Goal: Download file/media

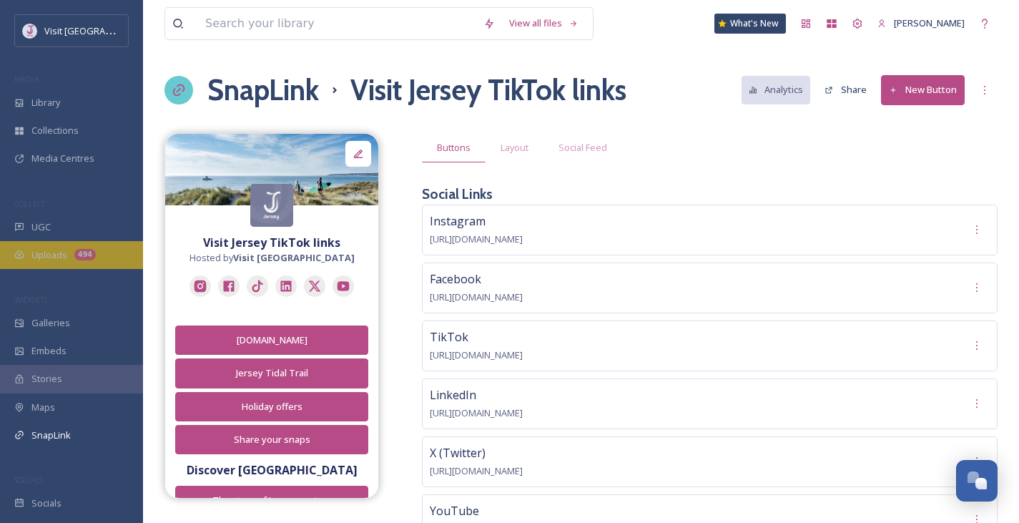
scroll to position [1328, 0]
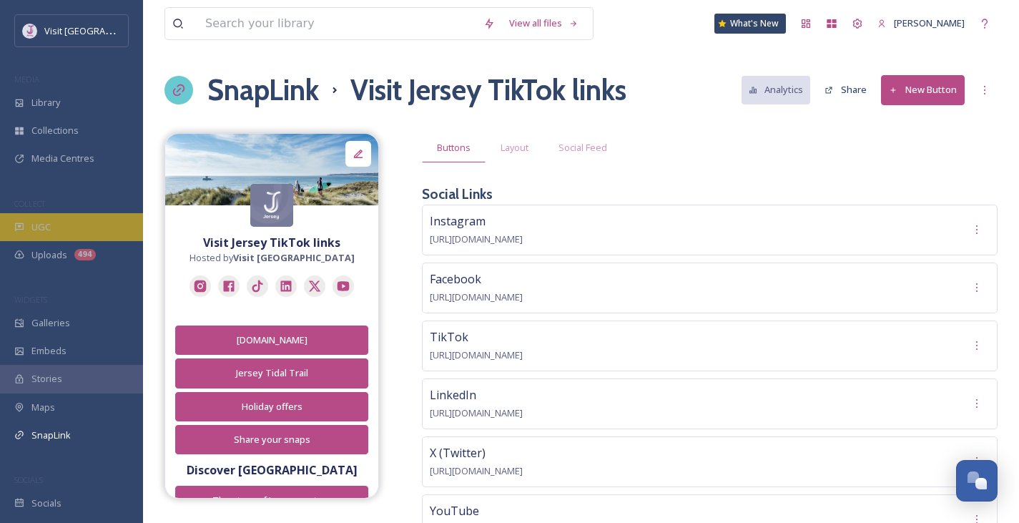
click at [51, 217] on div "UGC" at bounding box center [71, 227] width 143 height 28
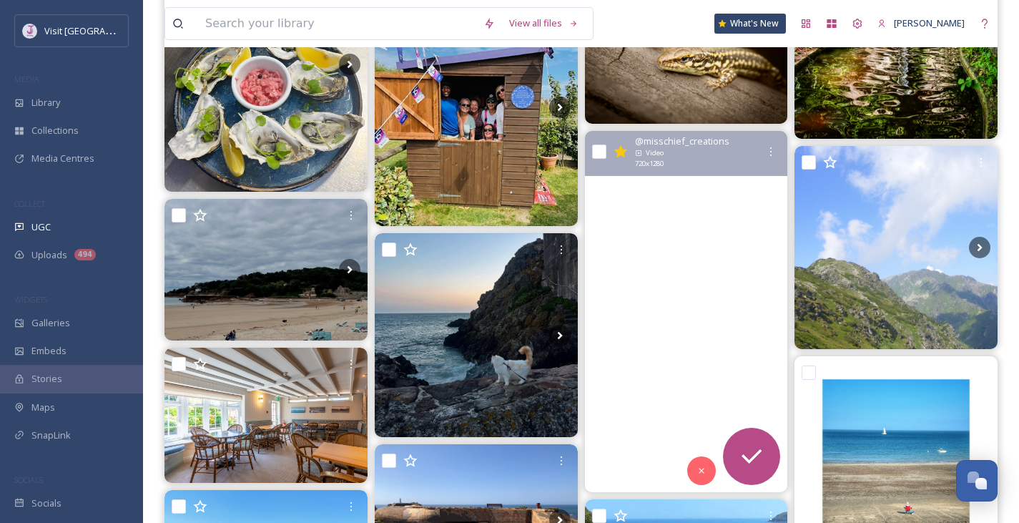
scroll to position [720, 0]
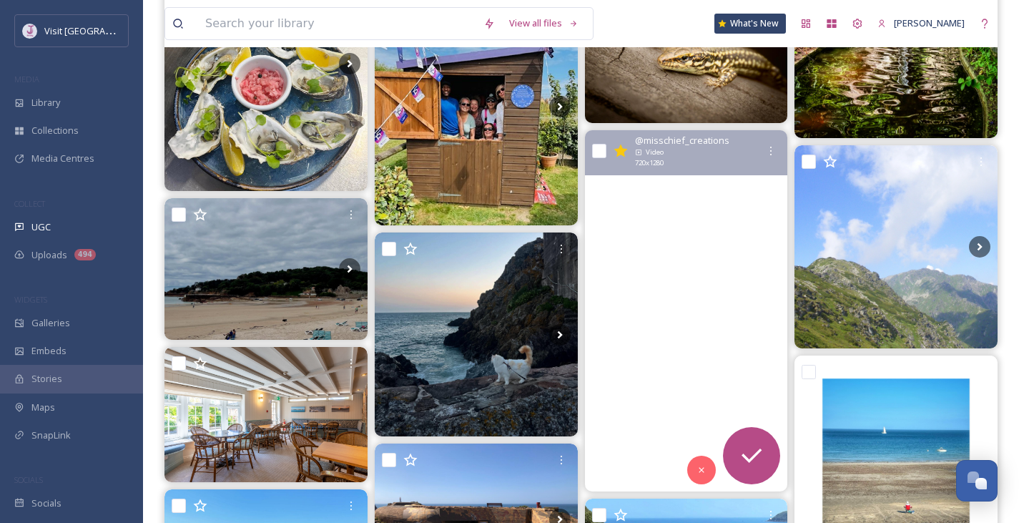
click at [763, 254] on video "The end of the day in Jersey, a view of St Ouen’s bay from the top of the dunes…" at bounding box center [685, 310] width 203 height 361
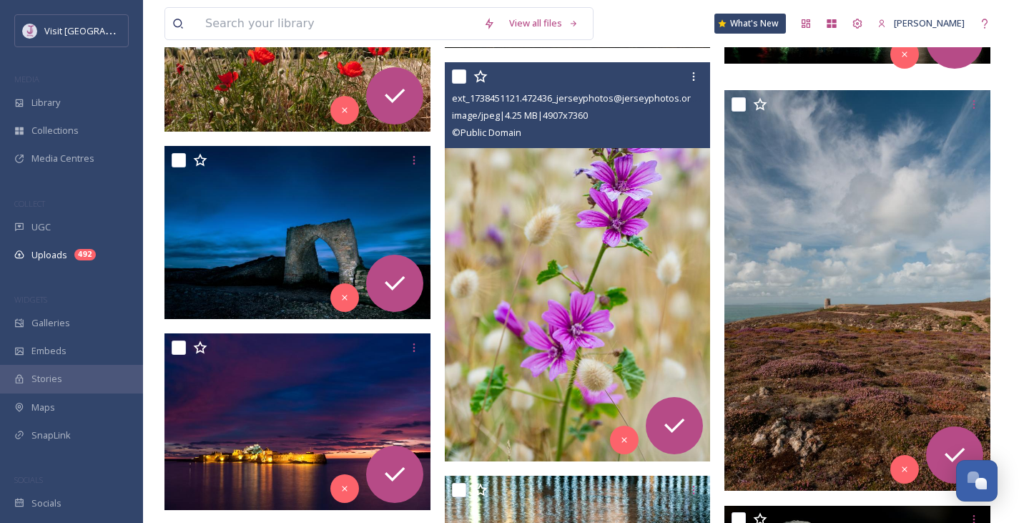
scroll to position [8191, 0]
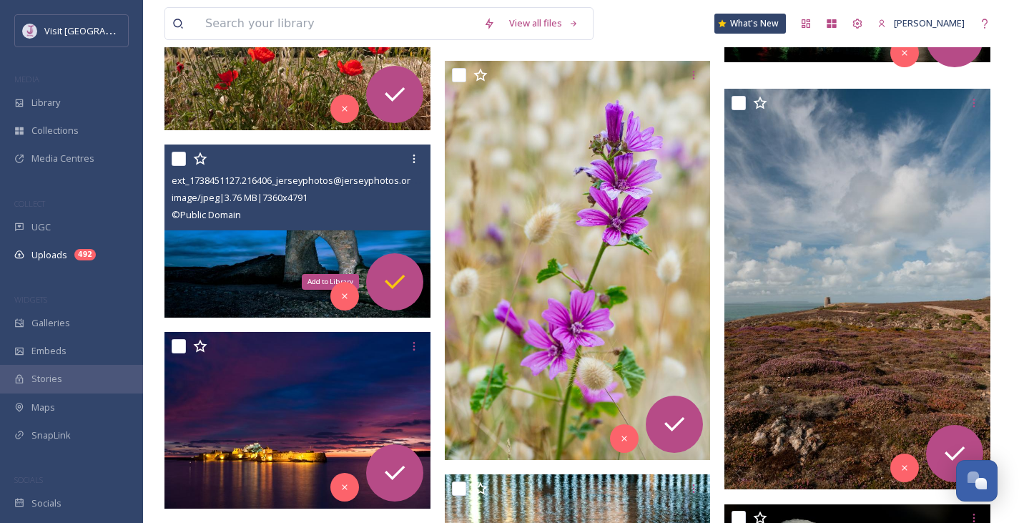
click at [410, 274] on div "Add to Library" at bounding box center [394, 281] width 57 height 57
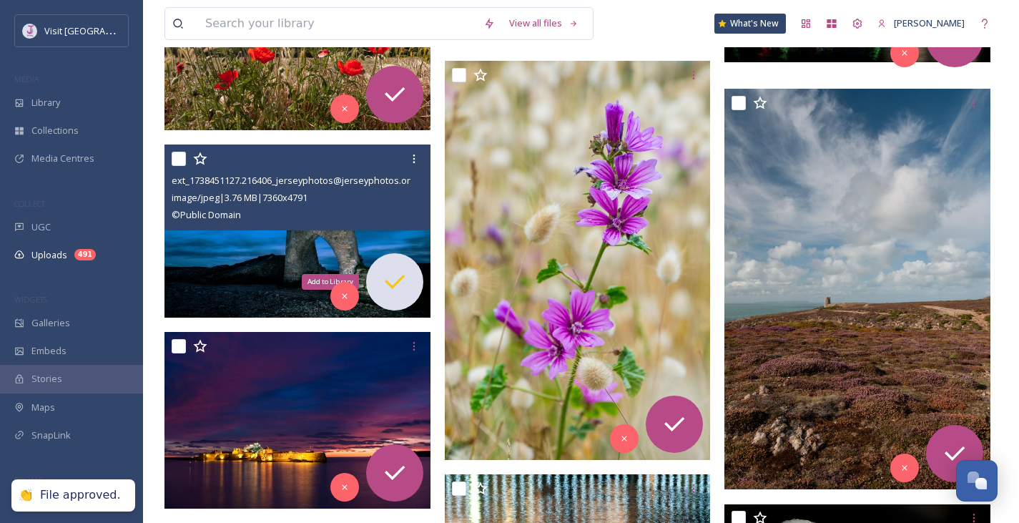
click at [391, 280] on icon at bounding box center [394, 281] width 29 height 29
click at [387, 284] on icon at bounding box center [394, 281] width 29 height 29
click at [397, 285] on icon at bounding box center [394, 281] width 29 height 29
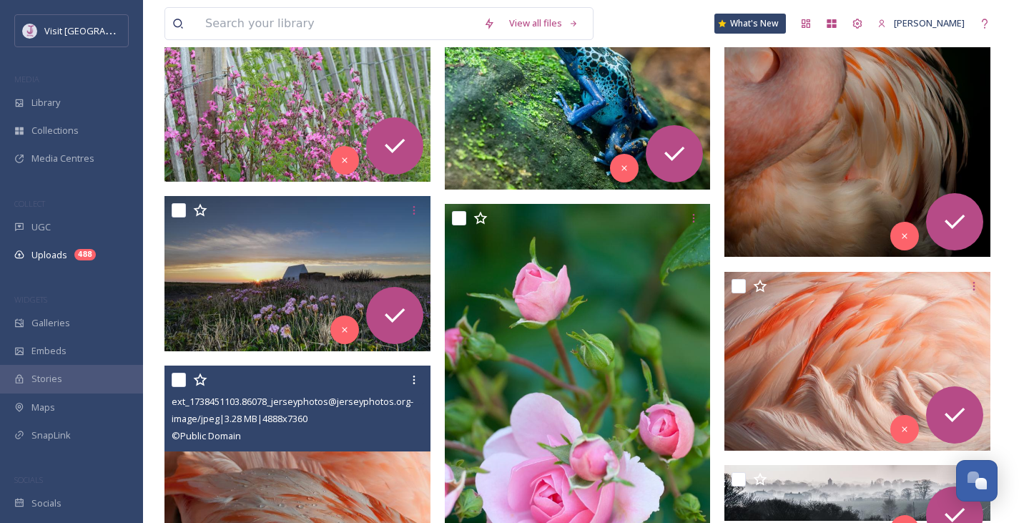
scroll to position [8820, 0]
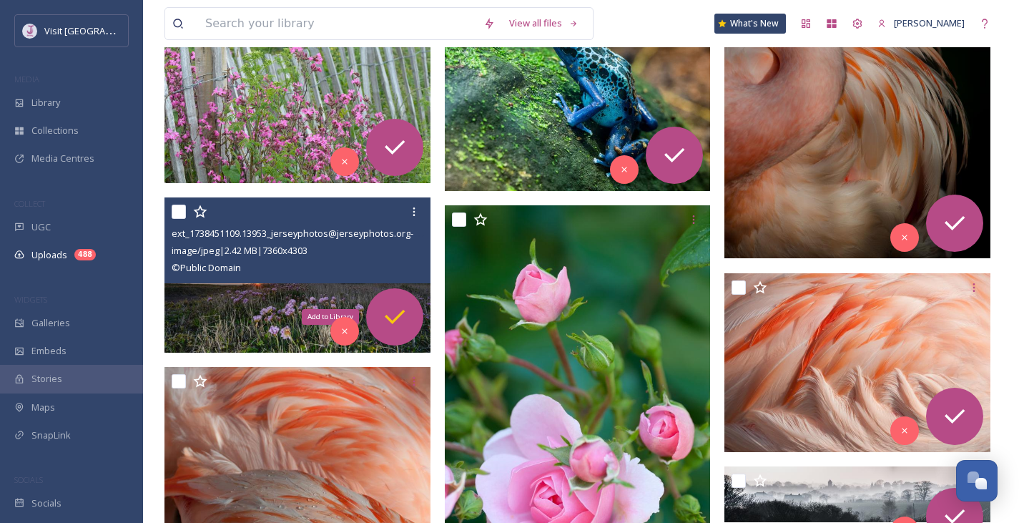
click at [405, 322] on icon at bounding box center [394, 316] width 29 height 29
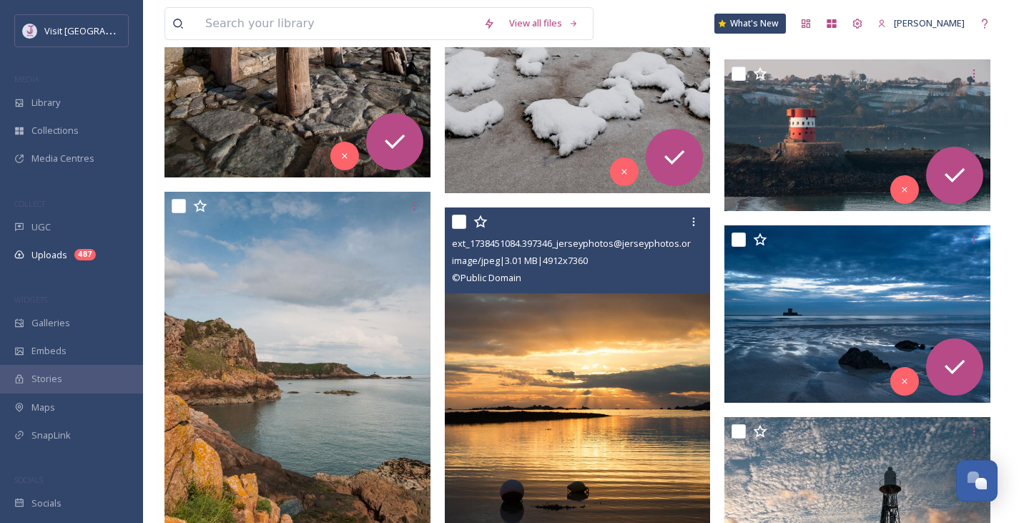
scroll to position [11054, 0]
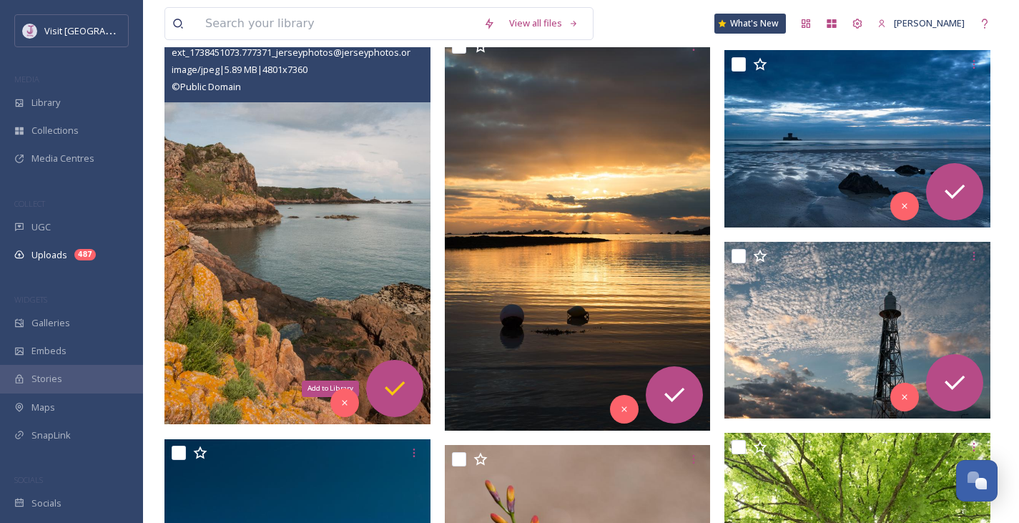
click at [397, 389] on icon at bounding box center [395, 388] width 20 height 14
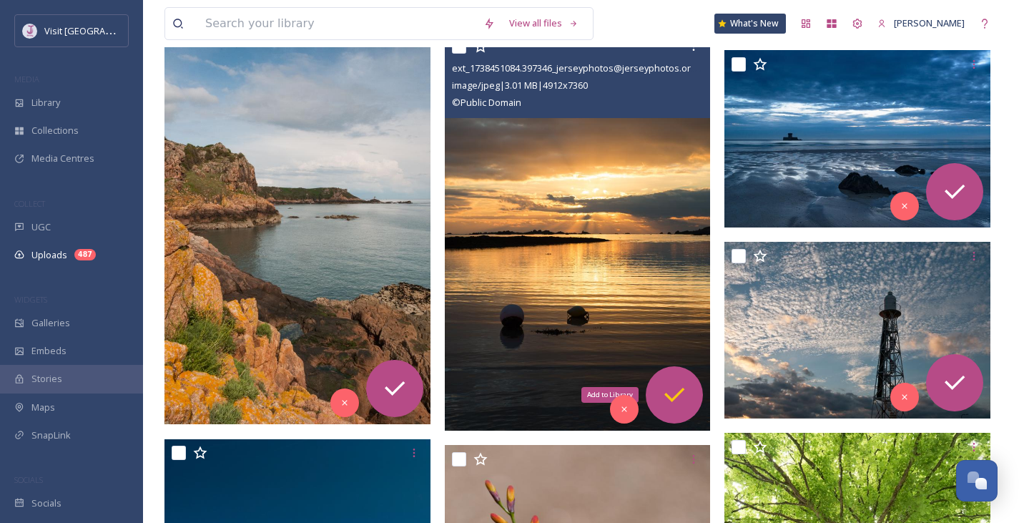
click at [677, 395] on icon at bounding box center [674, 394] width 20 height 14
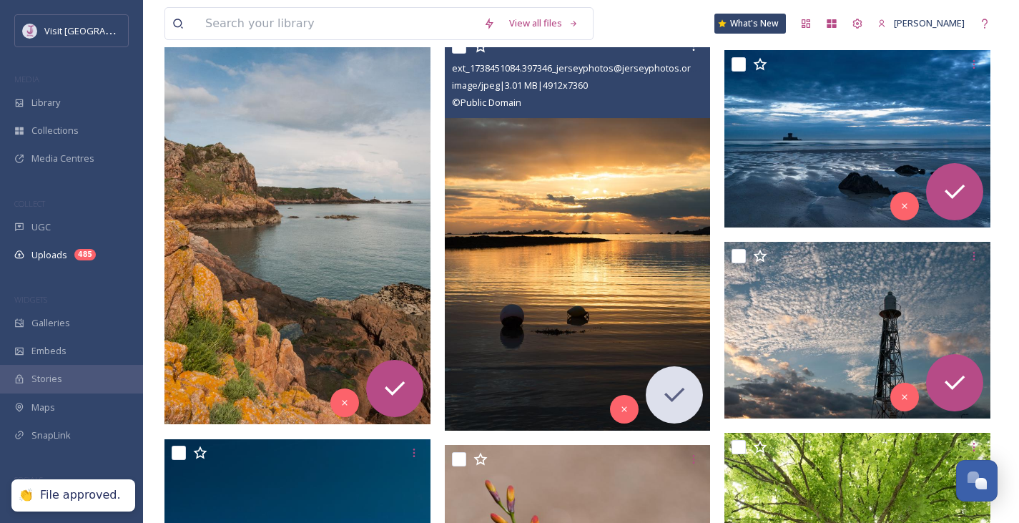
scroll to position [11192, 0]
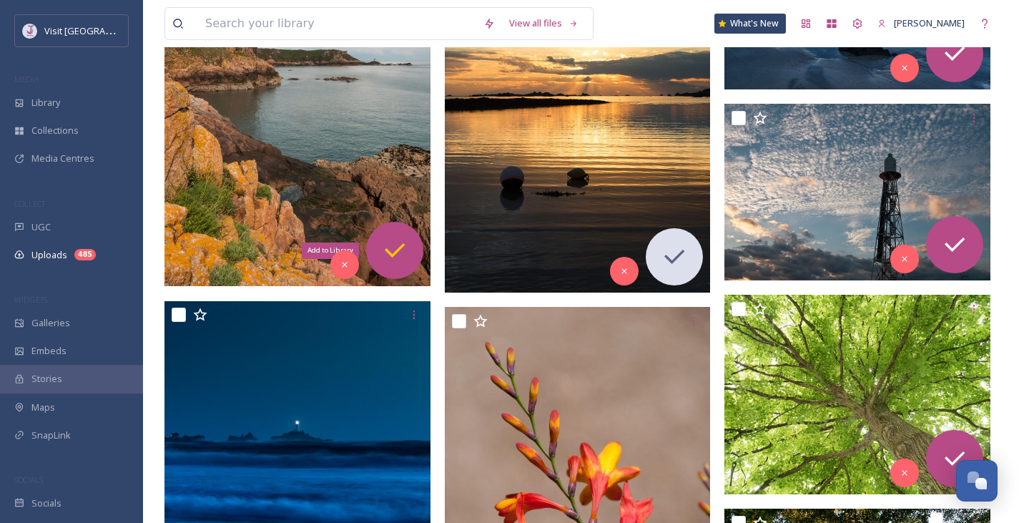
click at [399, 251] on icon at bounding box center [394, 250] width 29 height 29
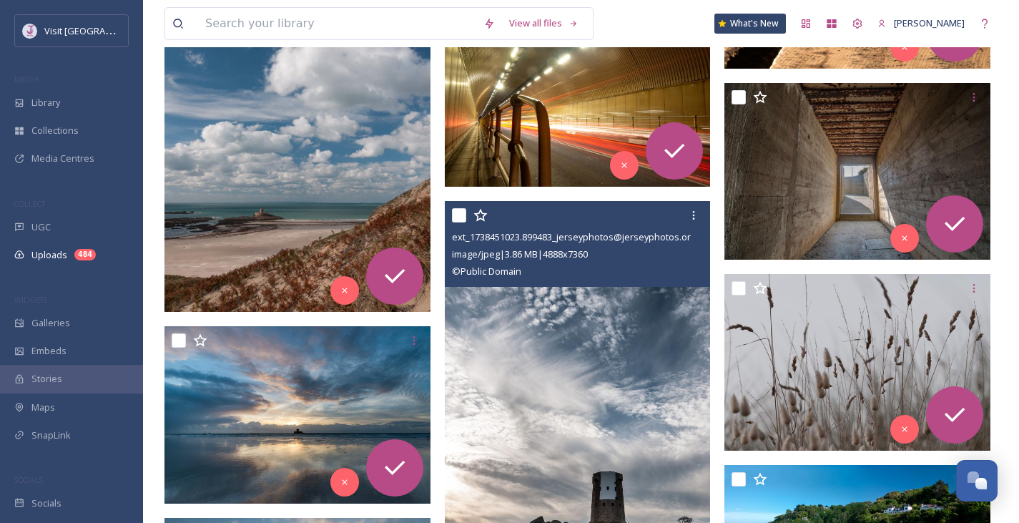
scroll to position [14374, 0]
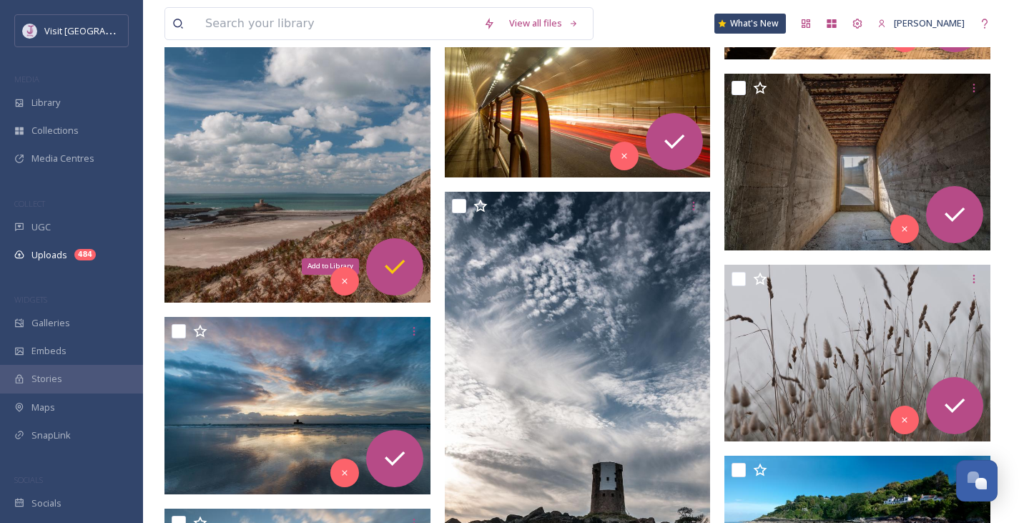
click at [387, 261] on icon at bounding box center [394, 266] width 29 height 29
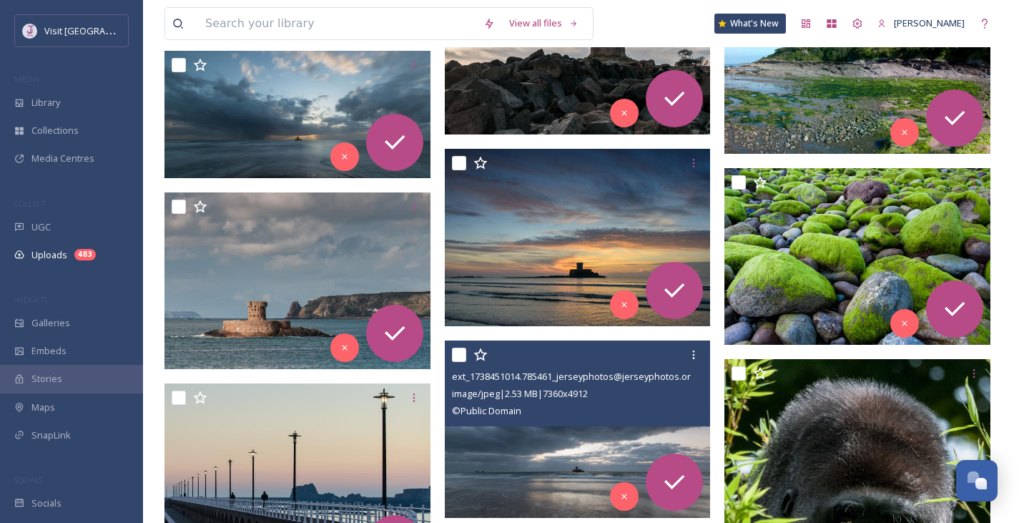
scroll to position [14833, 0]
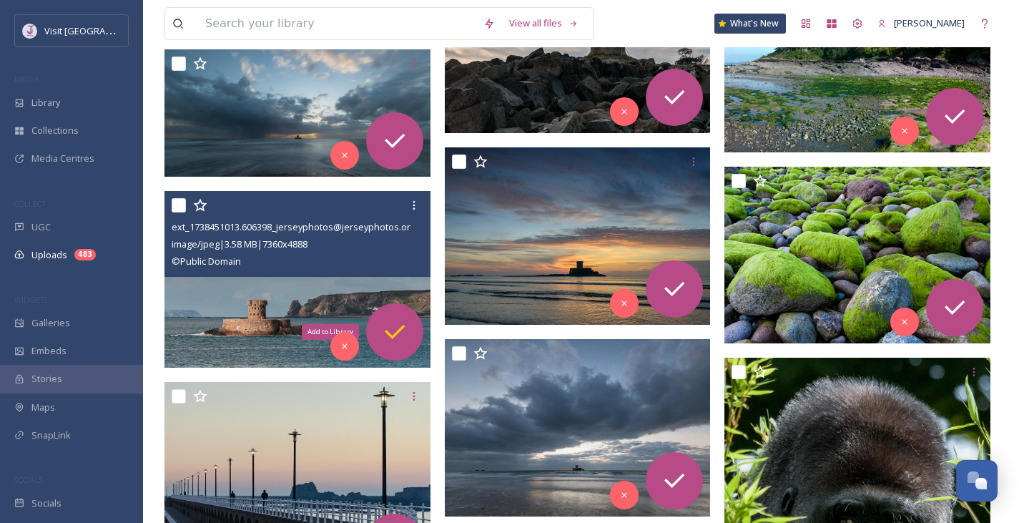
click at [405, 332] on icon at bounding box center [394, 331] width 29 height 29
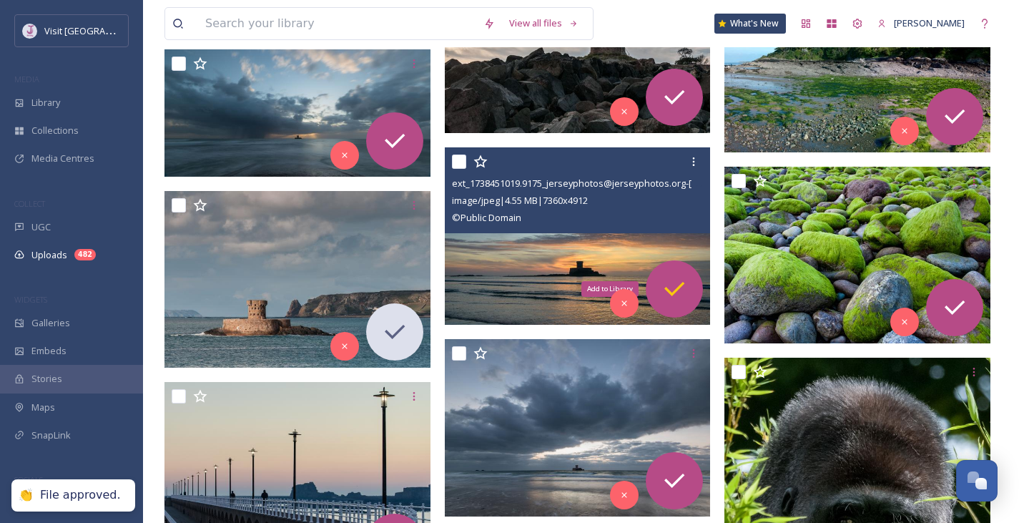
click at [680, 290] on icon at bounding box center [674, 288] width 29 height 29
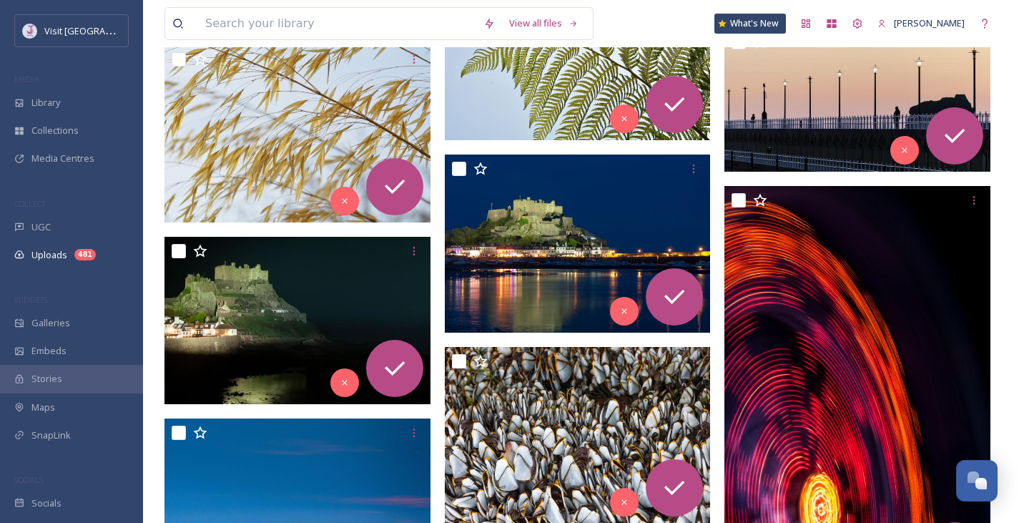
scroll to position [16975, 0]
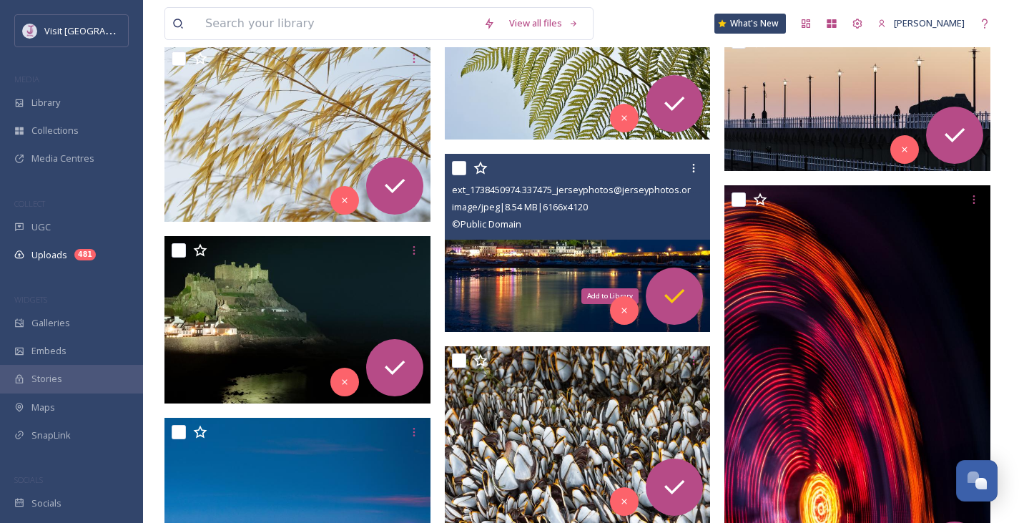
click at [670, 295] on icon at bounding box center [674, 296] width 29 height 29
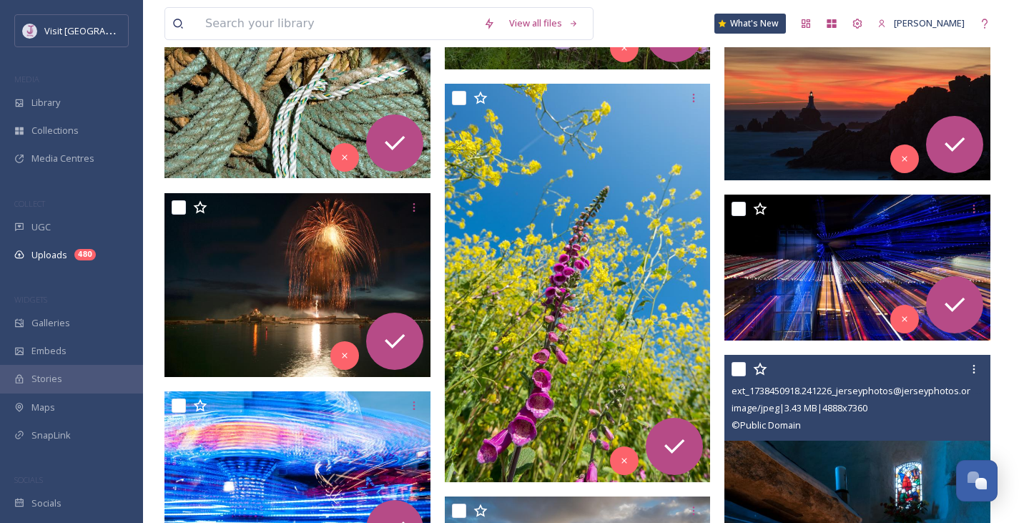
scroll to position [17766, 0]
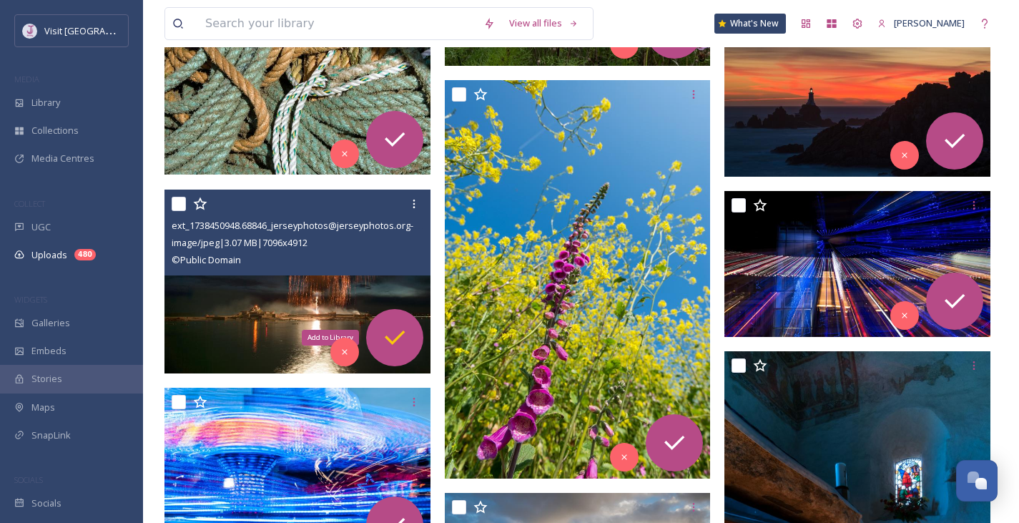
click at [403, 331] on icon at bounding box center [395, 337] width 20 height 14
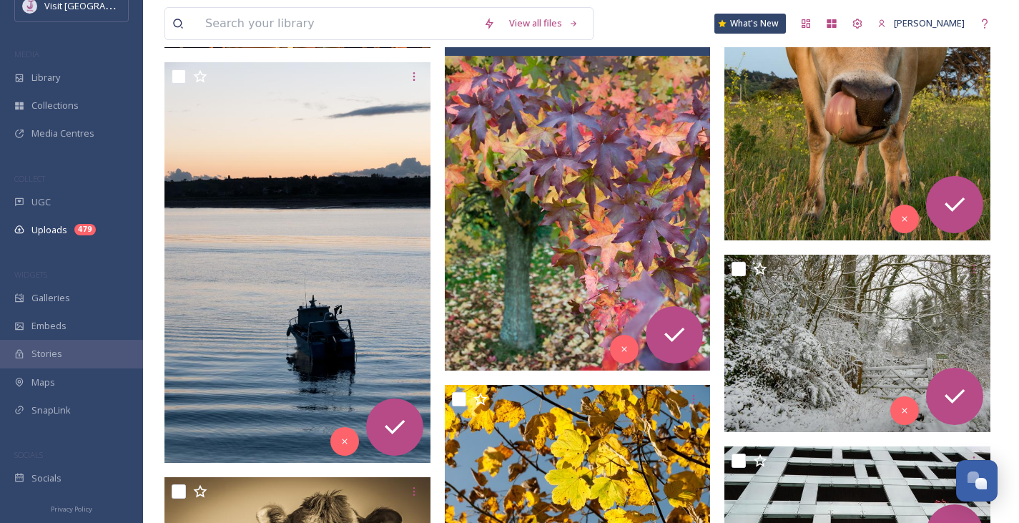
scroll to position [21925, 0]
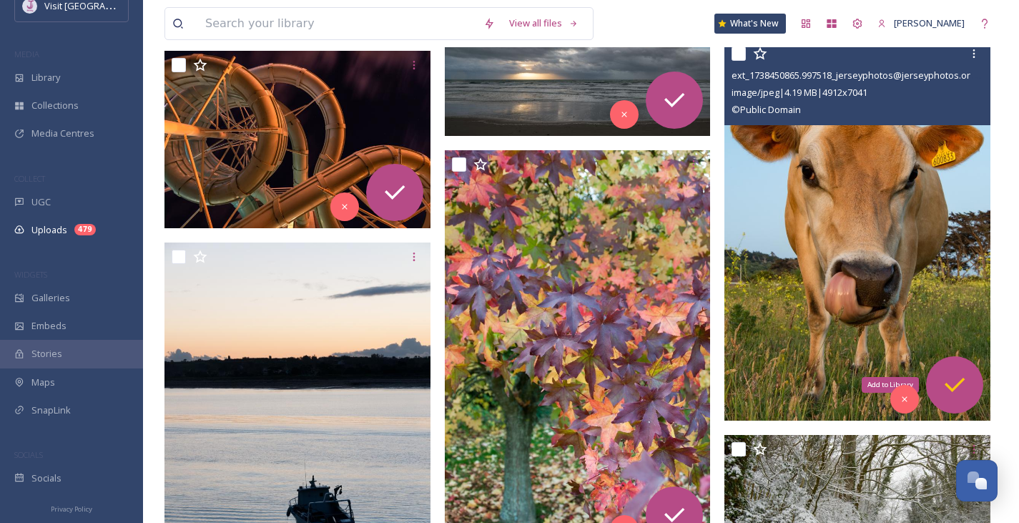
click at [964, 389] on icon at bounding box center [954, 384] width 29 height 29
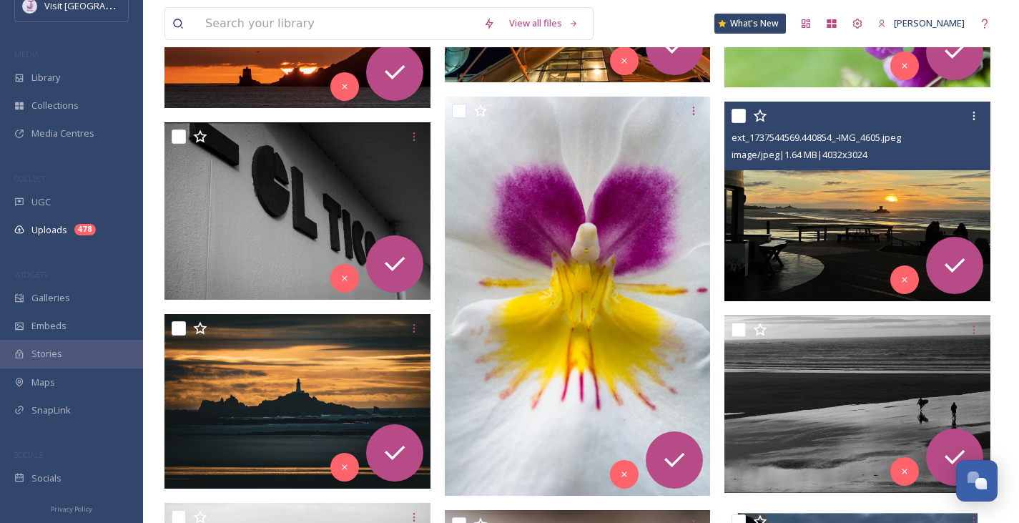
scroll to position [23001, 0]
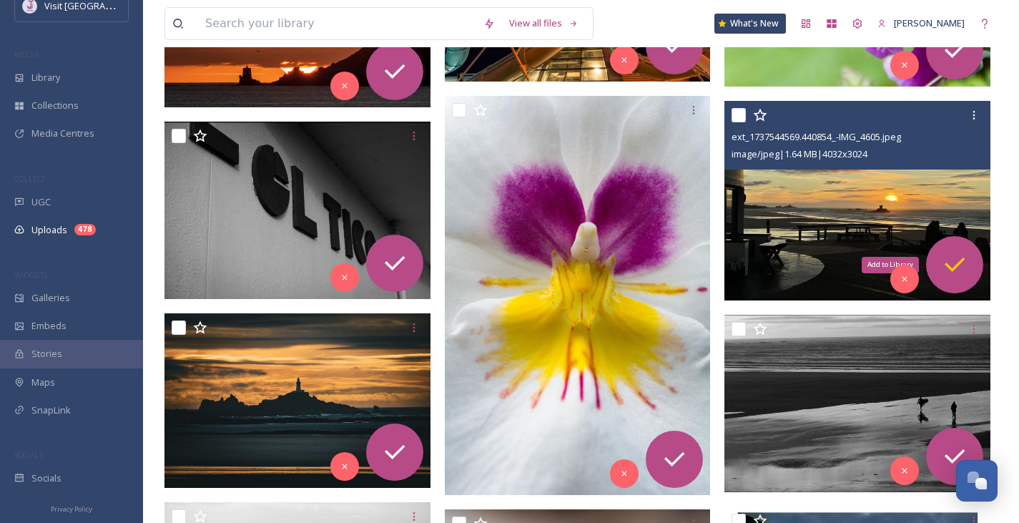
click at [964, 269] on icon at bounding box center [954, 264] width 29 height 29
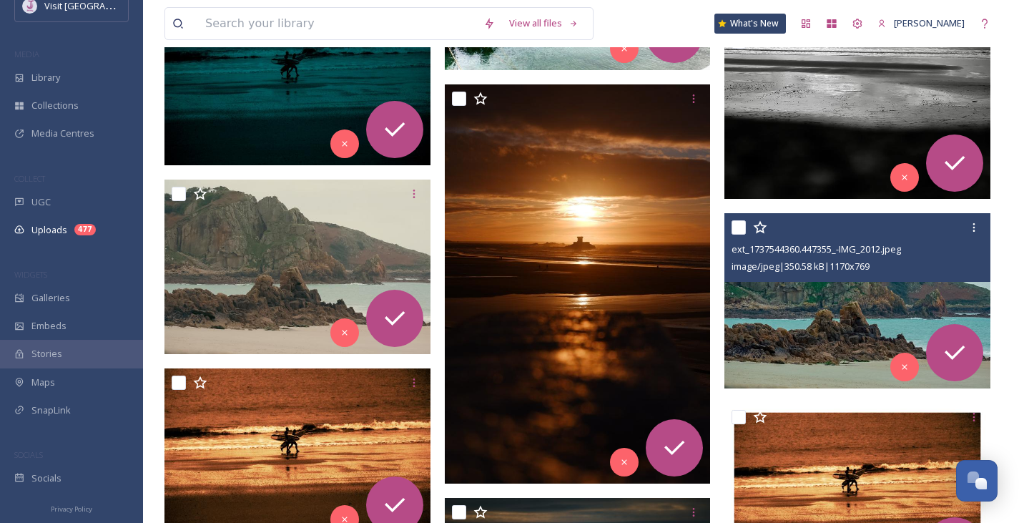
scroll to position [26431, 0]
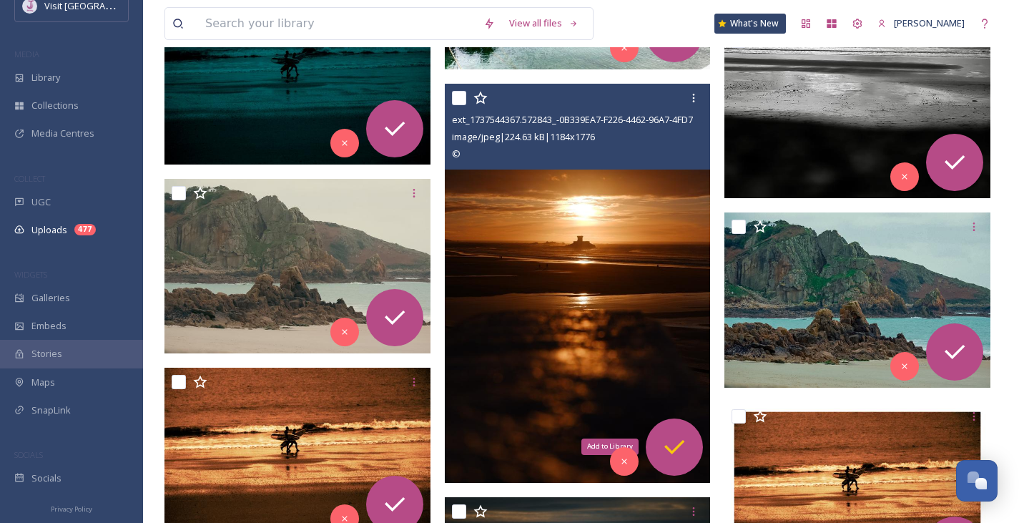
click at [684, 452] on icon at bounding box center [674, 446] width 29 height 29
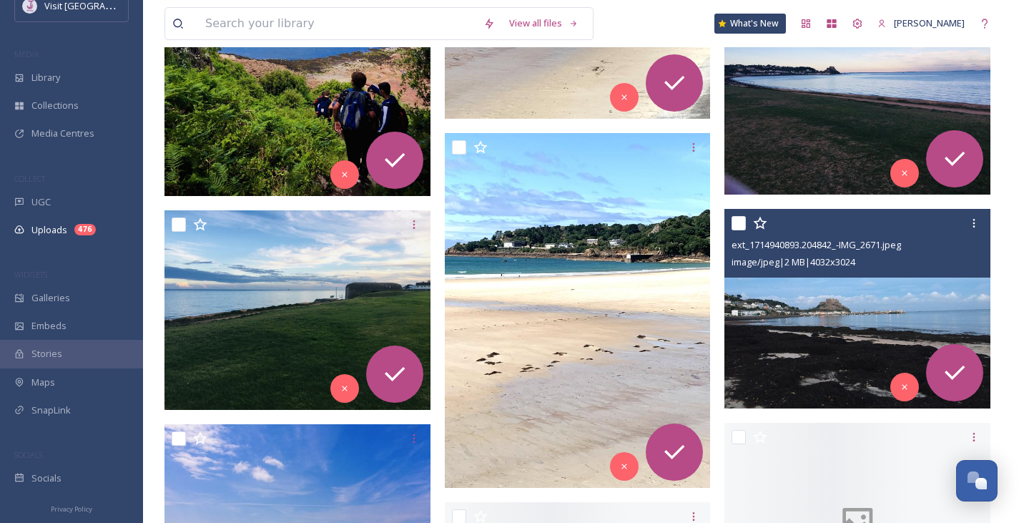
scroll to position [31812, 0]
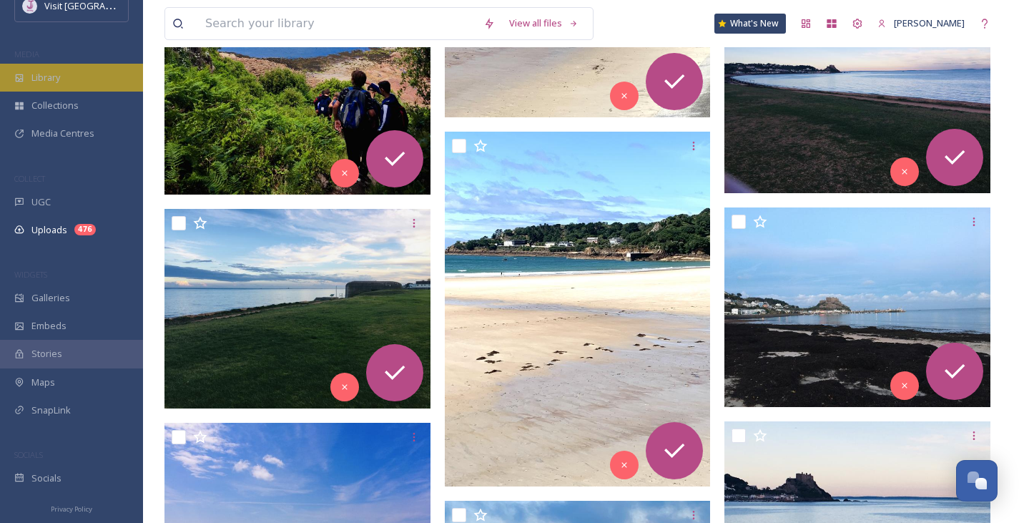
click at [50, 77] on span "Library" at bounding box center [45, 78] width 29 height 14
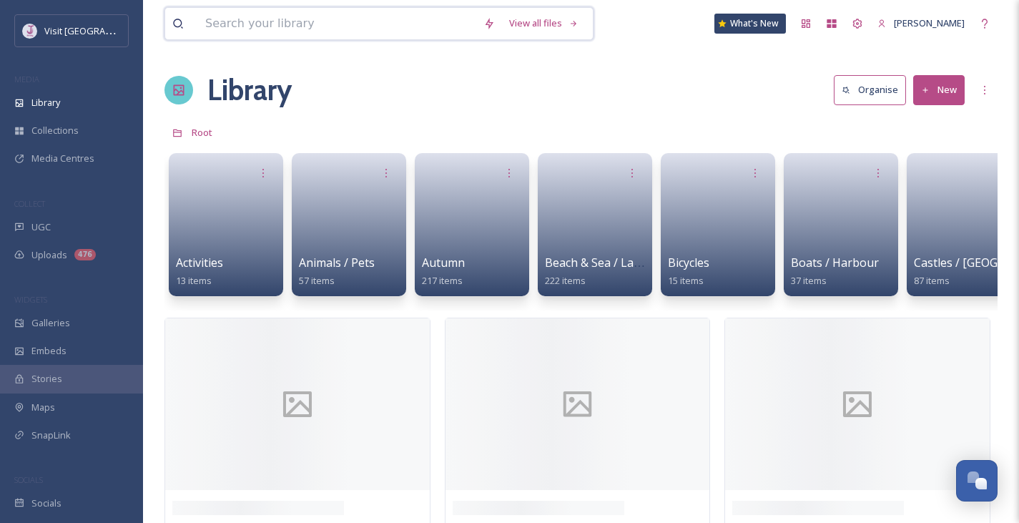
click at [309, 29] on input at bounding box center [337, 23] width 278 height 31
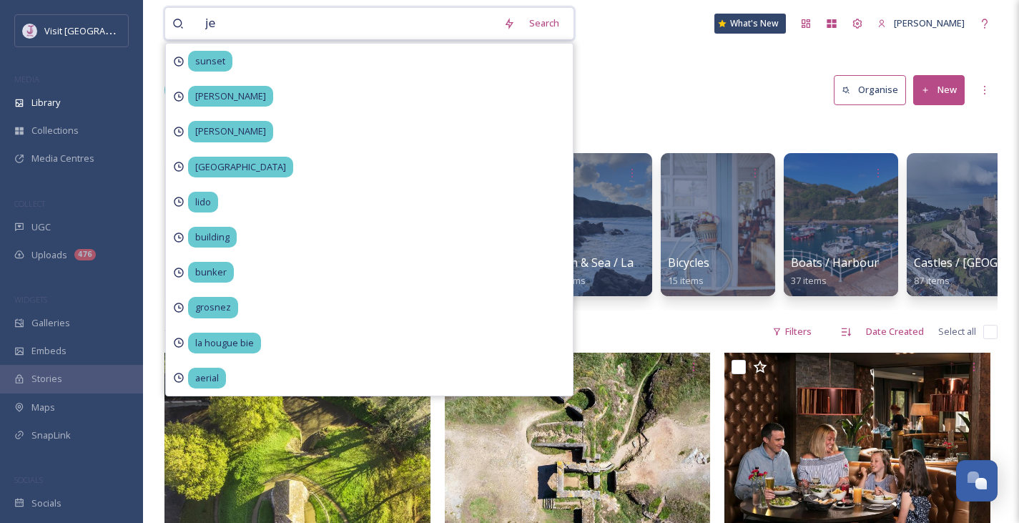
type input "j"
type input "cow"
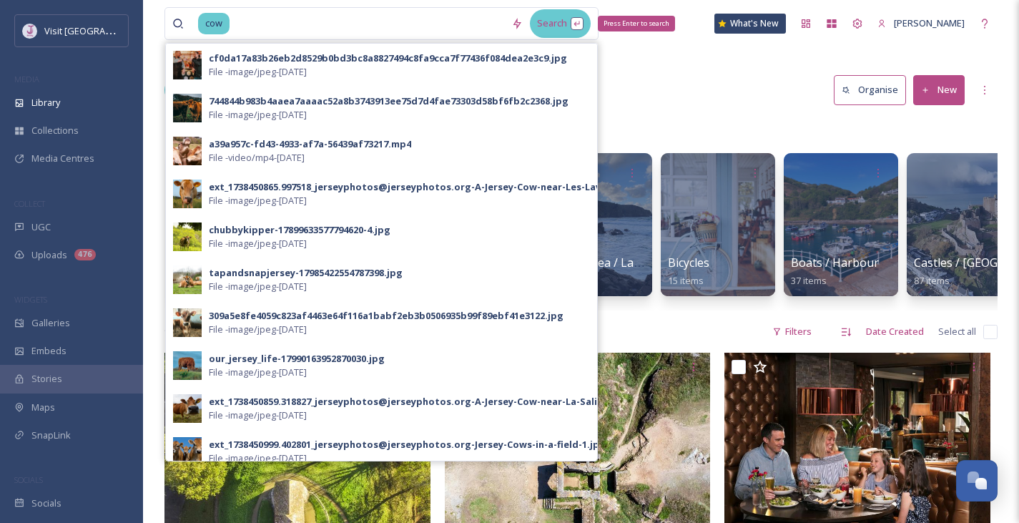
click at [569, 24] on div "Search Press Enter to search" at bounding box center [560, 23] width 61 height 28
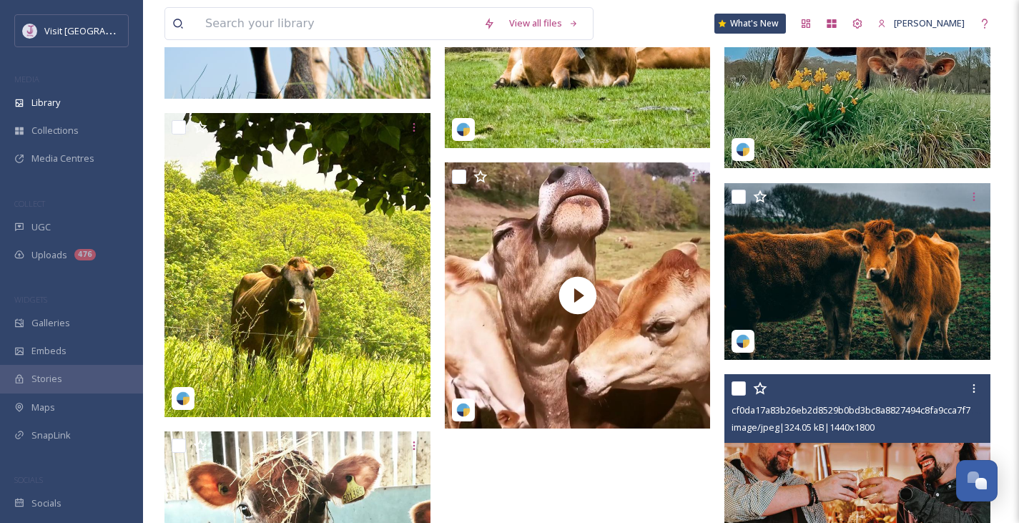
scroll to position [662, 0]
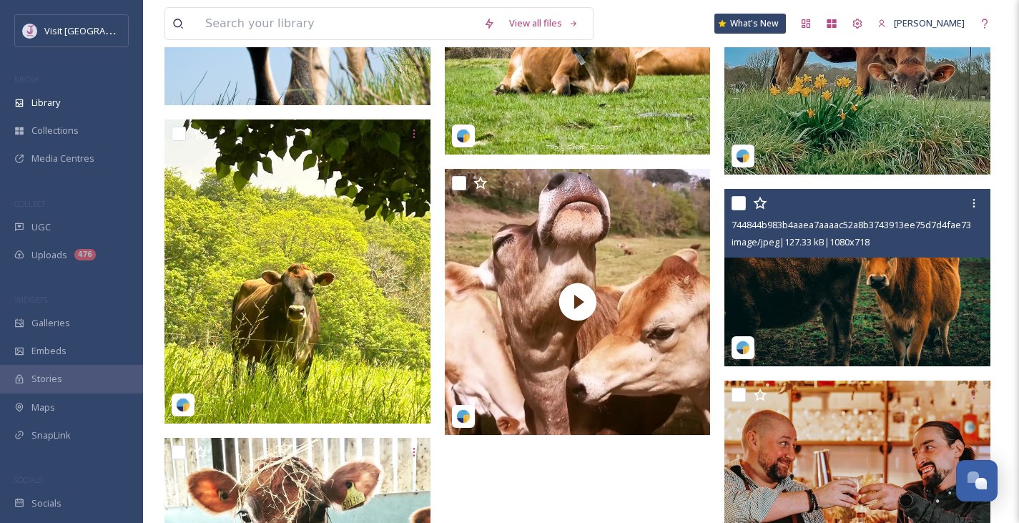
click at [869, 267] on img at bounding box center [857, 277] width 266 height 177
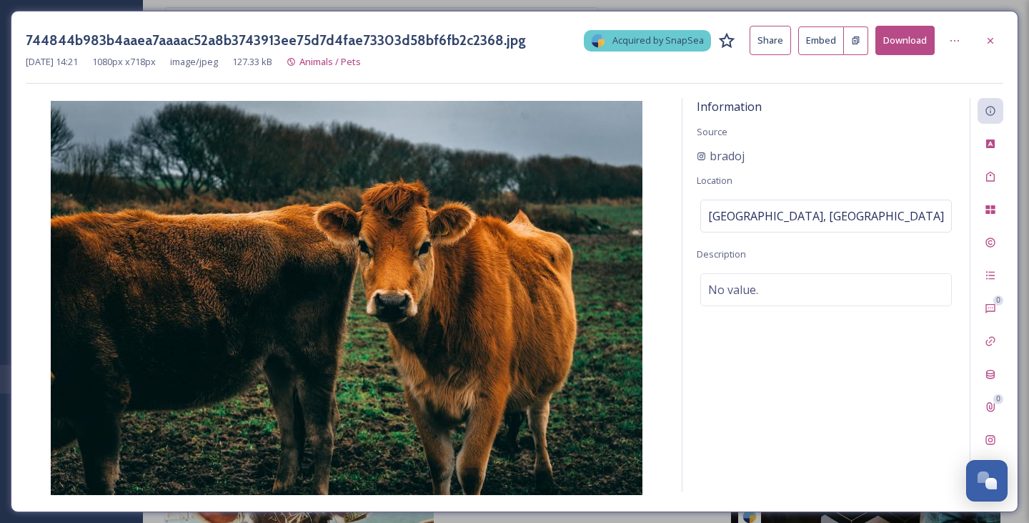
click at [916, 40] on button "Download" at bounding box center [905, 40] width 59 height 29
click at [996, 34] on div at bounding box center [991, 41] width 26 height 26
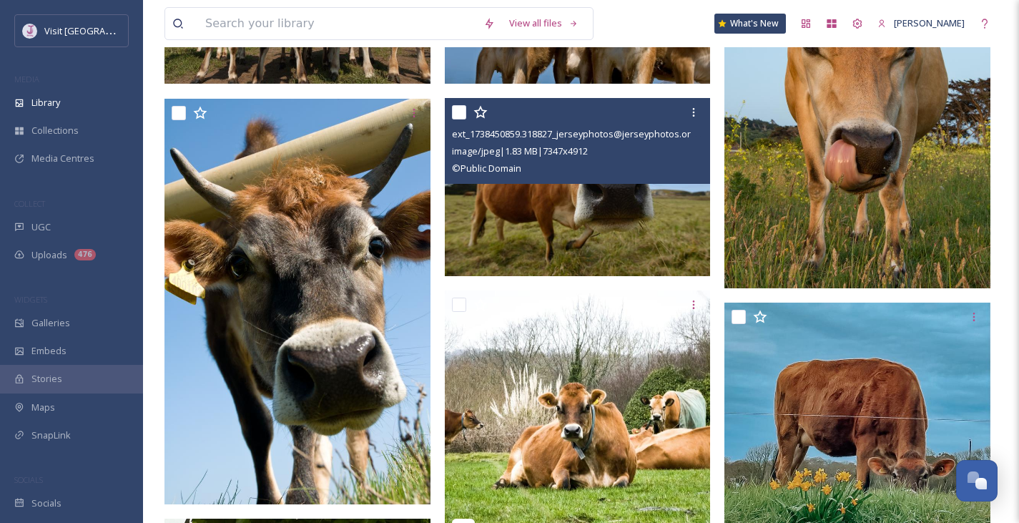
scroll to position [271, 0]
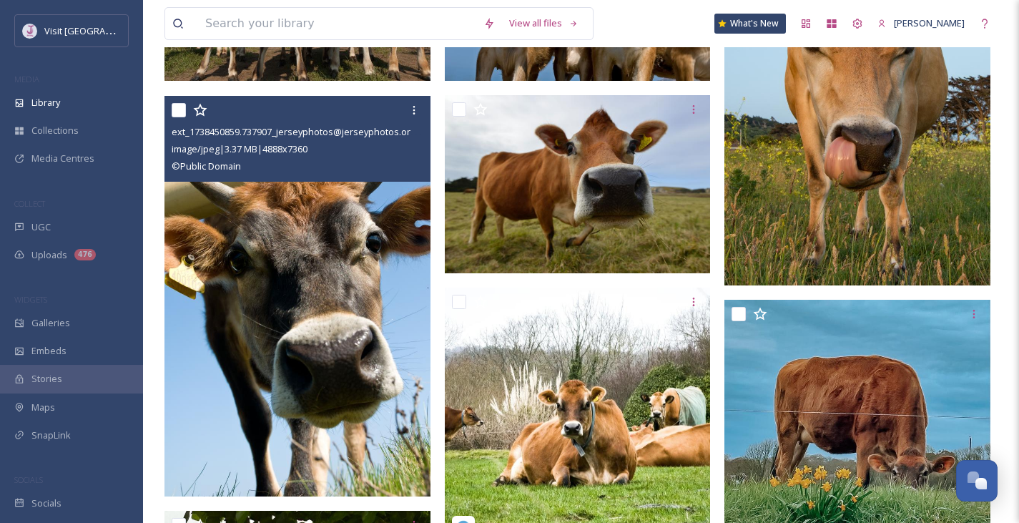
click at [232, 352] on img at bounding box center [297, 296] width 266 height 400
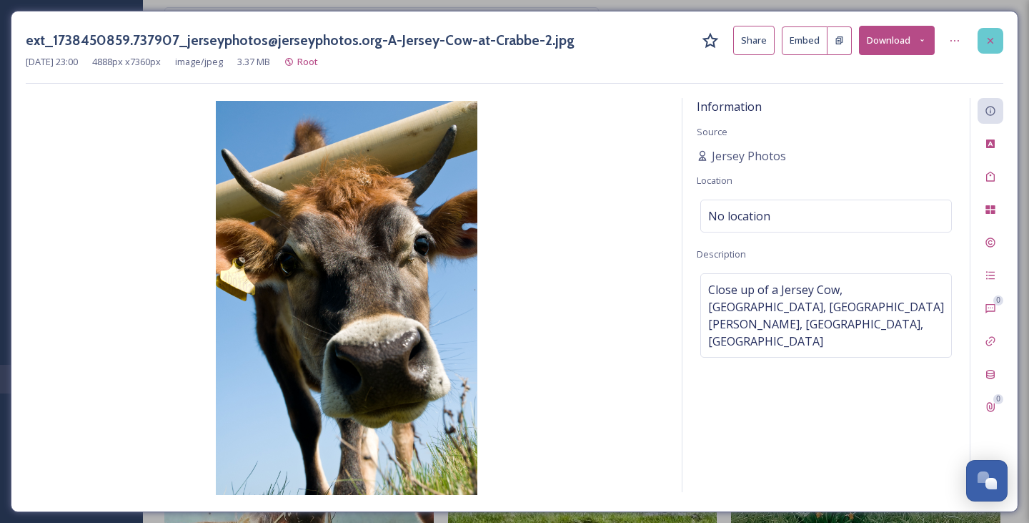
click at [996, 46] on div at bounding box center [991, 41] width 26 height 26
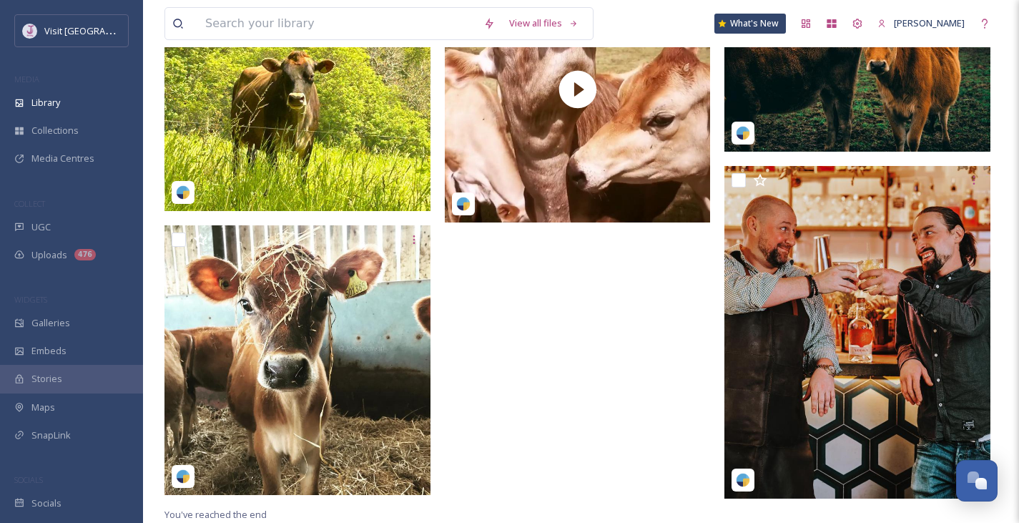
scroll to position [876, 0]
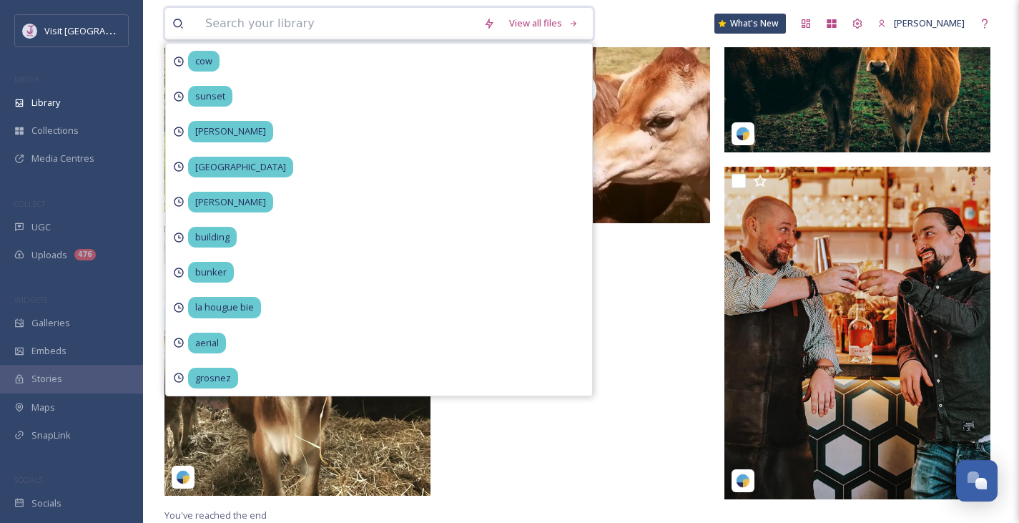
click at [360, 19] on input at bounding box center [337, 23] width 278 height 31
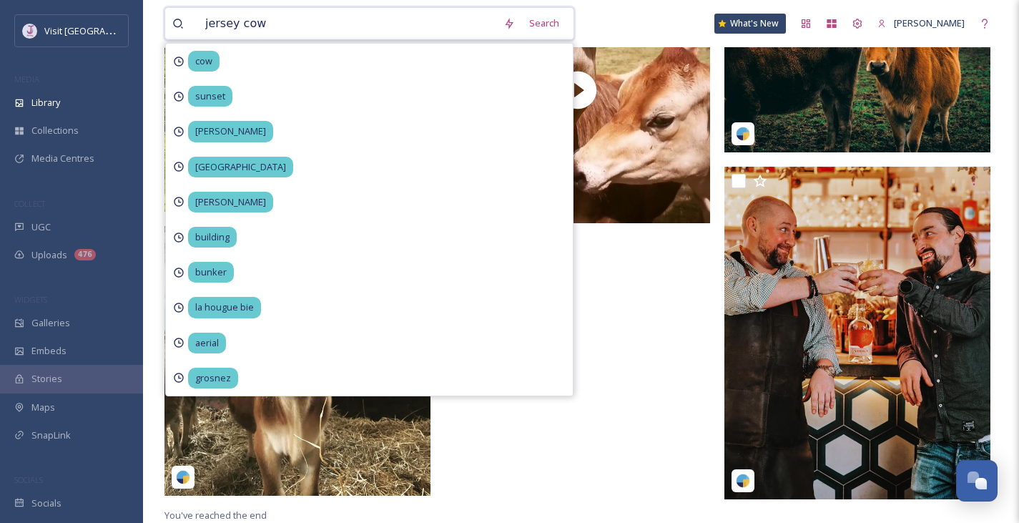
type input "jersey cows"
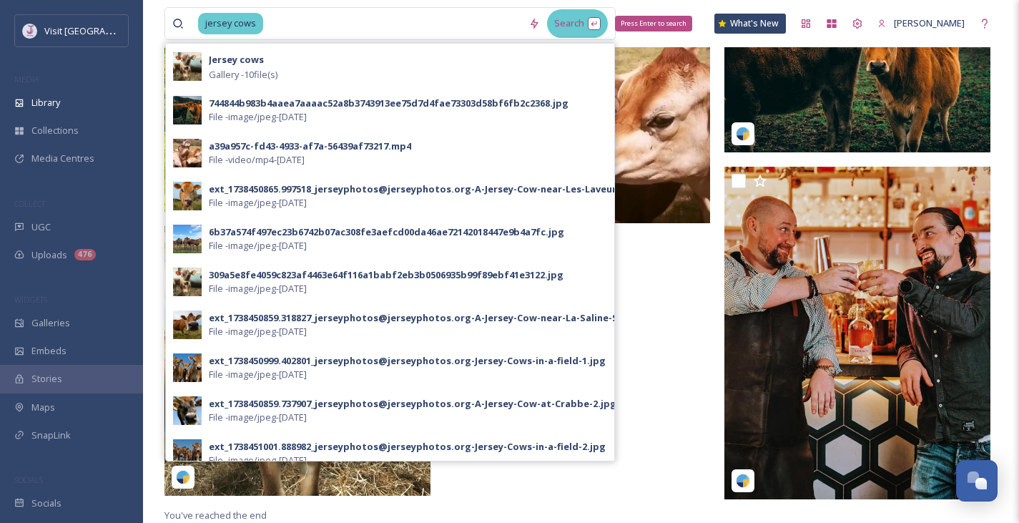
click at [591, 20] on div "Search Press Enter to search" at bounding box center [577, 23] width 61 height 28
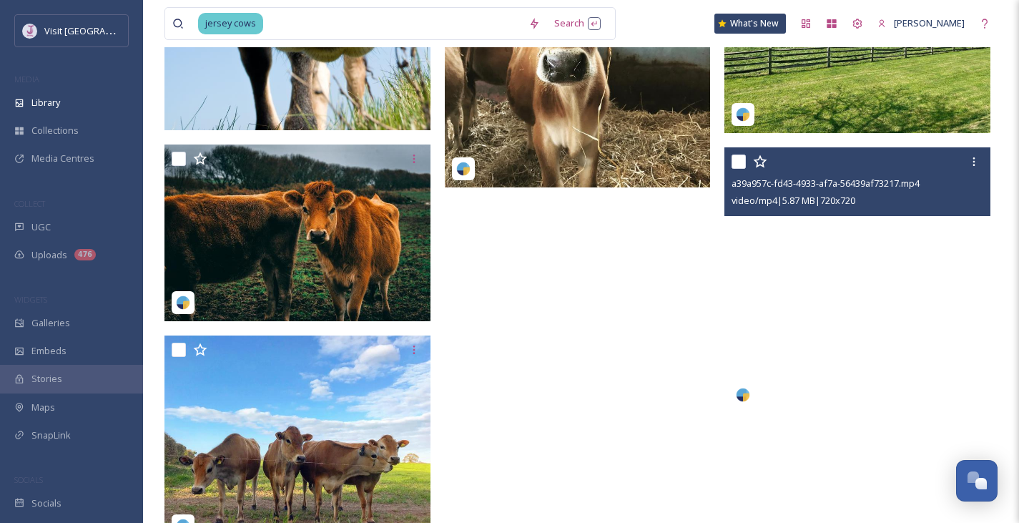
scroll to position [683, 0]
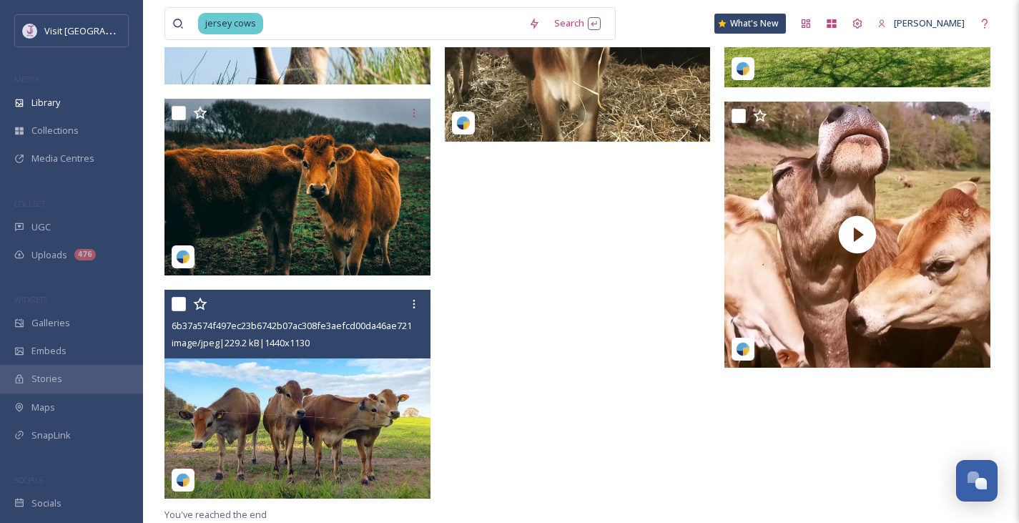
click at [330, 430] on img at bounding box center [297, 394] width 266 height 209
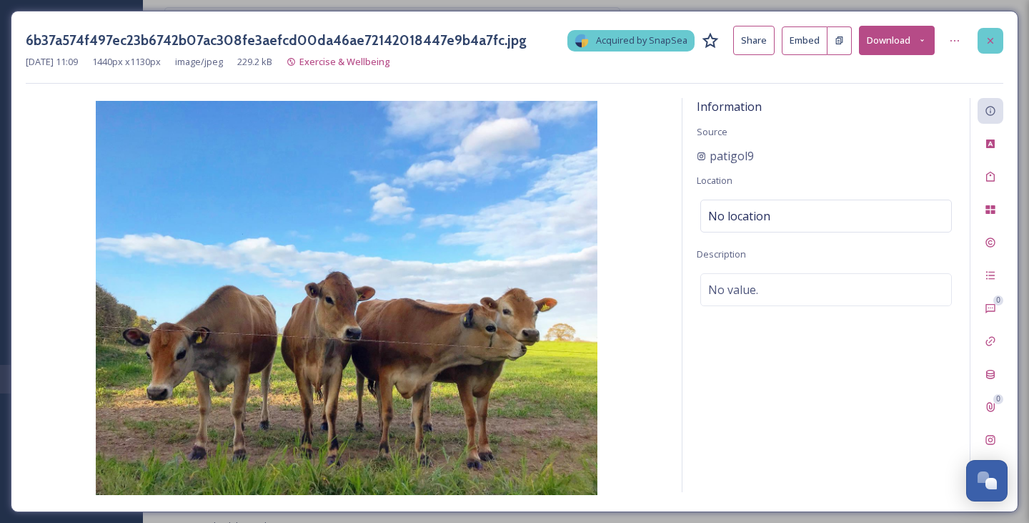
click at [986, 35] on icon at bounding box center [990, 40] width 11 height 11
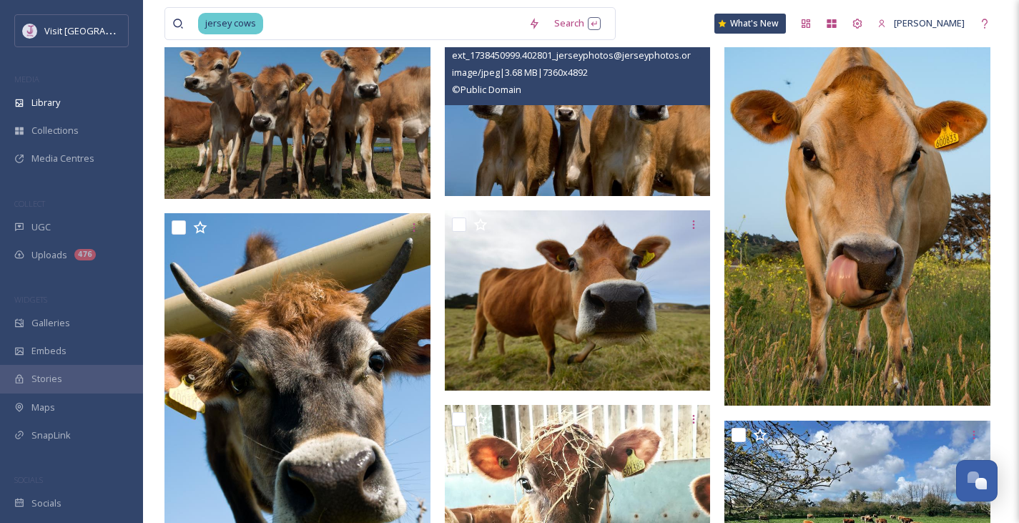
scroll to position [154, 0]
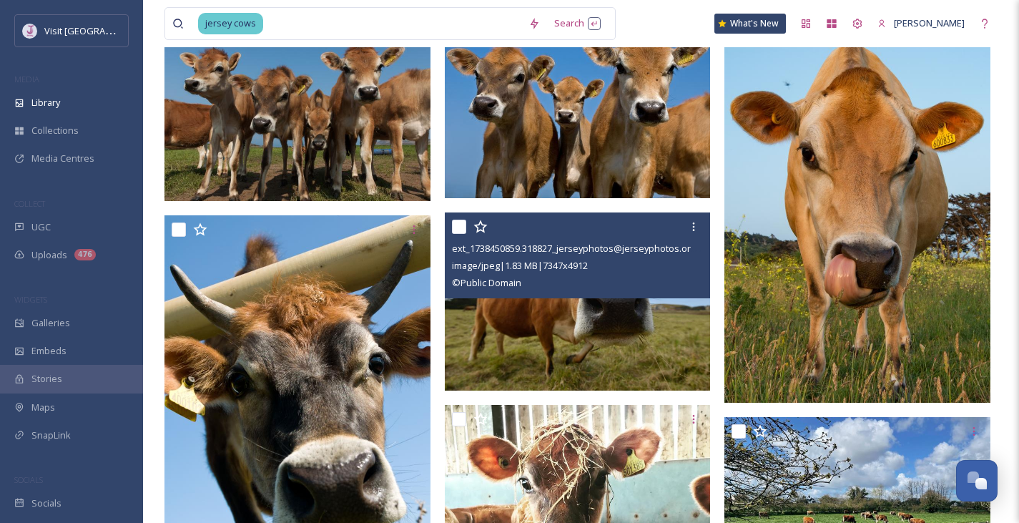
click at [599, 347] on img at bounding box center [578, 301] width 266 height 178
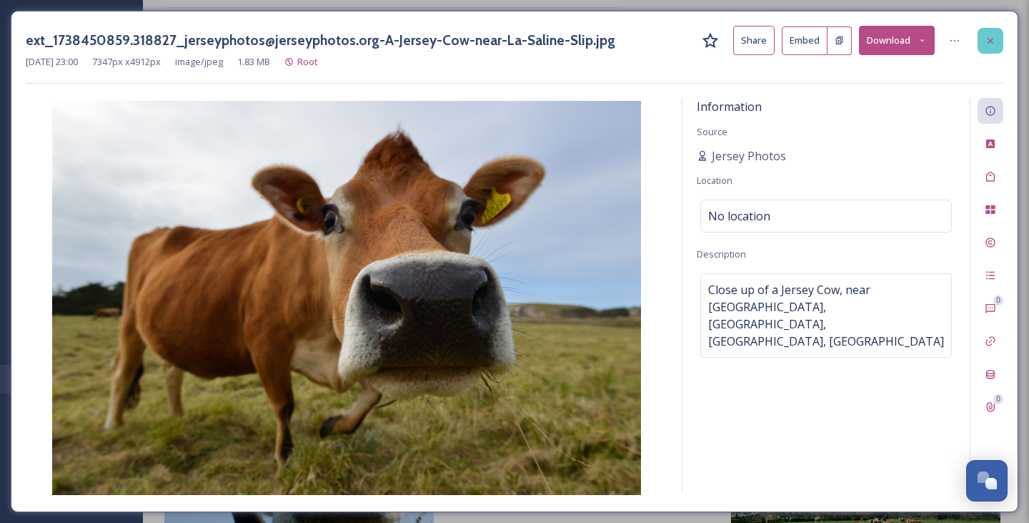
click at [985, 41] on icon at bounding box center [990, 40] width 11 height 11
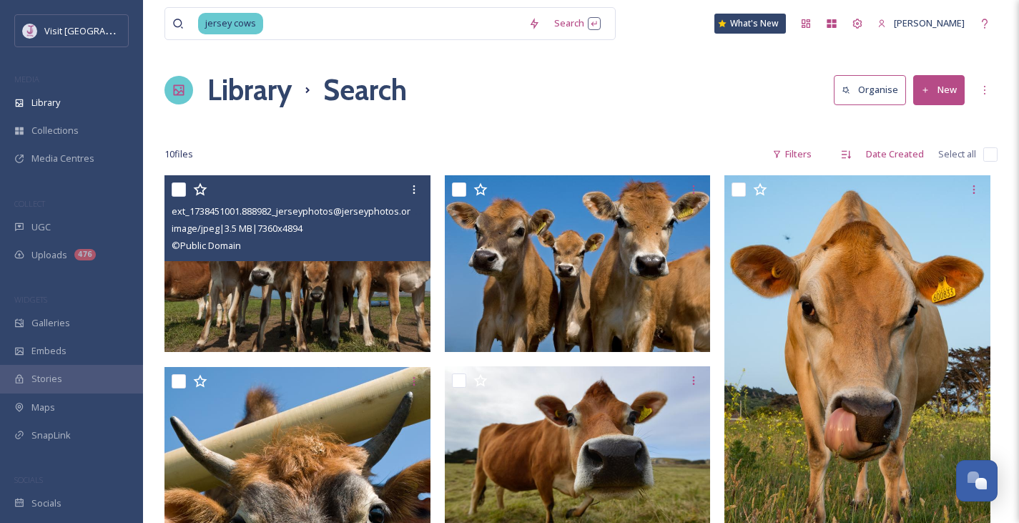
click at [295, 322] on img at bounding box center [297, 263] width 266 height 177
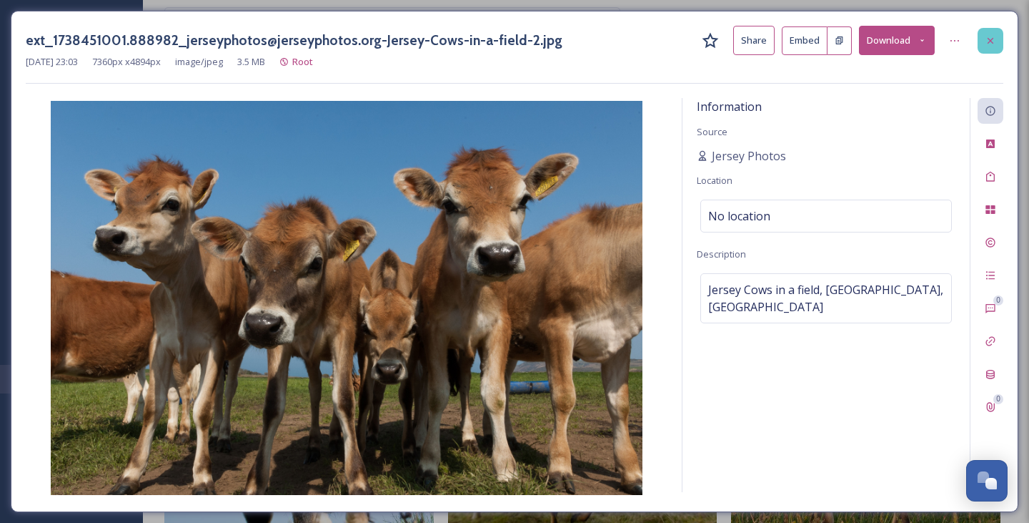
click at [993, 32] on div at bounding box center [991, 41] width 26 height 26
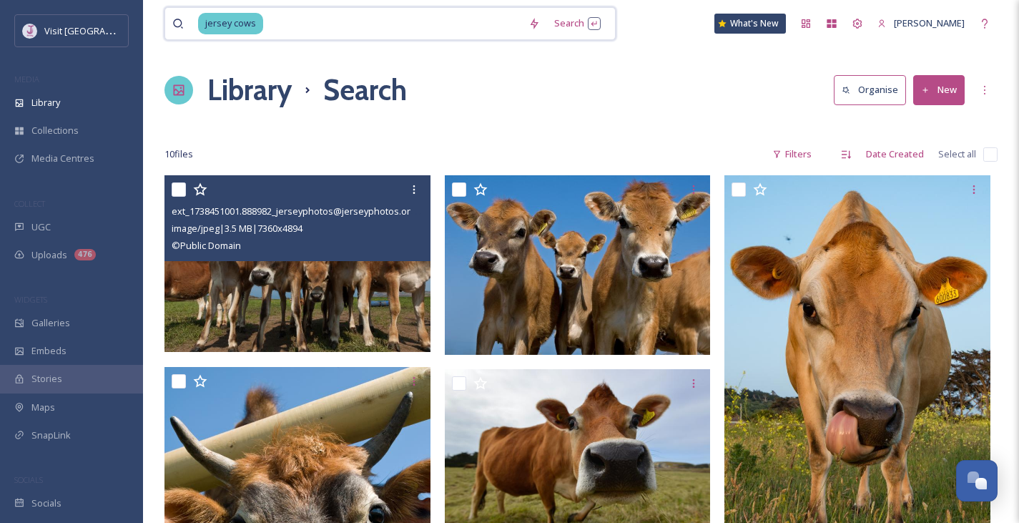
click at [275, 10] on input at bounding box center [392, 23] width 257 height 31
type input "j"
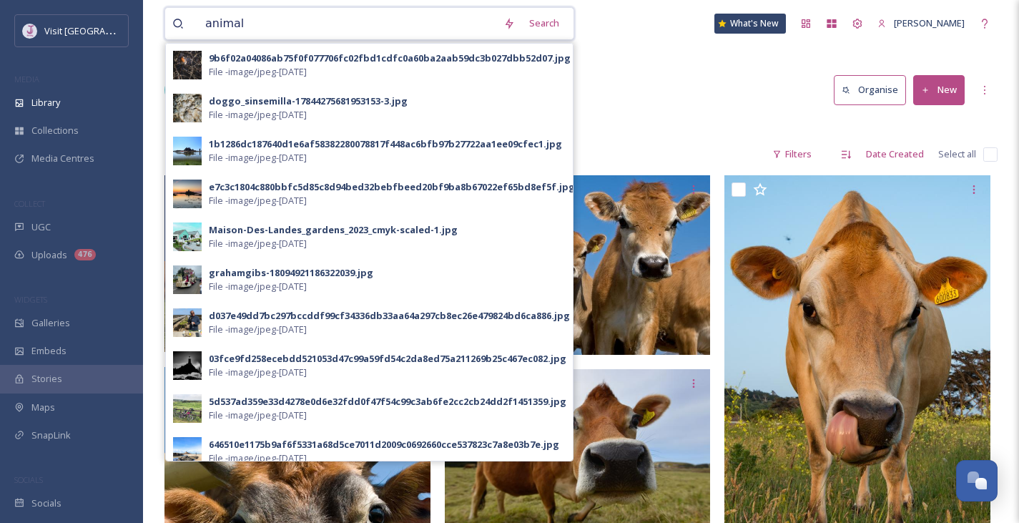
type input "animals"
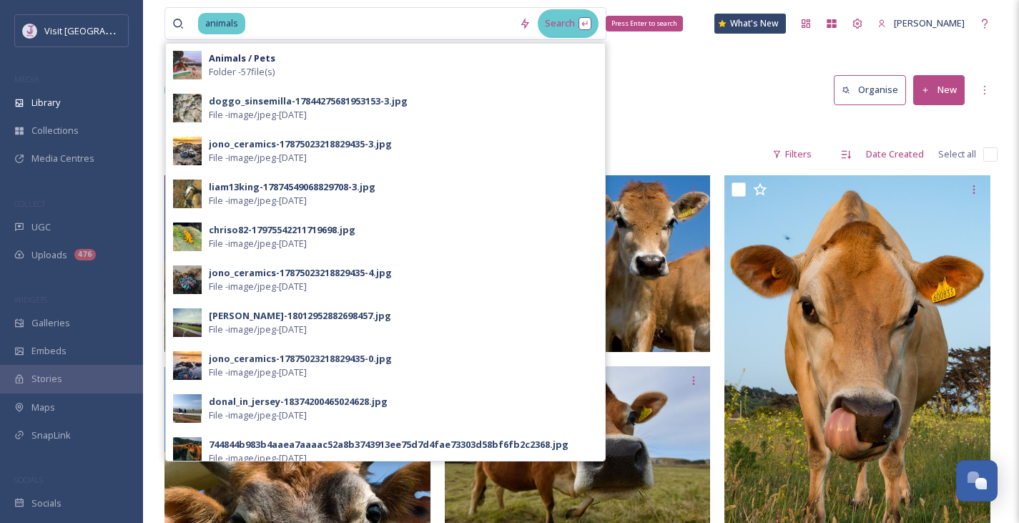
click at [590, 20] on div "Search Press Enter to search" at bounding box center [568, 23] width 61 height 28
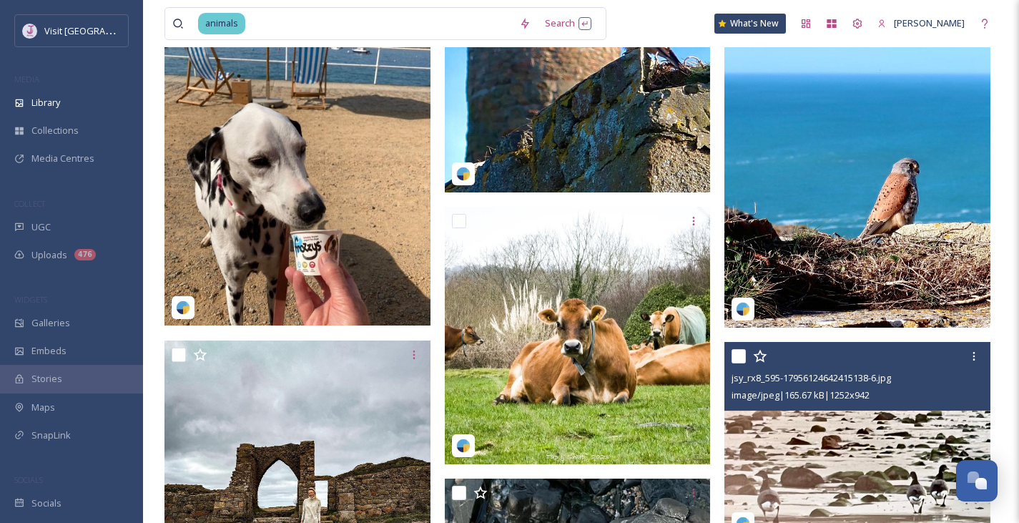
scroll to position [3743, 0]
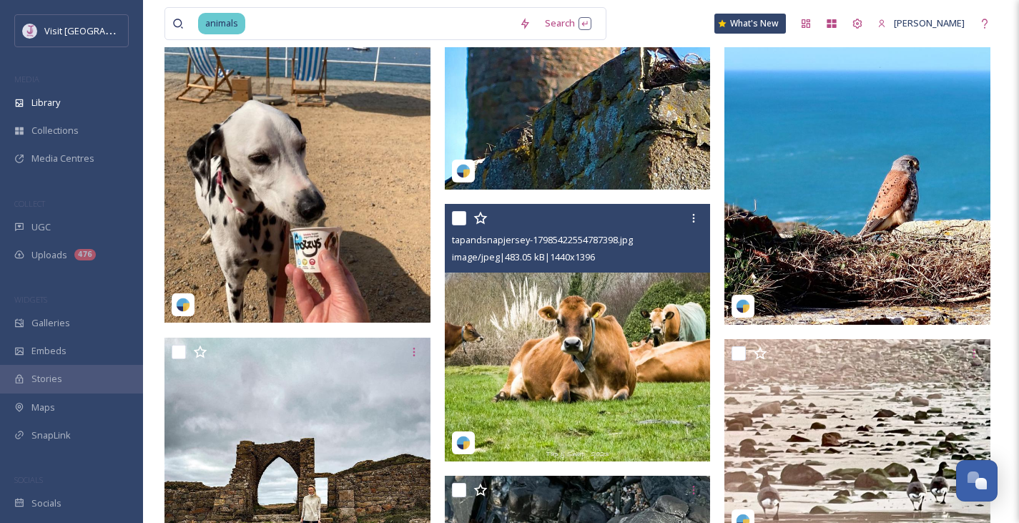
click at [548, 328] on img at bounding box center [578, 333] width 266 height 258
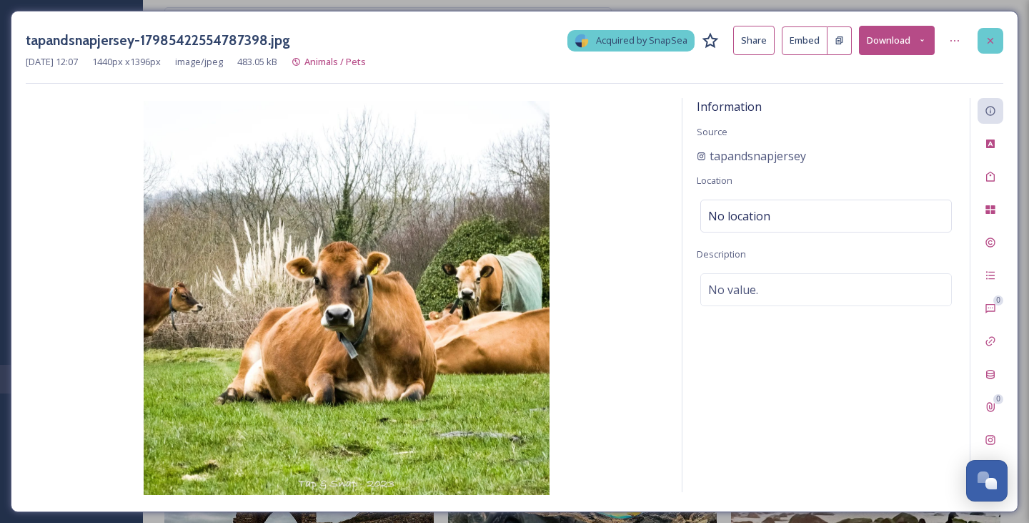
click at [981, 42] on div at bounding box center [991, 41] width 26 height 26
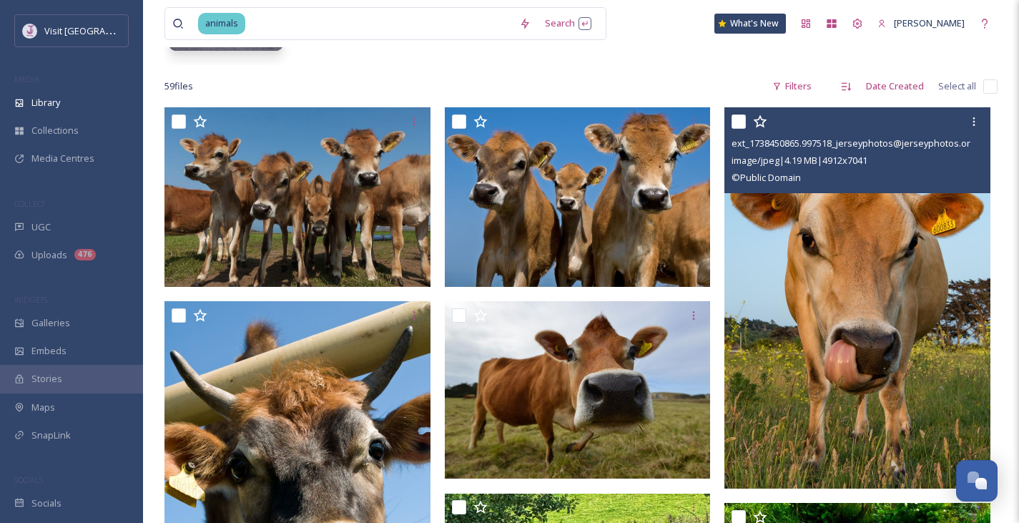
scroll to position [222, 0]
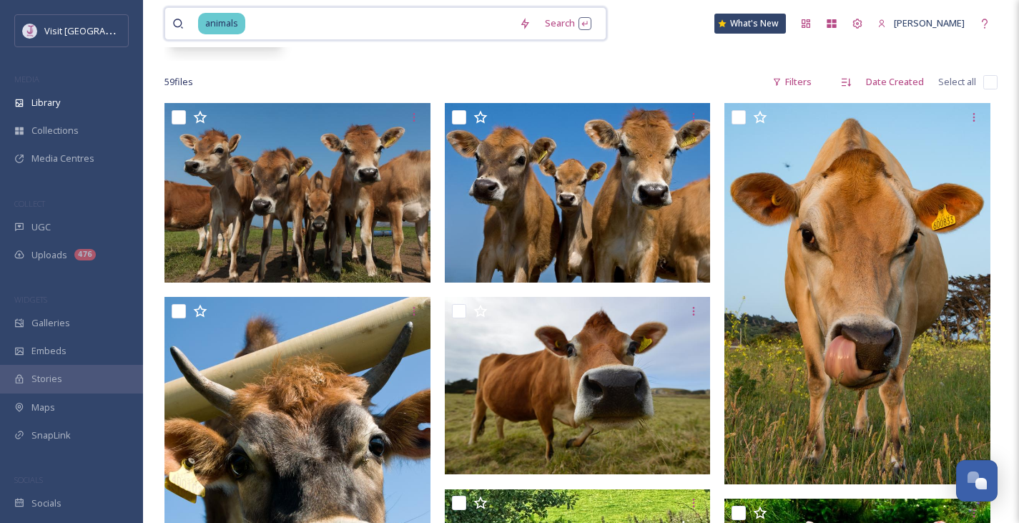
click at [357, 27] on input at bounding box center [379, 23] width 265 height 31
type input "a"
type input "bay"
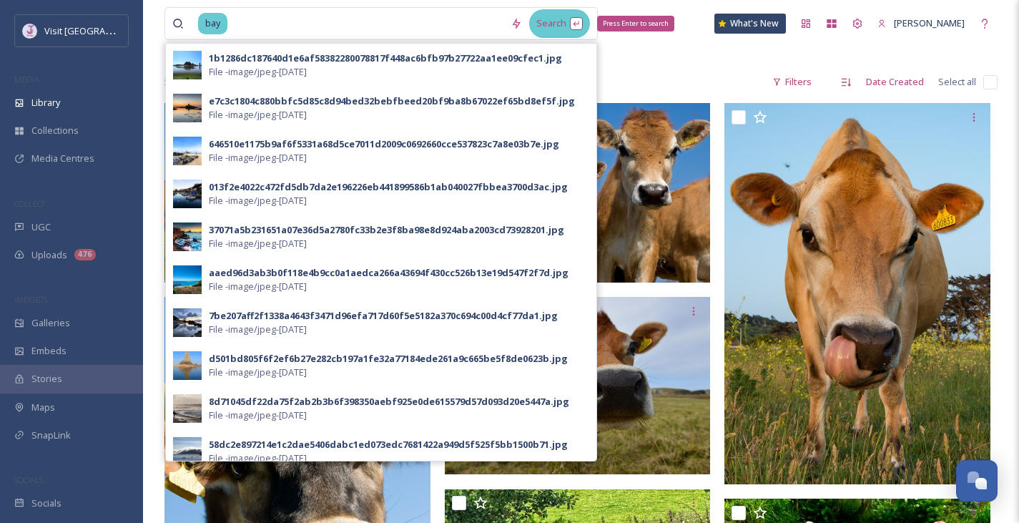
click at [580, 18] on div "Search Press Enter to search" at bounding box center [559, 23] width 61 height 28
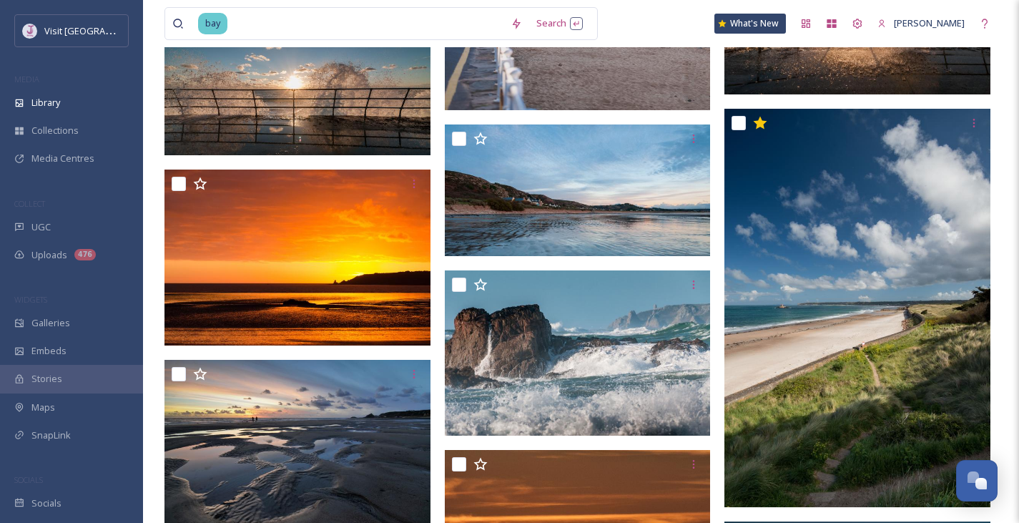
scroll to position [1024, 0]
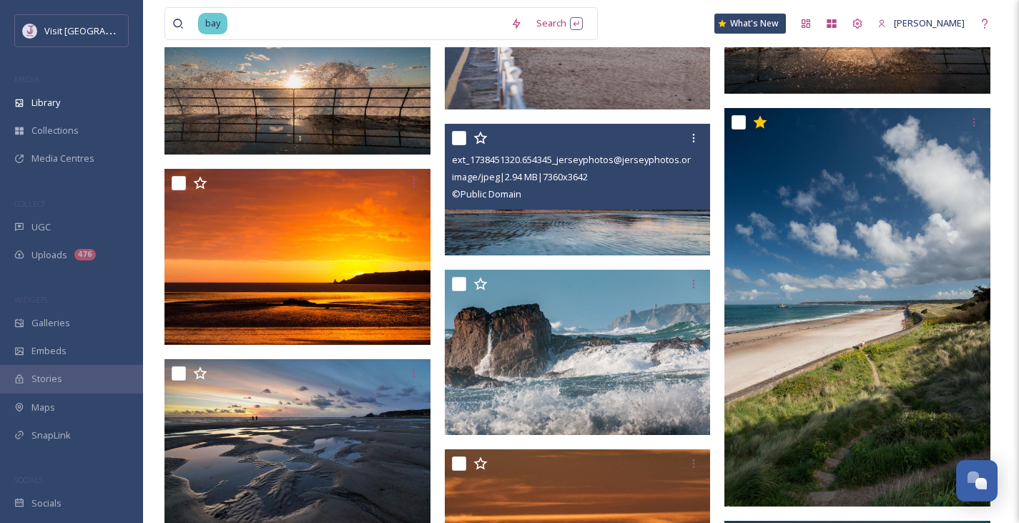
click at [581, 218] on img at bounding box center [578, 190] width 266 height 132
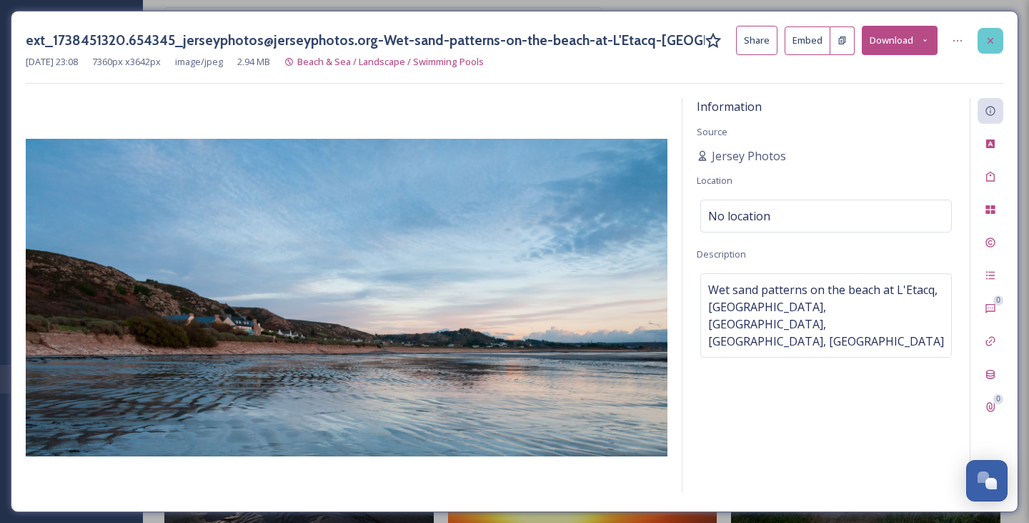
click at [999, 40] on div at bounding box center [991, 41] width 26 height 26
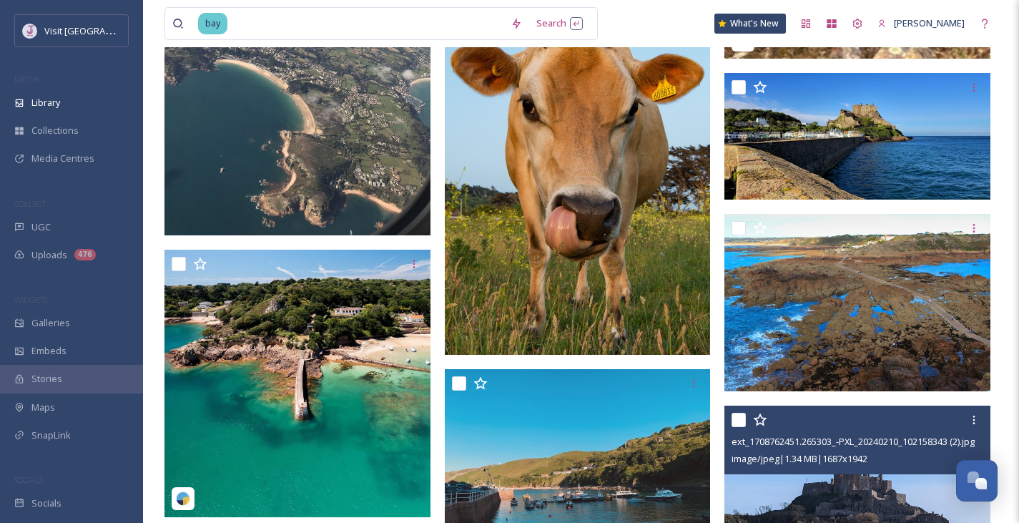
scroll to position [2503, 0]
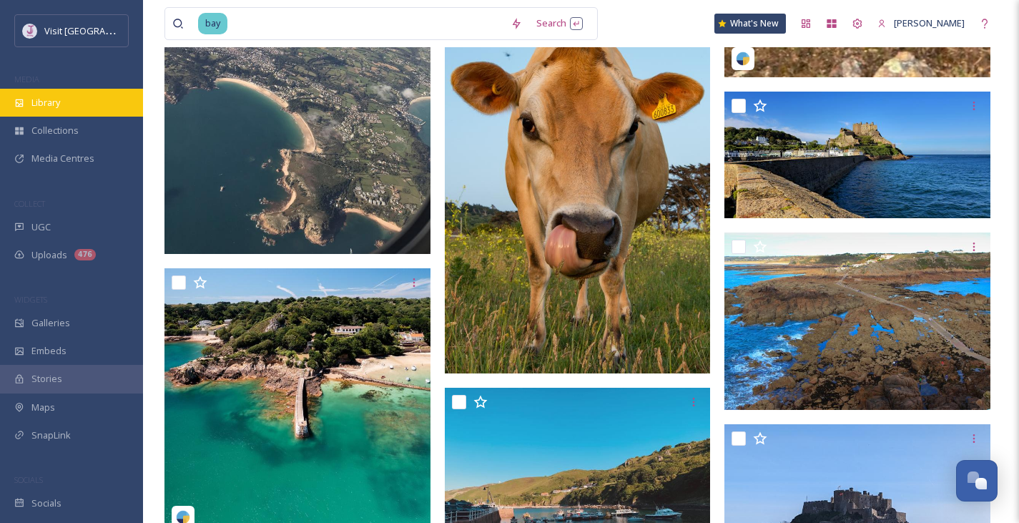
click at [68, 102] on div "Library" at bounding box center [71, 103] width 143 height 28
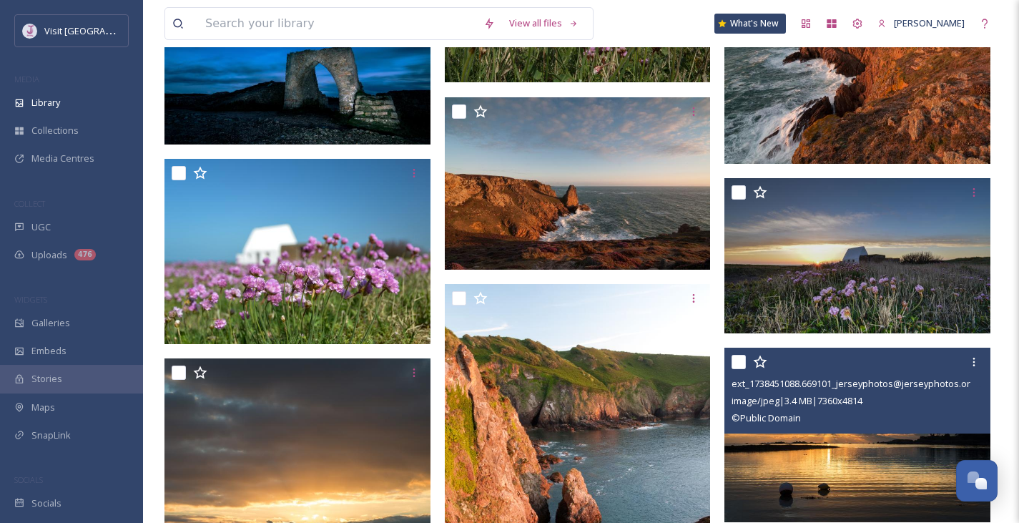
scroll to position [4561, 0]
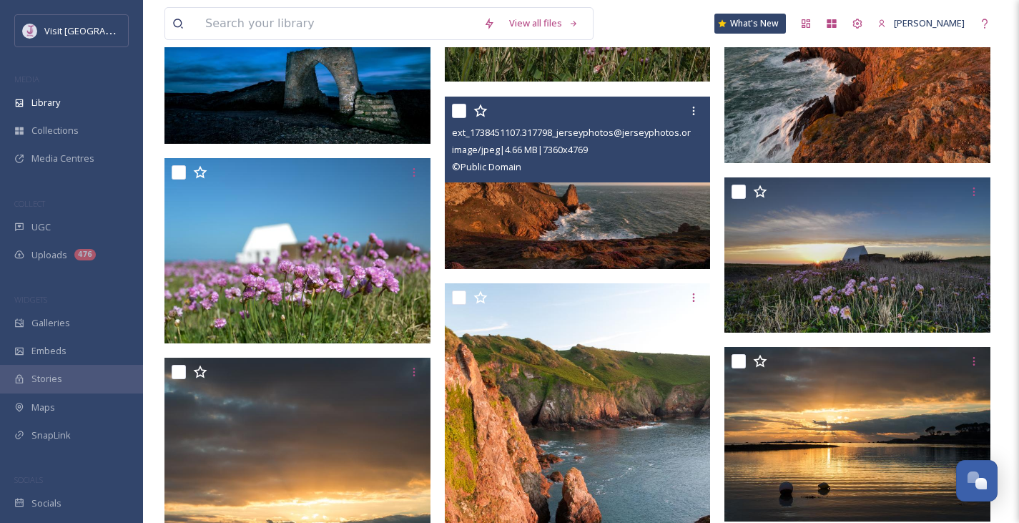
click at [570, 224] on img at bounding box center [578, 182] width 266 height 172
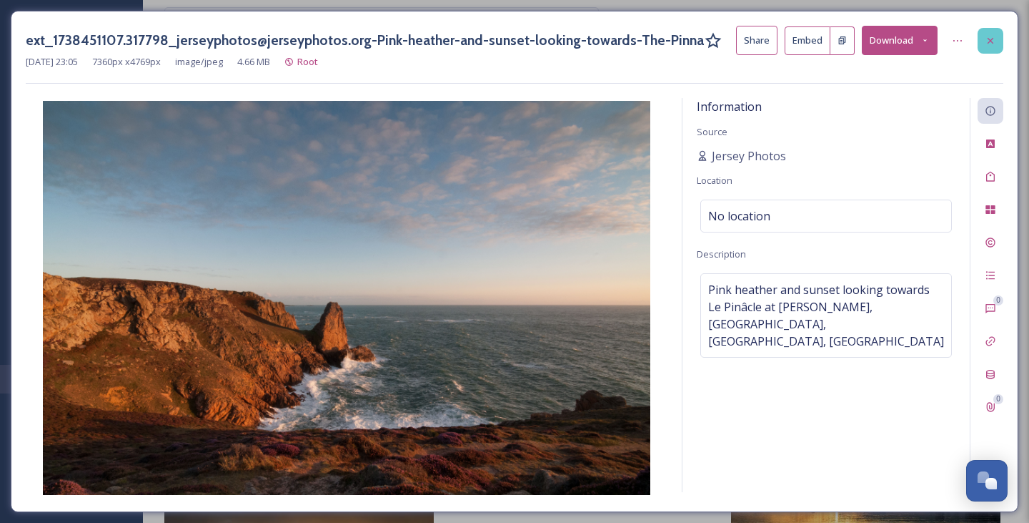
click at [997, 39] on div at bounding box center [991, 41] width 26 height 26
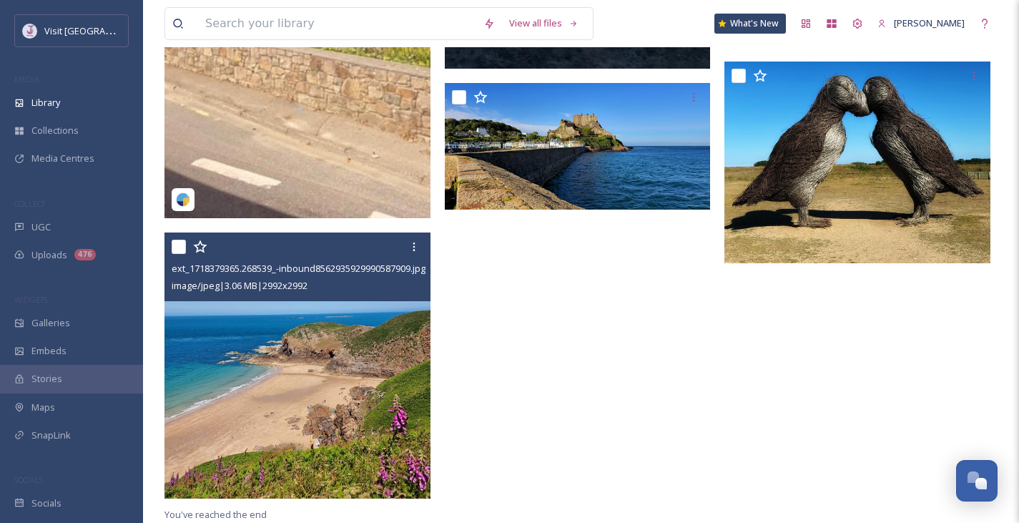
scroll to position [7647, 0]
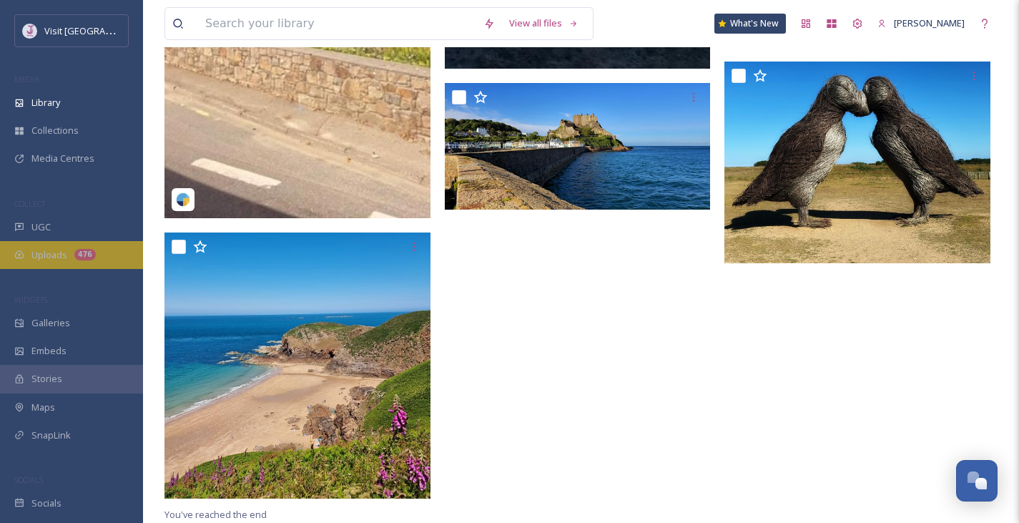
click at [69, 259] on div "Uploads 476" at bounding box center [71, 255] width 143 height 28
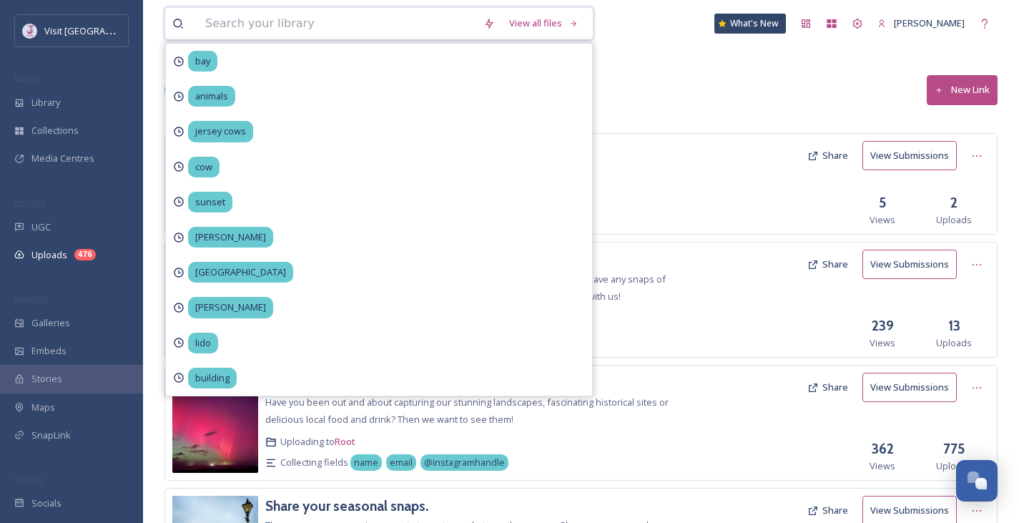
click at [265, 35] on input at bounding box center [337, 23] width 278 height 31
type input "beach"
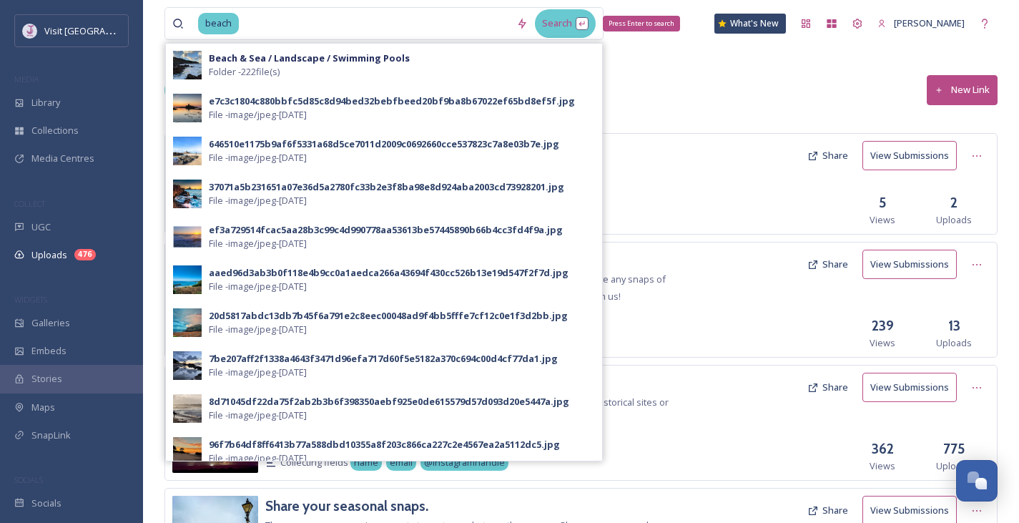
click at [584, 23] on div "Search Press Enter to search" at bounding box center [565, 23] width 61 height 28
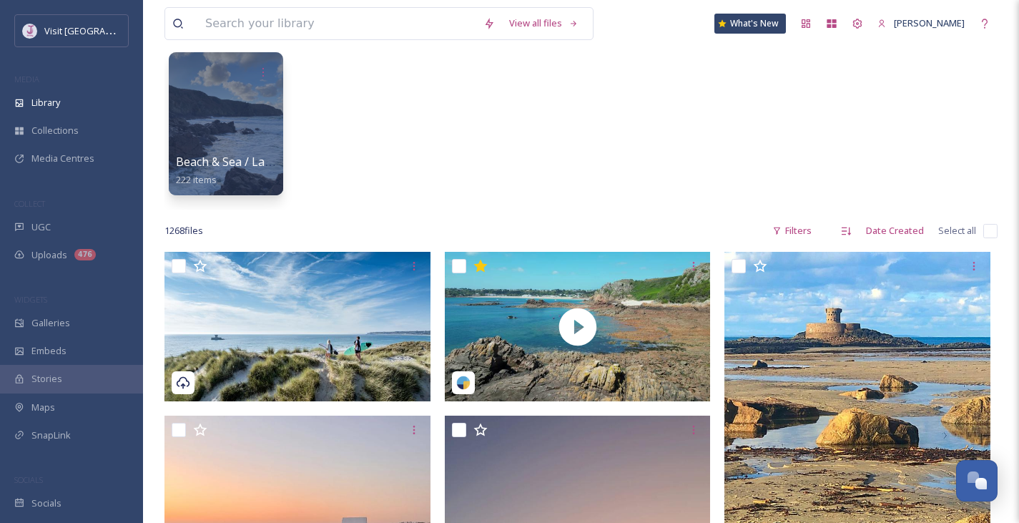
scroll to position [118, 0]
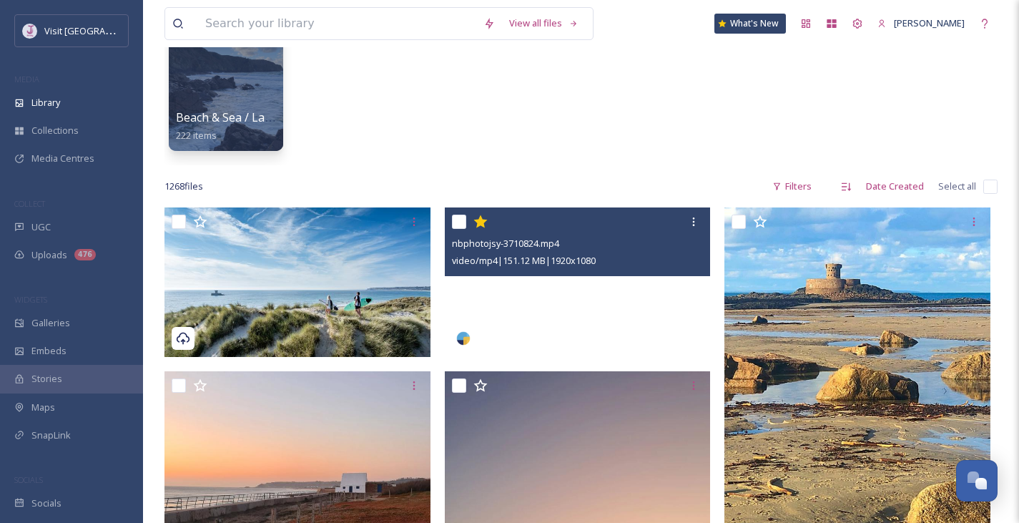
click at [671, 317] on video "nbphotojsy-3710824.mp4" at bounding box center [578, 281] width 266 height 149
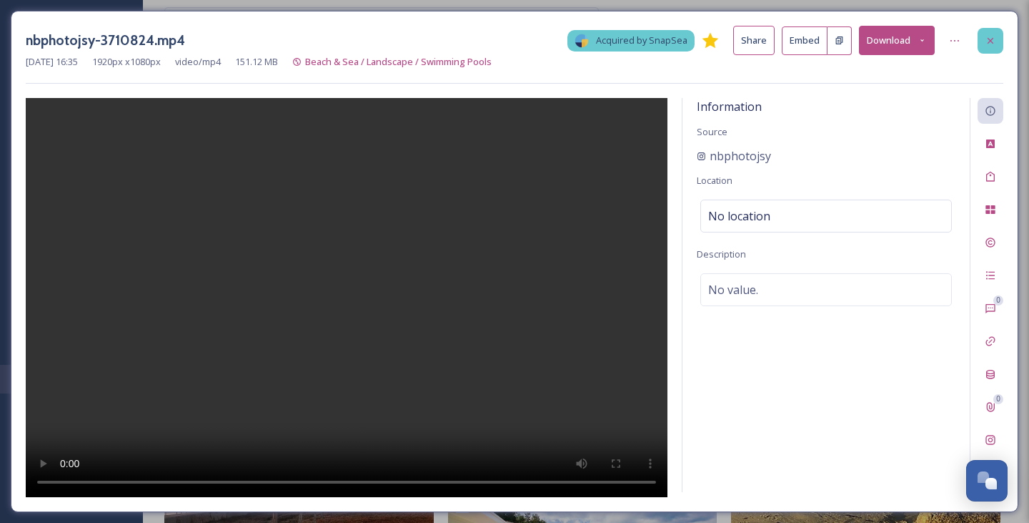
click at [989, 40] on icon at bounding box center [990, 40] width 11 height 11
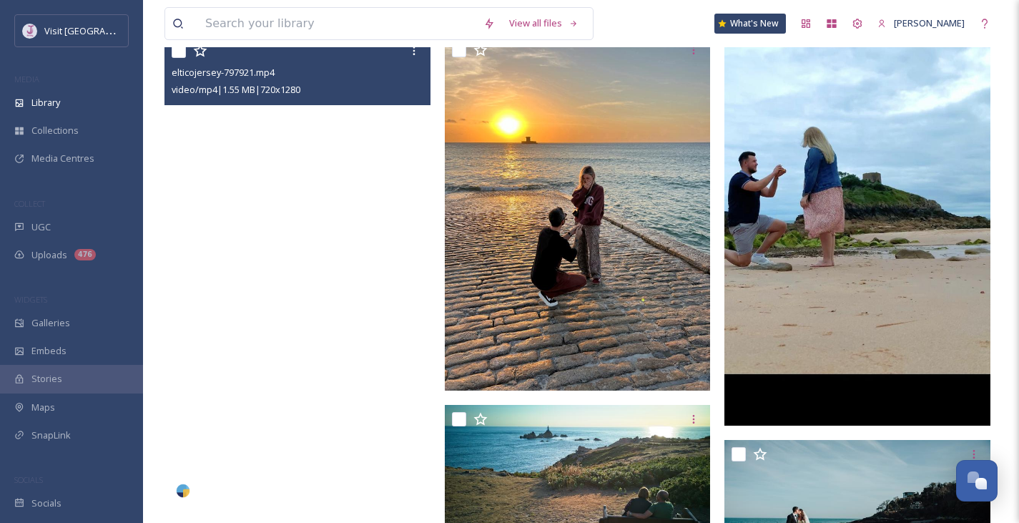
scroll to position [3291, 0]
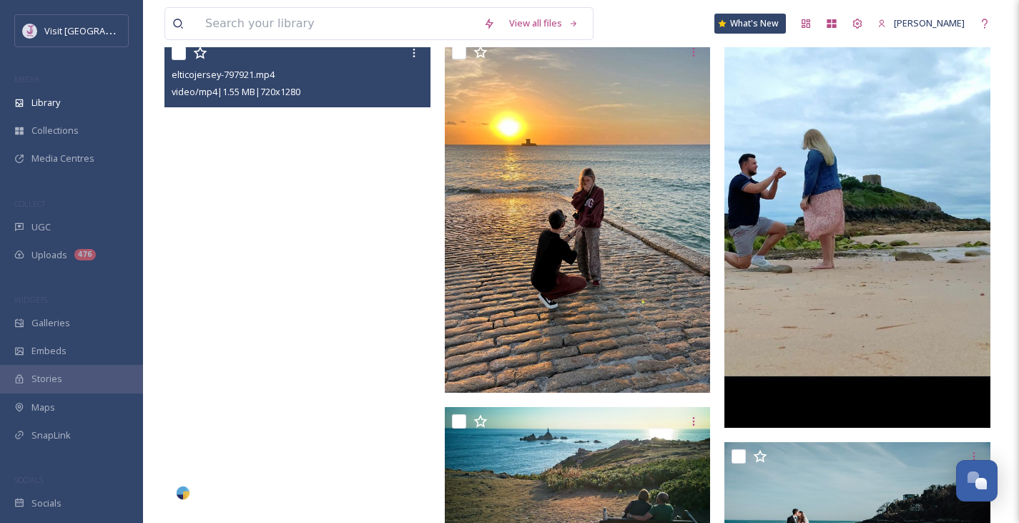
click at [348, 189] on video "elticojersey-797921.mp4" at bounding box center [297, 275] width 266 height 473
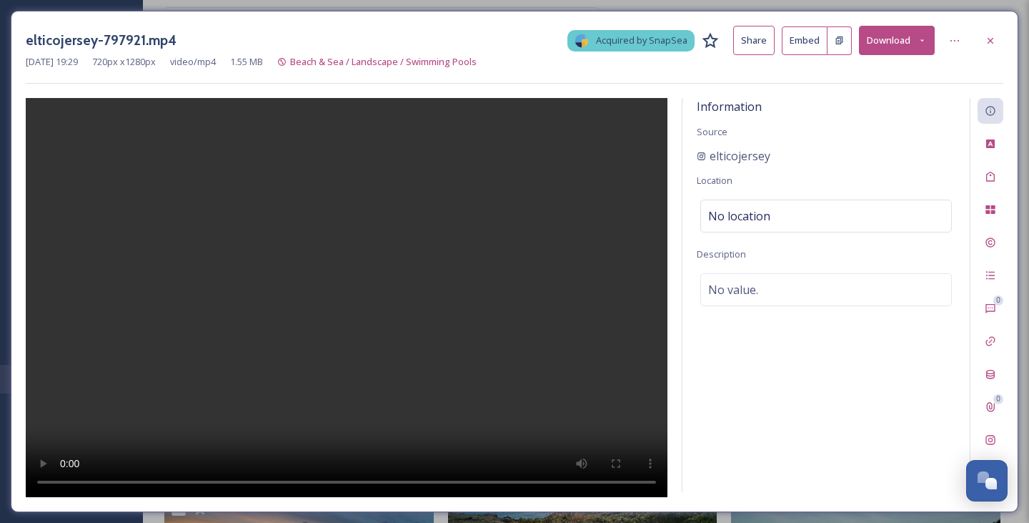
click at [904, 36] on button "Download" at bounding box center [897, 40] width 76 height 29
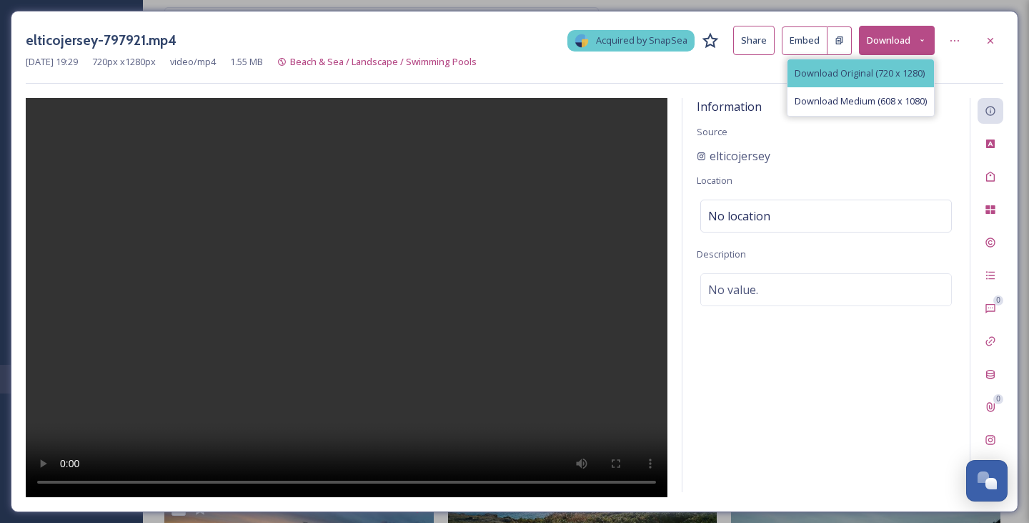
click at [902, 65] on div "Download Original (720 x 1280)" at bounding box center [861, 73] width 147 height 28
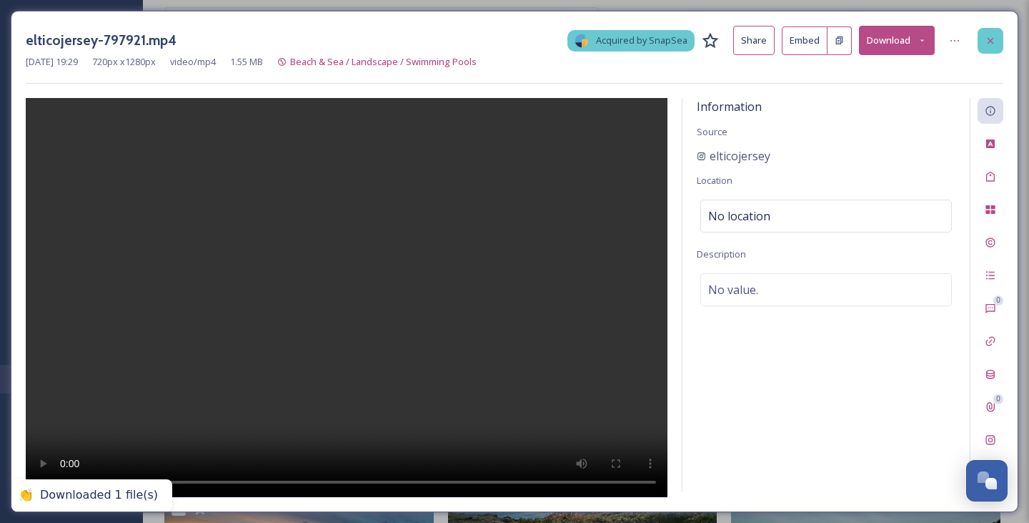
click at [999, 46] on div at bounding box center [991, 41] width 26 height 26
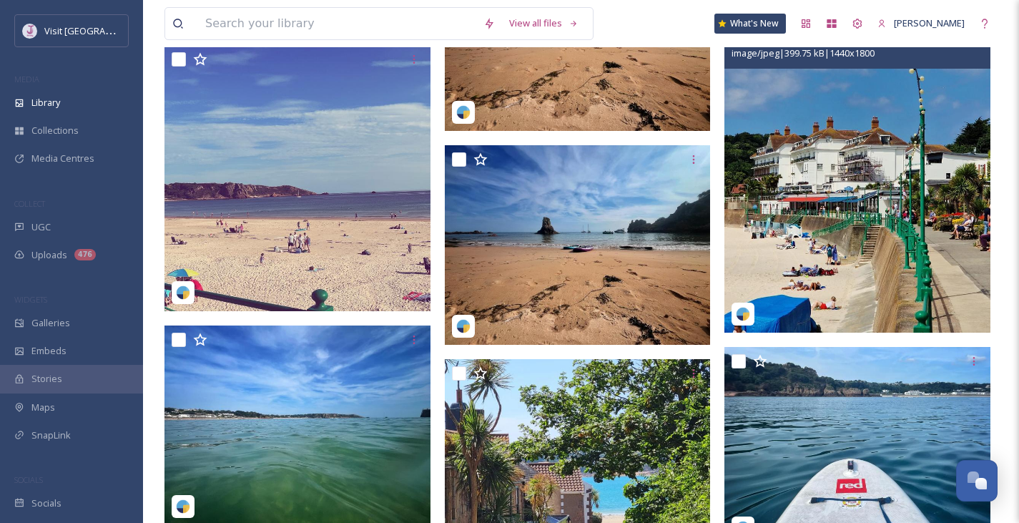
scroll to position [7522, 0]
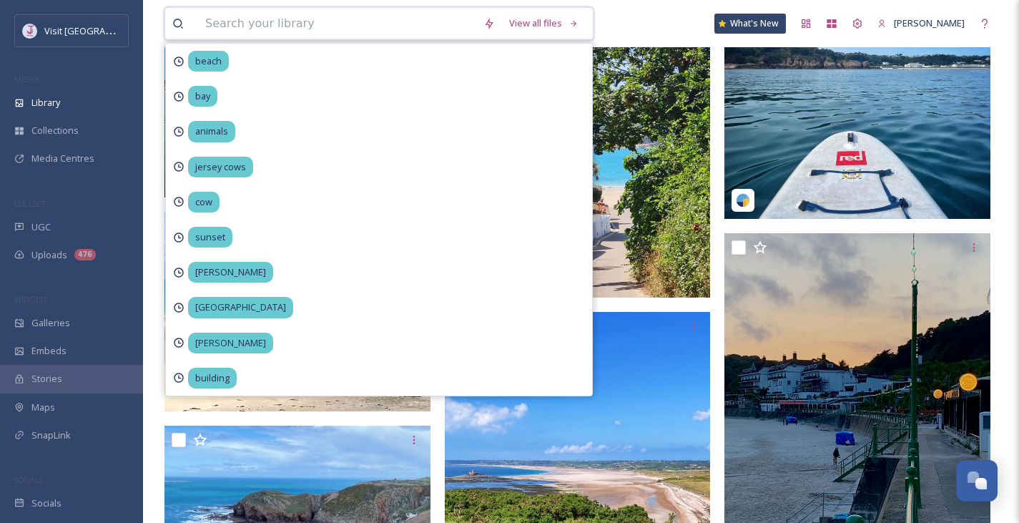
click at [312, 16] on input at bounding box center [337, 23] width 278 height 31
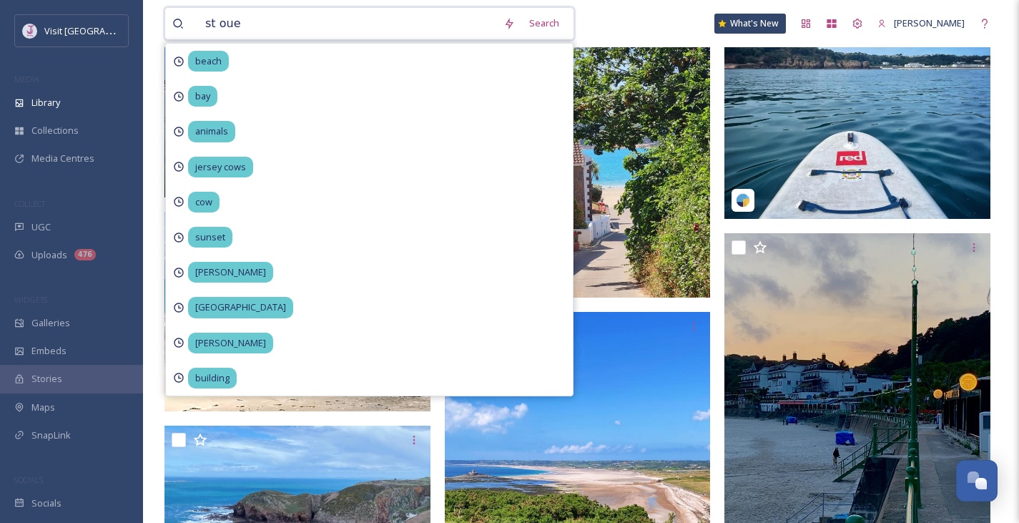
type input "st ouen"
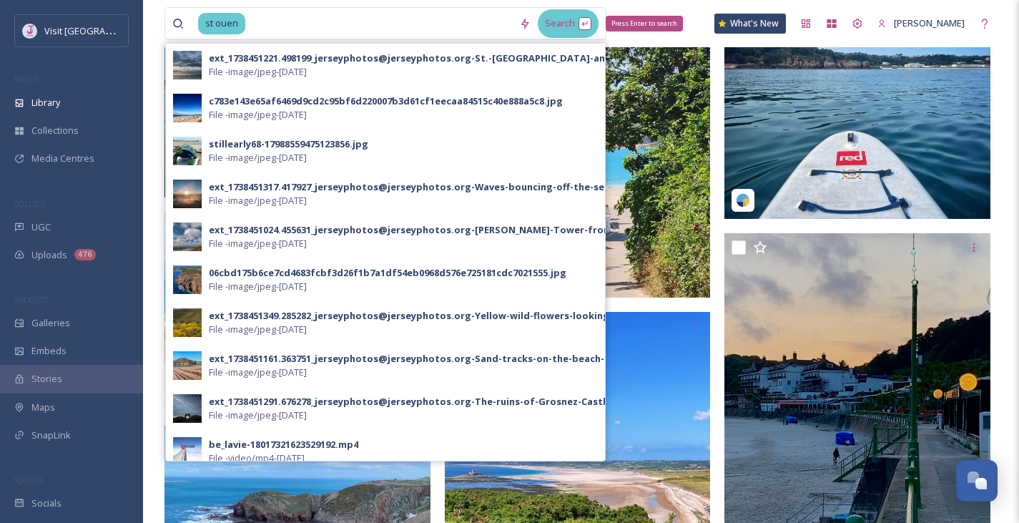
click at [579, 33] on div "Search Press Enter to search" at bounding box center [568, 23] width 61 height 28
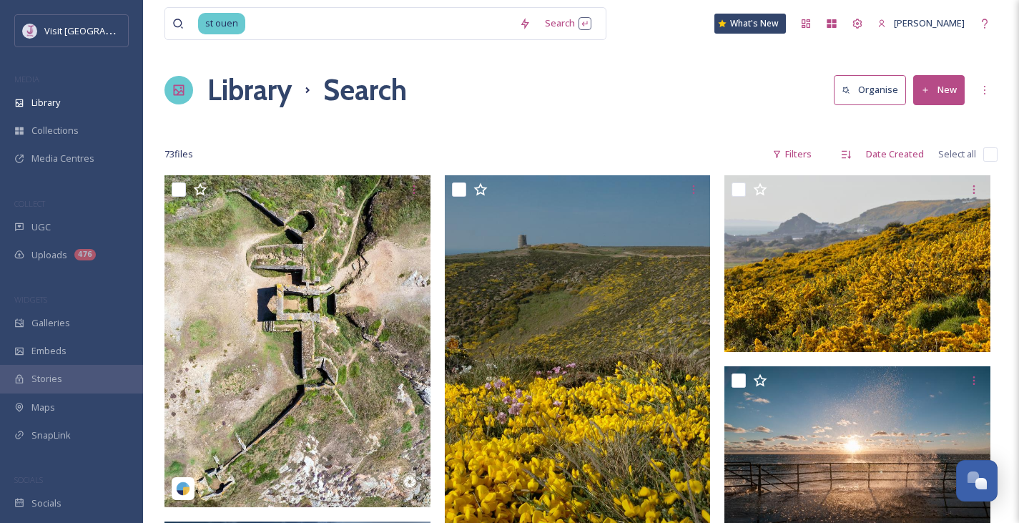
click at [703, 82] on div "Library Search Organise New" at bounding box center [580, 90] width 833 height 43
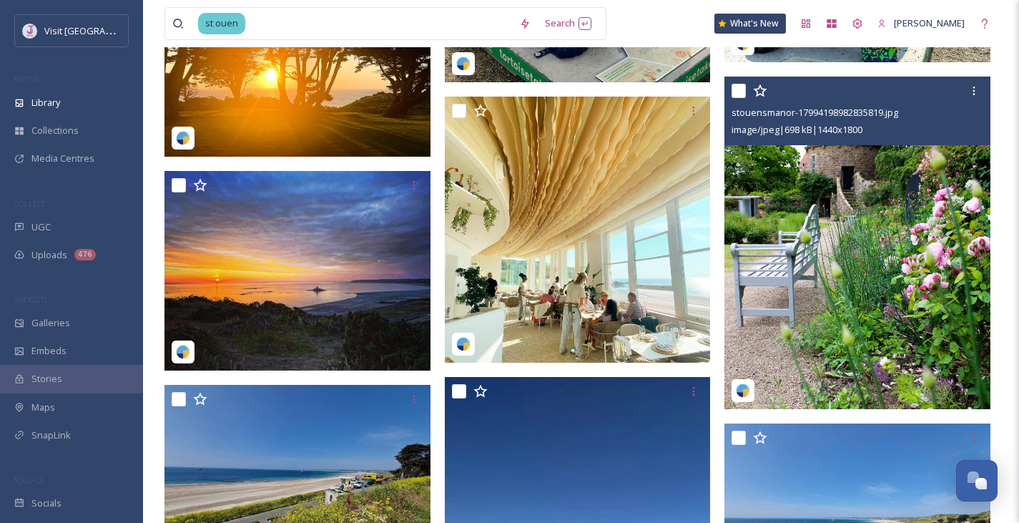
scroll to position [2613, 0]
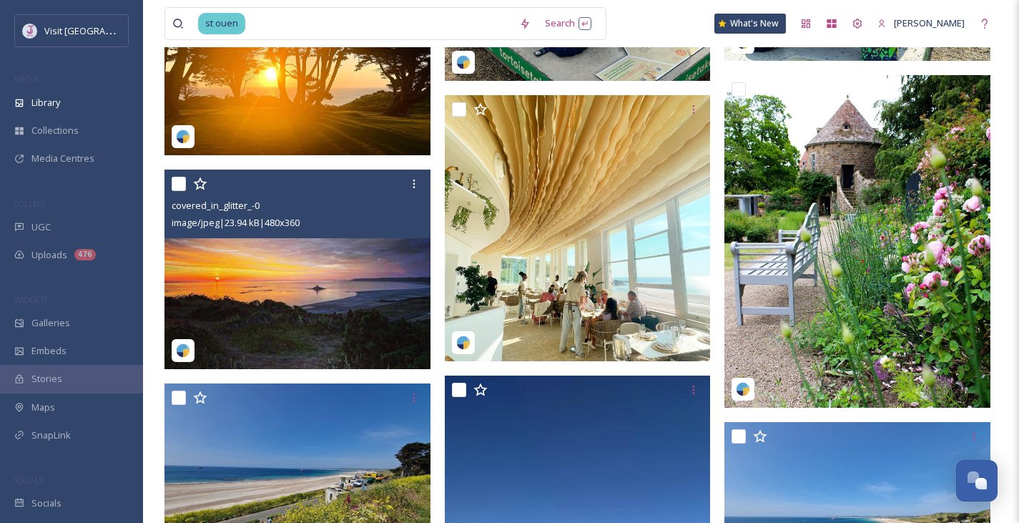
click at [326, 320] on img at bounding box center [297, 268] width 266 height 199
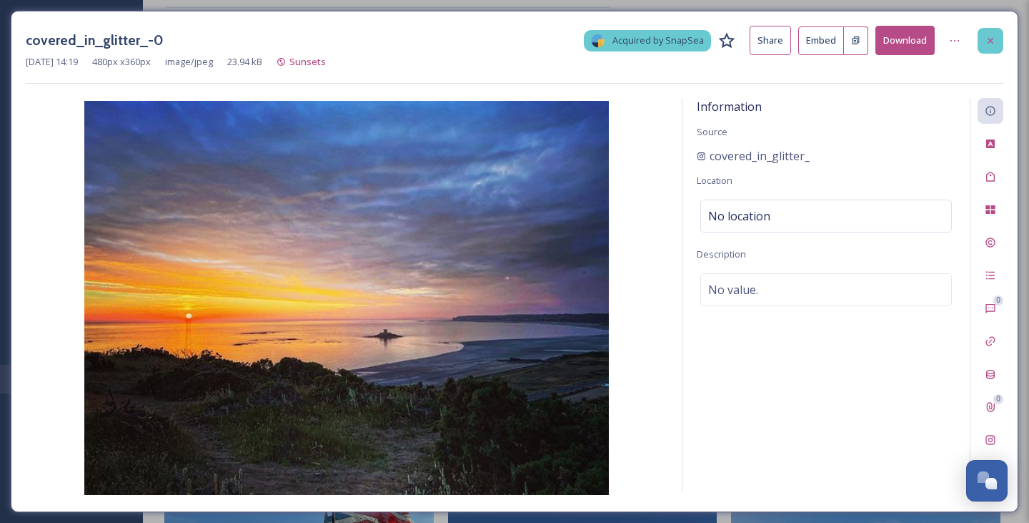
click at [991, 51] on div at bounding box center [991, 41] width 26 height 26
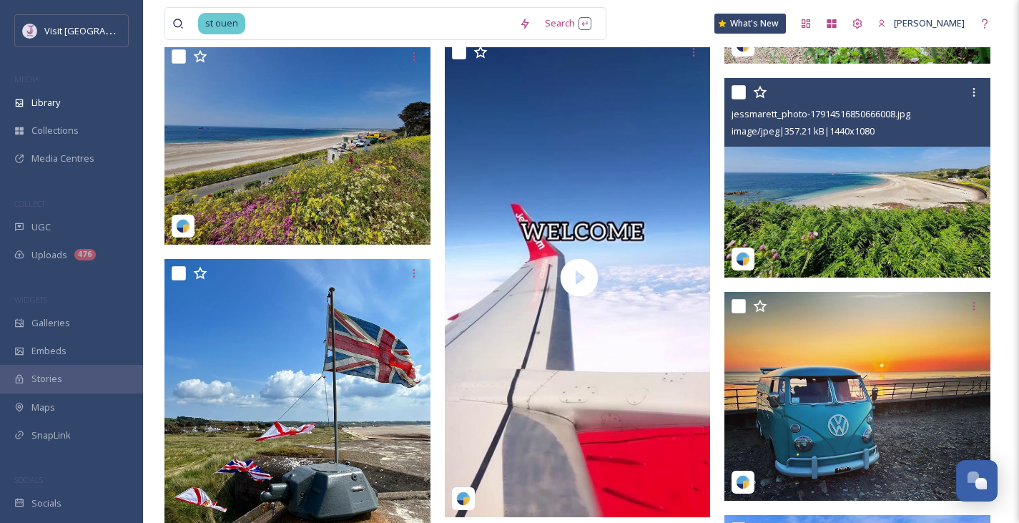
scroll to position [2987, 0]
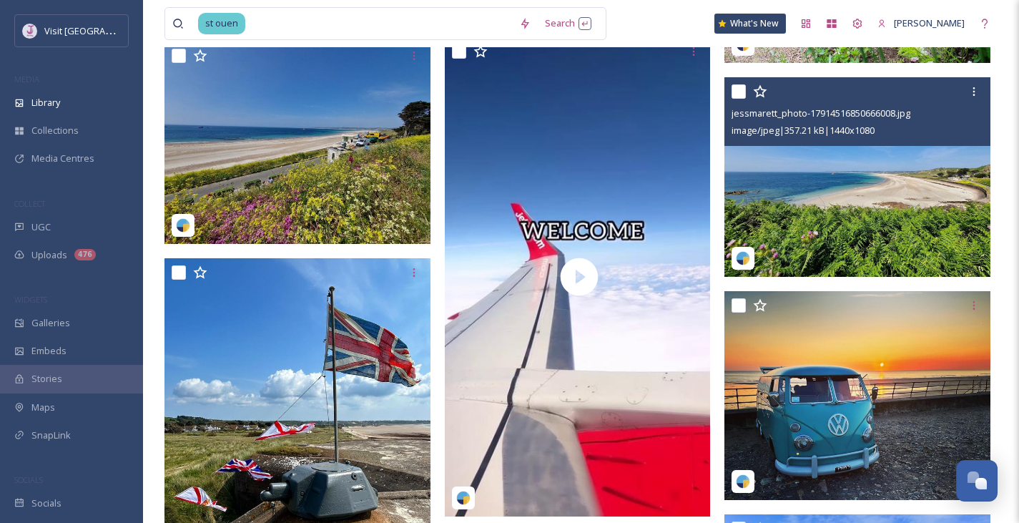
click at [894, 198] on img at bounding box center [857, 176] width 266 height 199
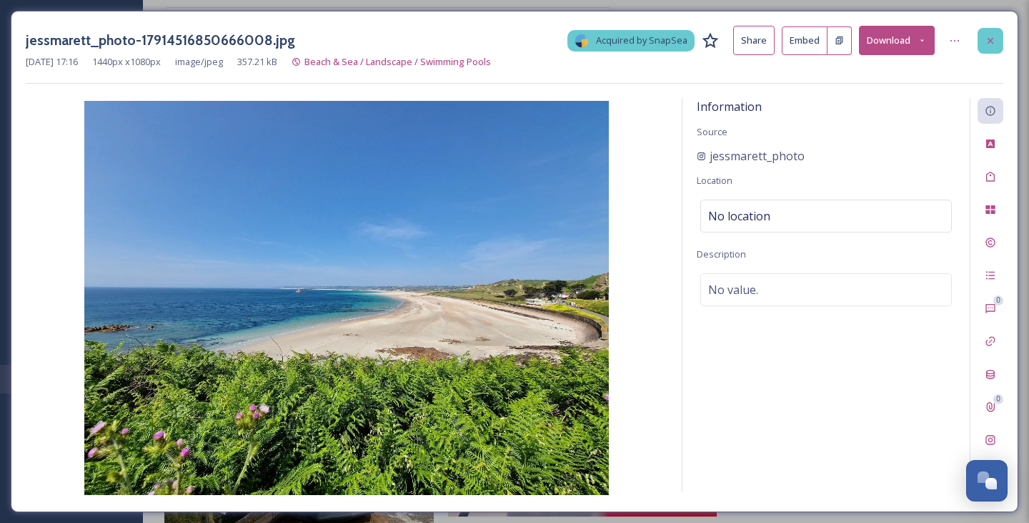
click at [993, 28] on div at bounding box center [991, 41] width 26 height 26
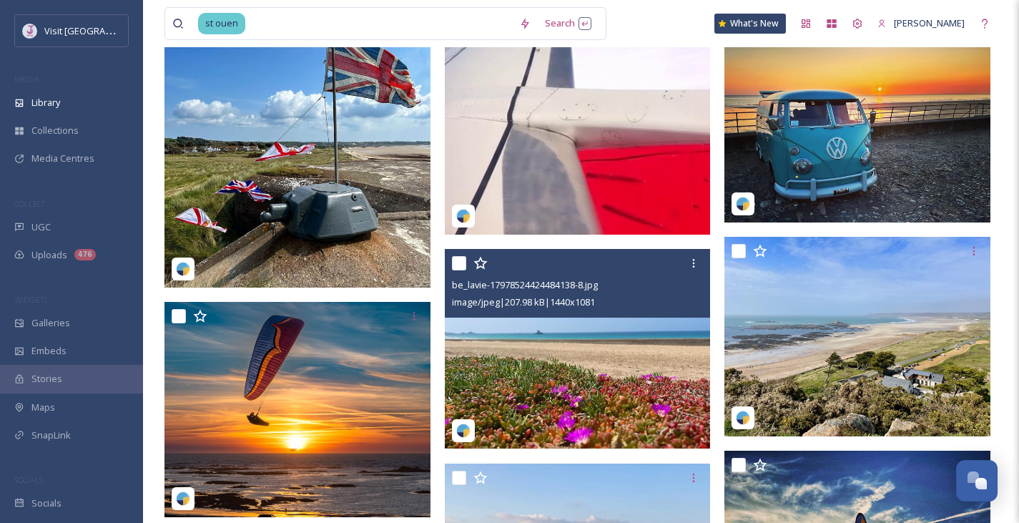
scroll to position [3344, 0]
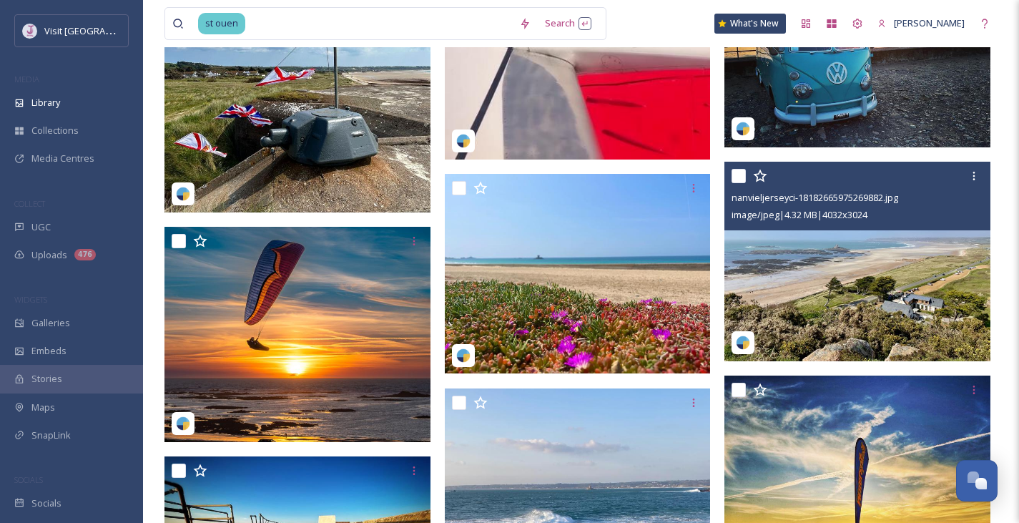
click at [925, 292] on img at bounding box center [857, 261] width 266 height 199
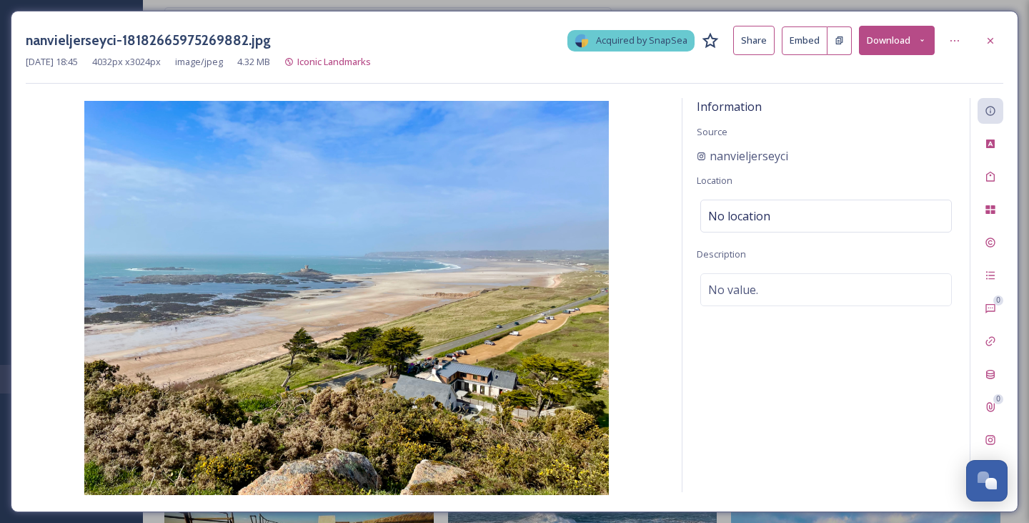
click at [904, 42] on button "Download" at bounding box center [897, 40] width 76 height 29
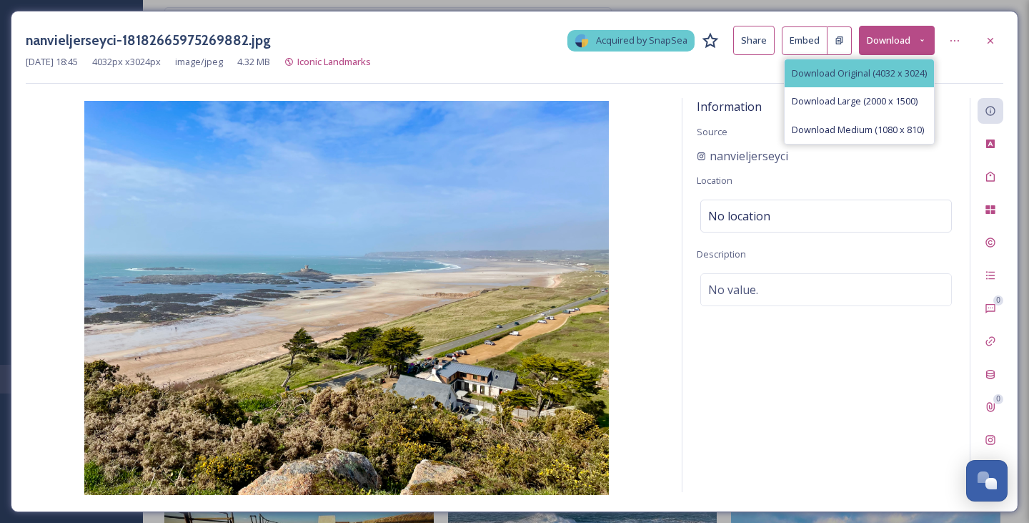
click at [872, 79] on div "Download Original (4032 x 3024)" at bounding box center [859, 73] width 149 height 28
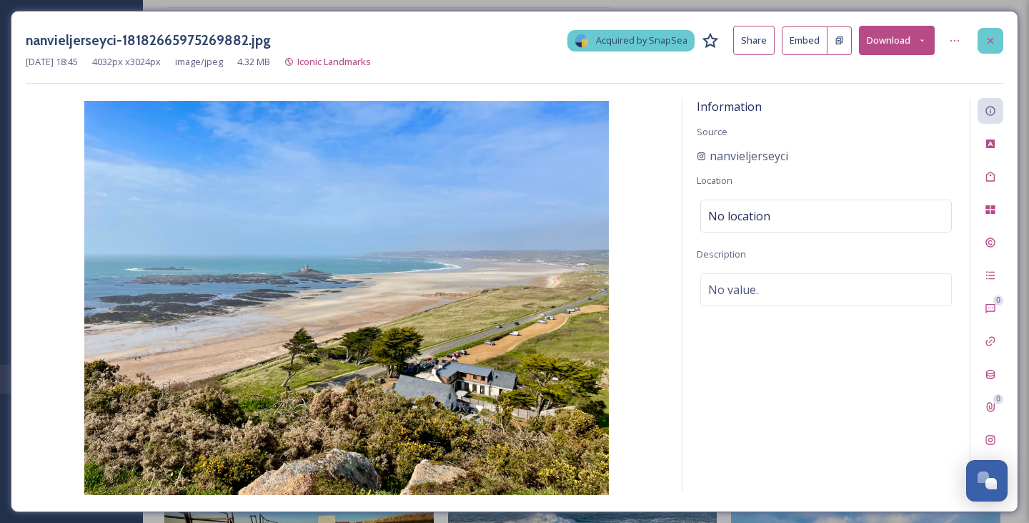
click at [995, 37] on icon at bounding box center [990, 40] width 11 height 11
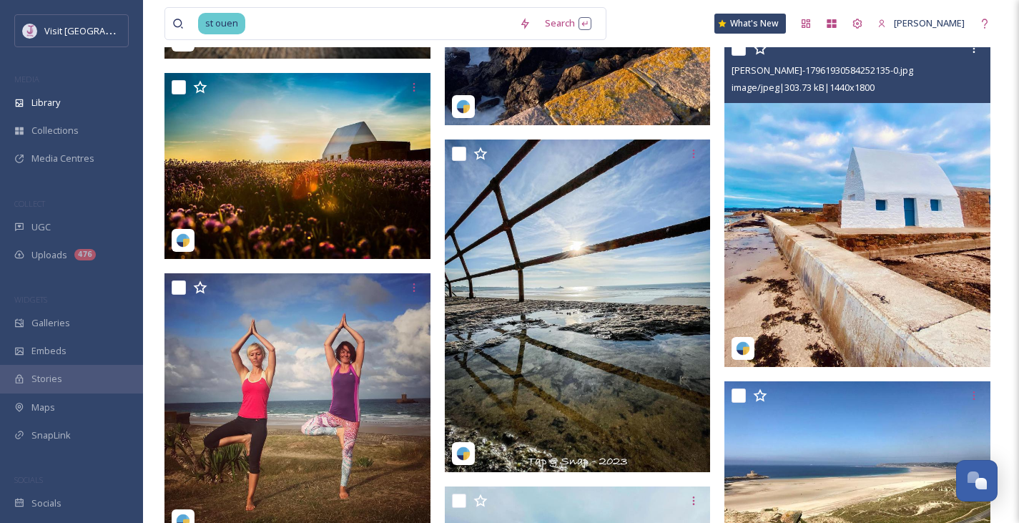
scroll to position [4068, 0]
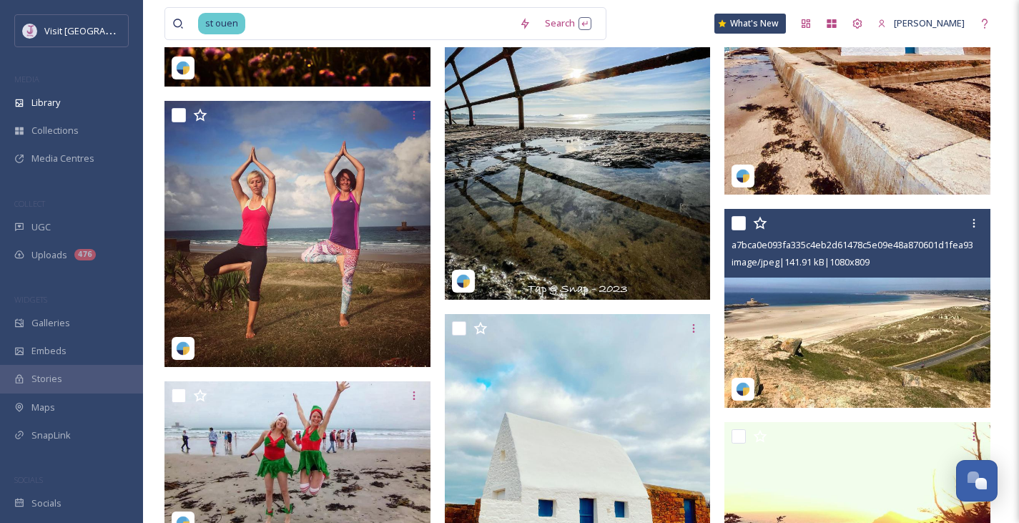
click at [879, 311] on img at bounding box center [857, 308] width 266 height 199
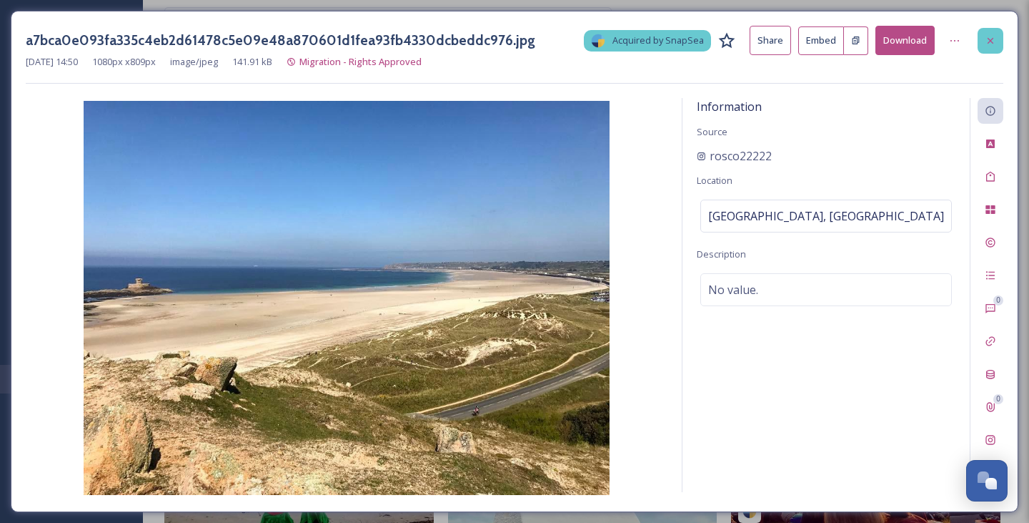
click at [983, 43] on div at bounding box center [991, 41] width 26 height 26
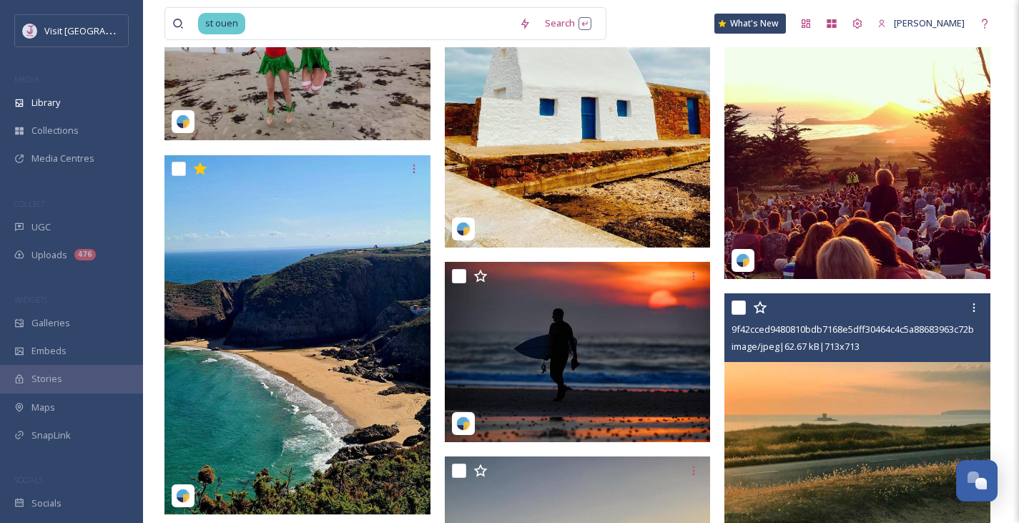
scroll to position [4514, 0]
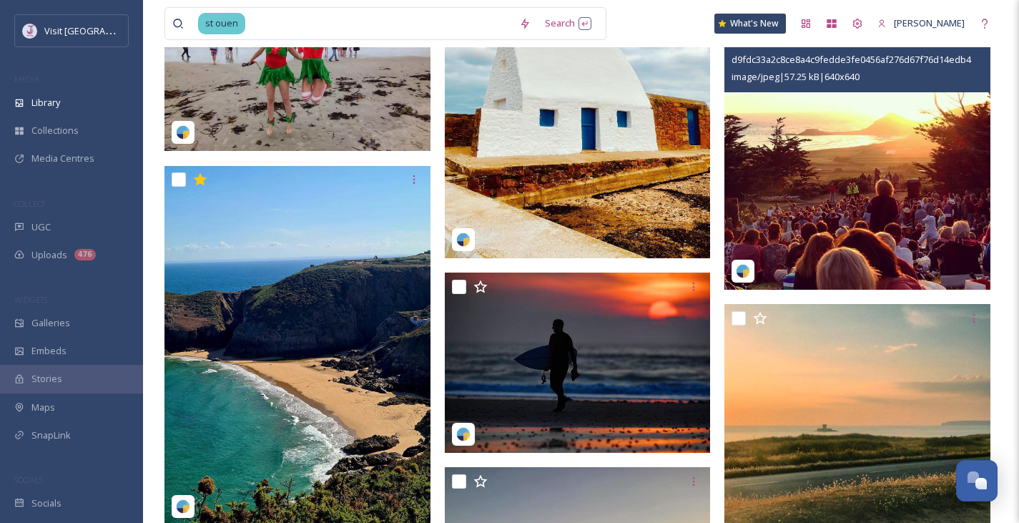
click at [859, 217] on img at bounding box center [857, 157] width 266 height 266
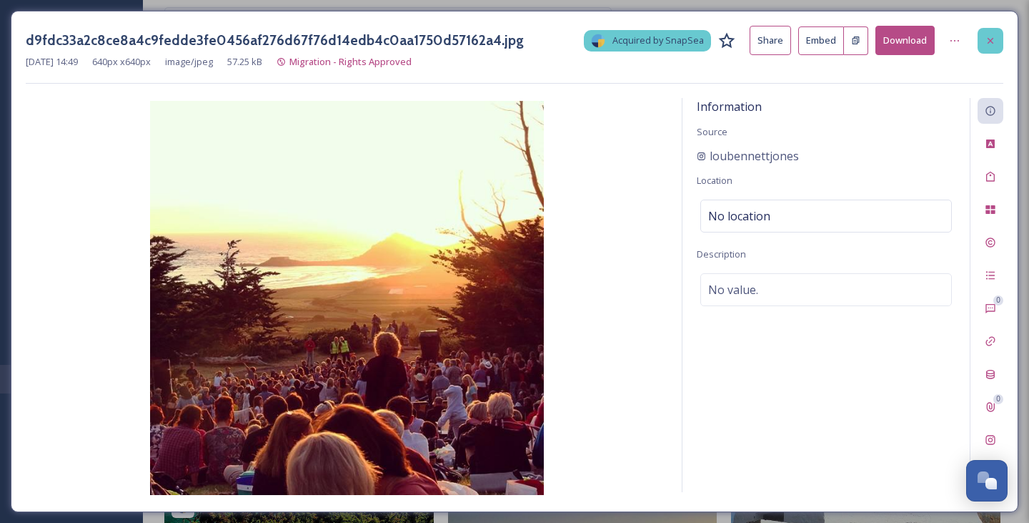
click at [982, 40] on div at bounding box center [991, 41] width 26 height 26
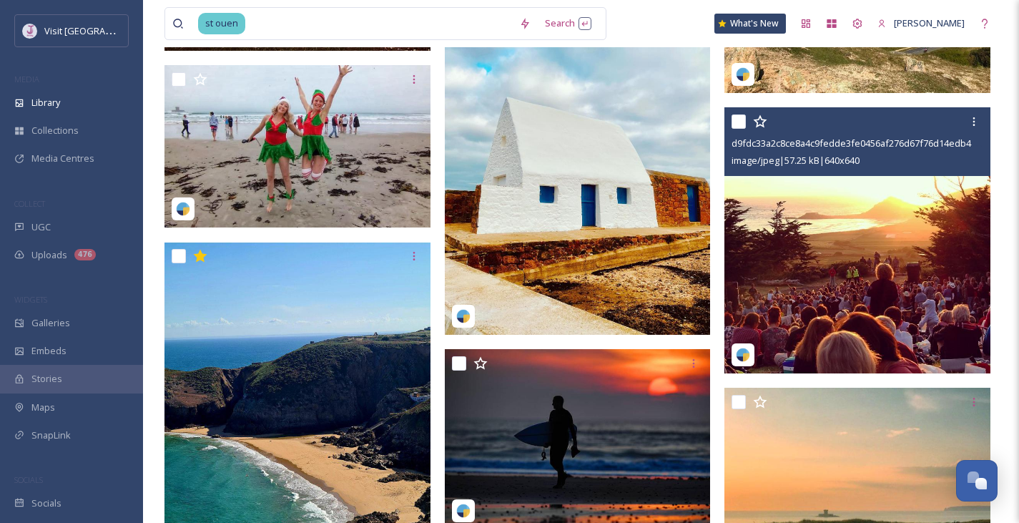
scroll to position [4437, 0]
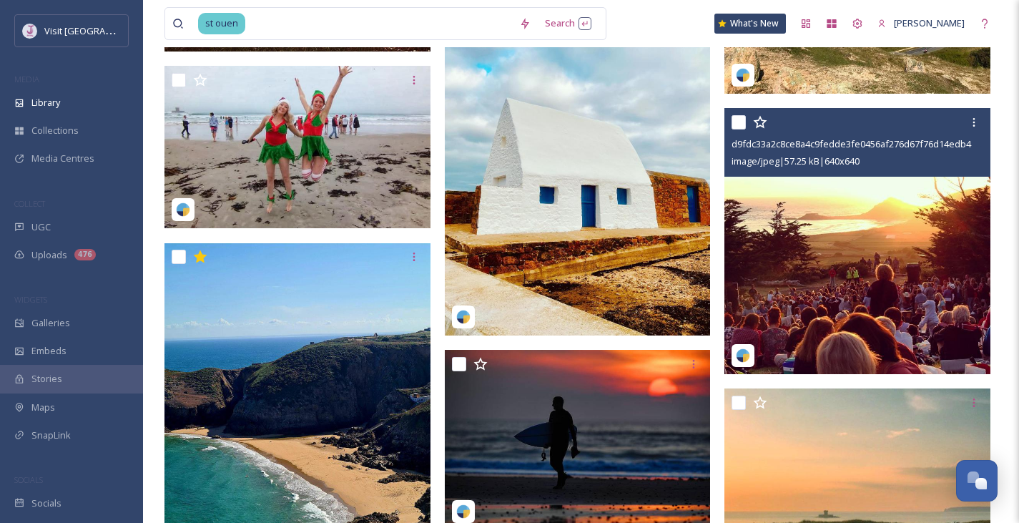
click at [763, 122] on icon at bounding box center [760, 121] width 14 height 13
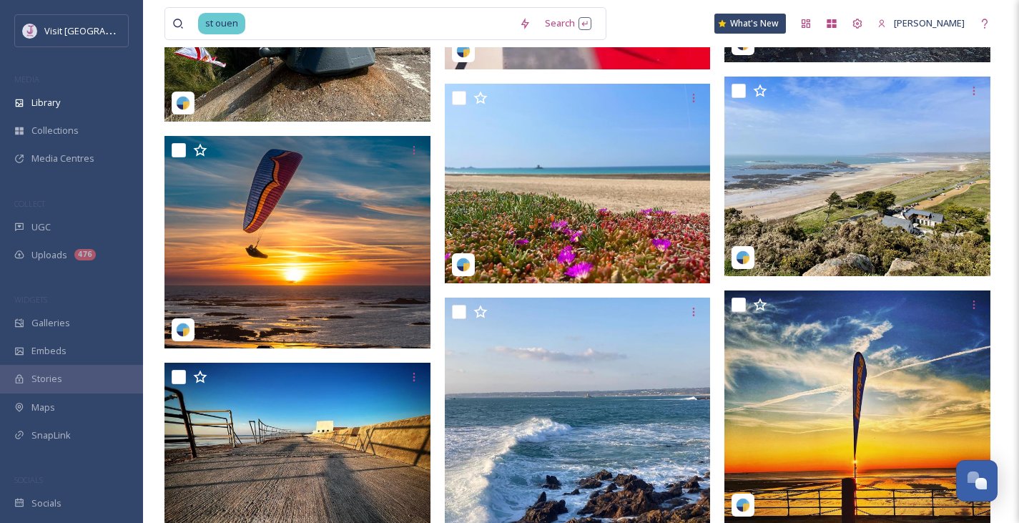
scroll to position [3416, 0]
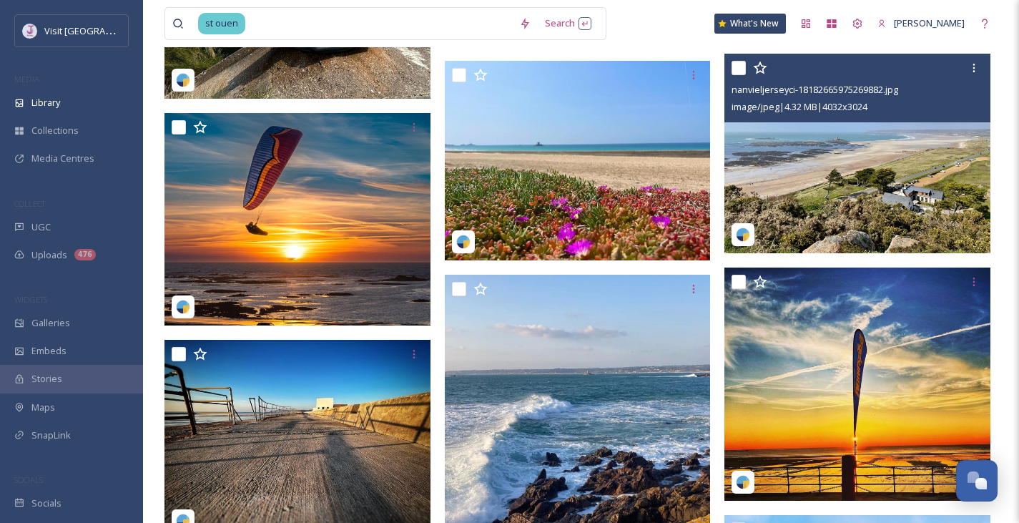
click at [872, 182] on img at bounding box center [857, 153] width 266 height 199
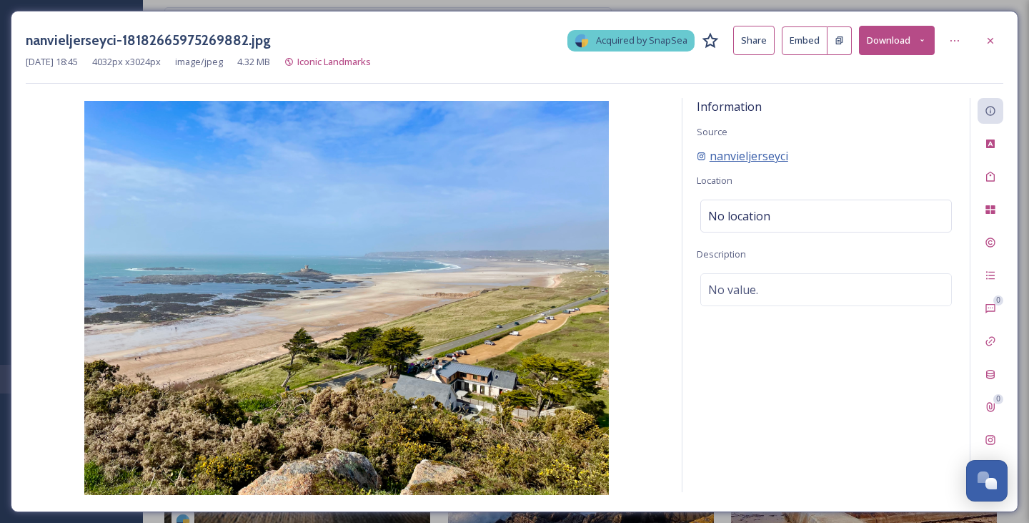
click at [772, 157] on span "nanvieljerseyci" at bounding box center [749, 155] width 79 height 17
click at [994, 47] on div at bounding box center [991, 41] width 26 height 26
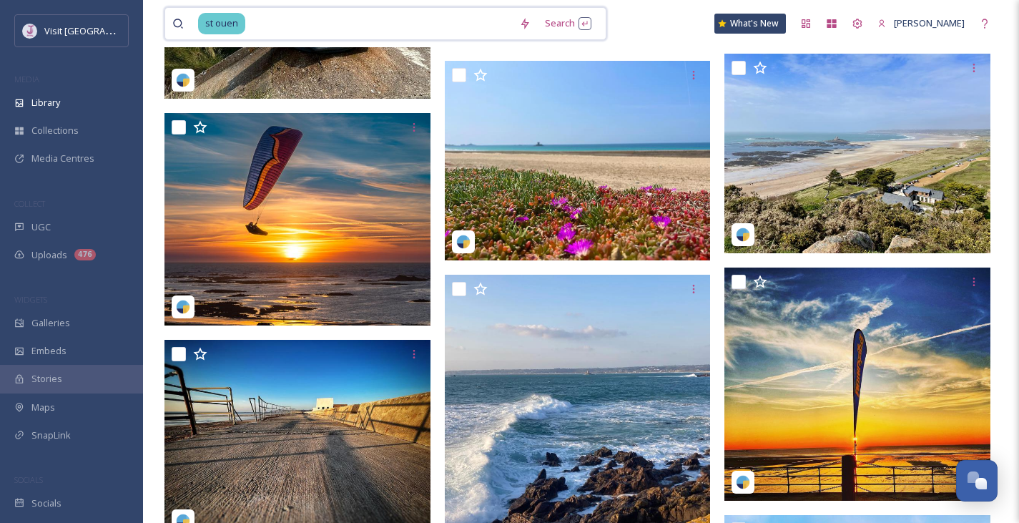
drag, startPoint x: 380, startPoint y: 13, endPoint x: 0, endPoint y: 2, distance: 380.4
type input "s"
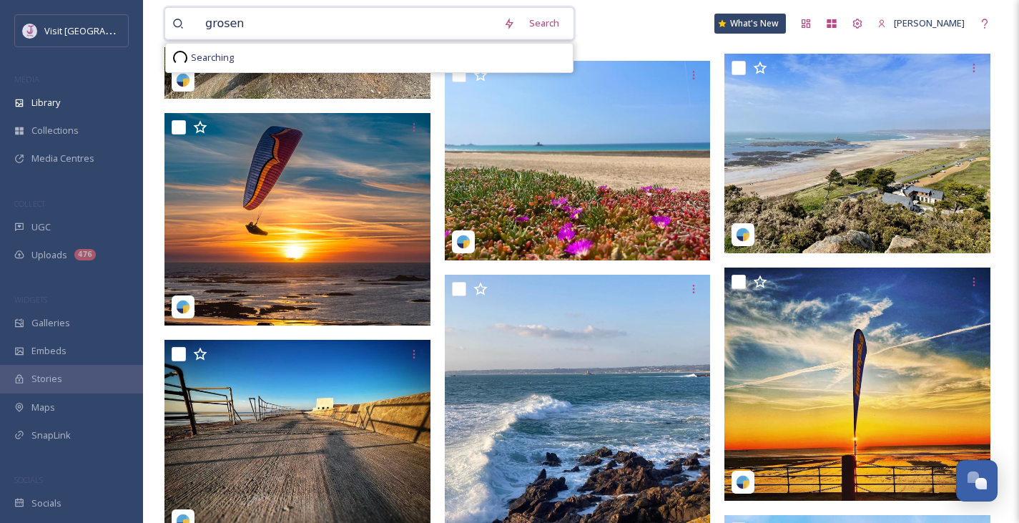
type input "grosenz"
type input "grosnez"
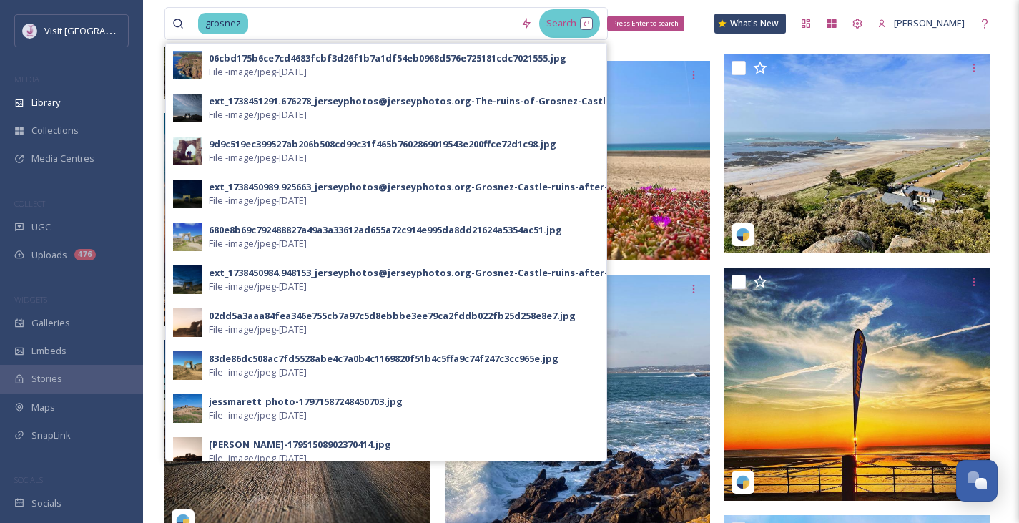
click at [585, 19] on div "Search Press Enter to search" at bounding box center [569, 23] width 61 height 28
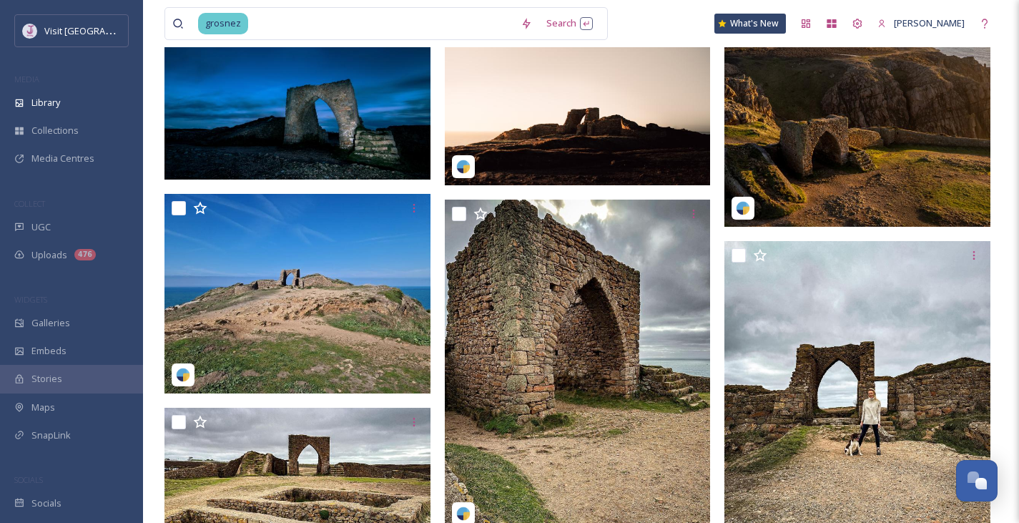
scroll to position [495, 0]
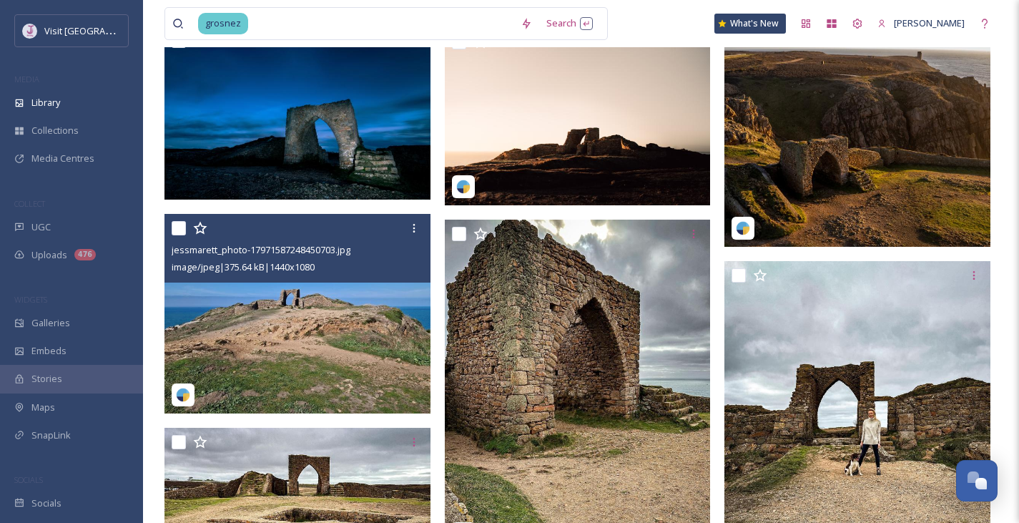
click at [345, 333] on img at bounding box center [297, 313] width 266 height 199
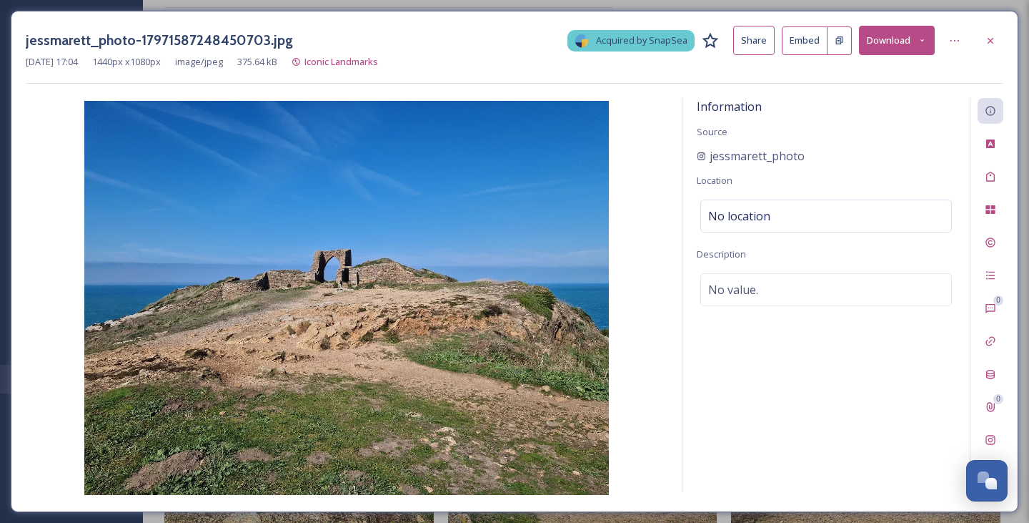
click at [907, 38] on button "Download" at bounding box center [897, 40] width 76 height 29
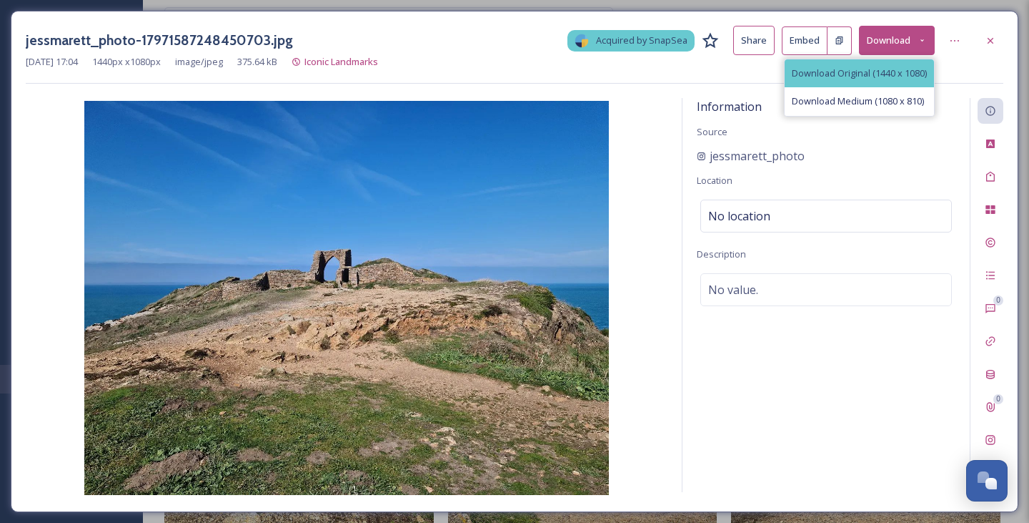
click at [885, 77] on span "Download Original (1440 x 1080)" at bounding box center [859, 73] width 135 height 14
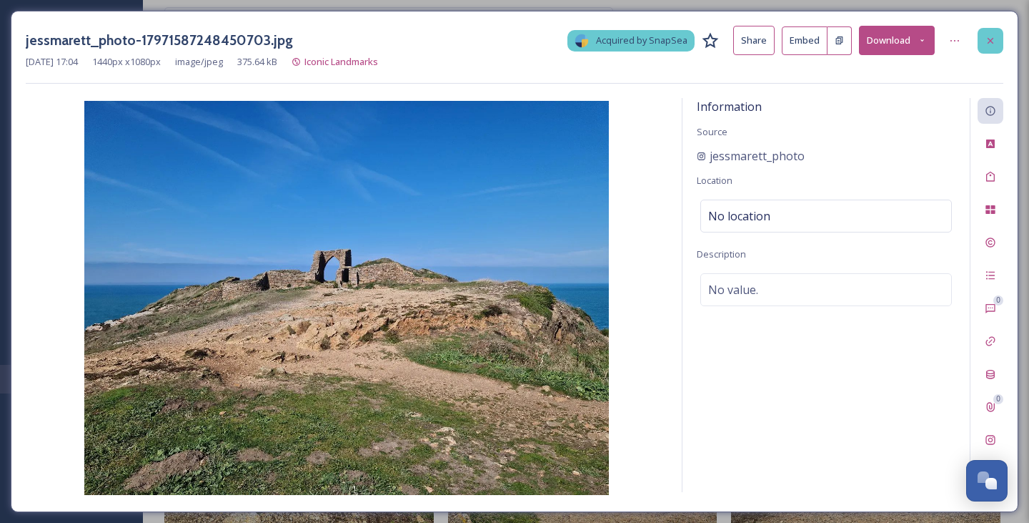
click at [996, 41] on icon at bounding box center [990, 40] width 11 height 11
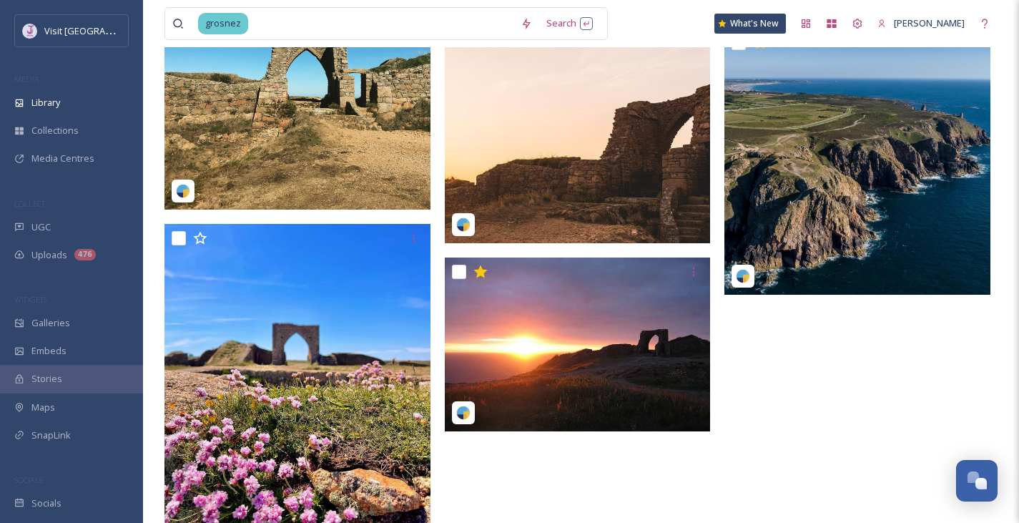
scroll to position [1711, 0]
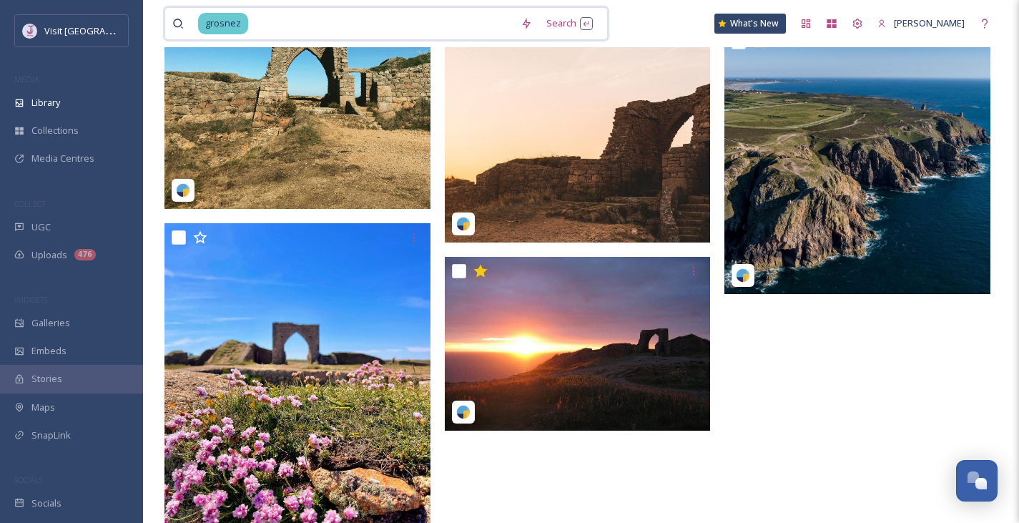
click at [310, 30] on input at bounding box center [381, 23] width 264 height 31
type input "g"
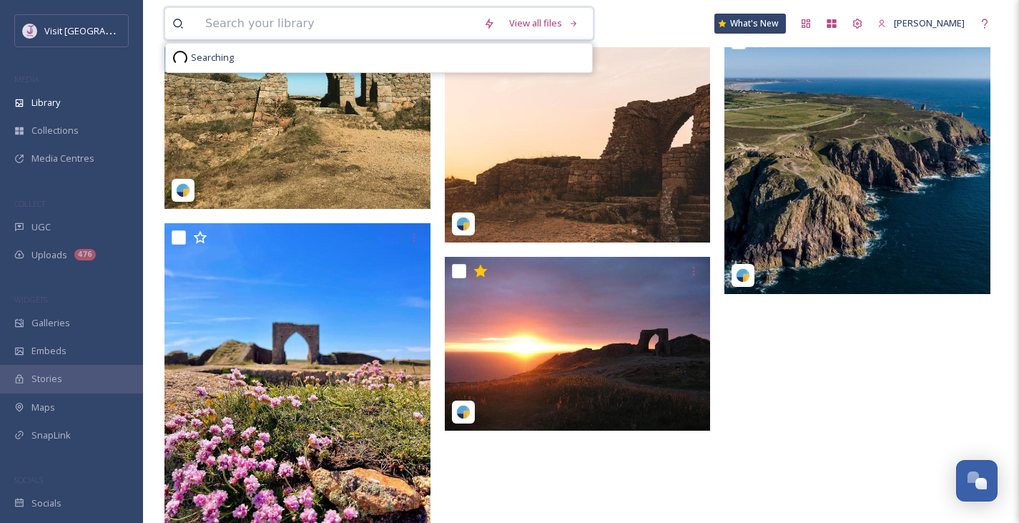
type input "o"
type input "puffins"
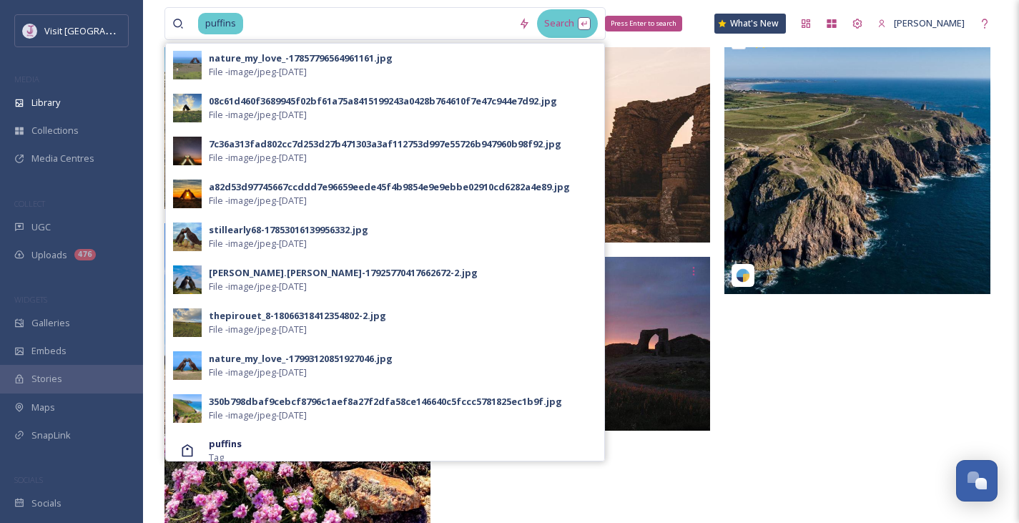
click at [564, 31] on div "Search Press Enter to search" at bounding box center [567, 23] width 61 height 28
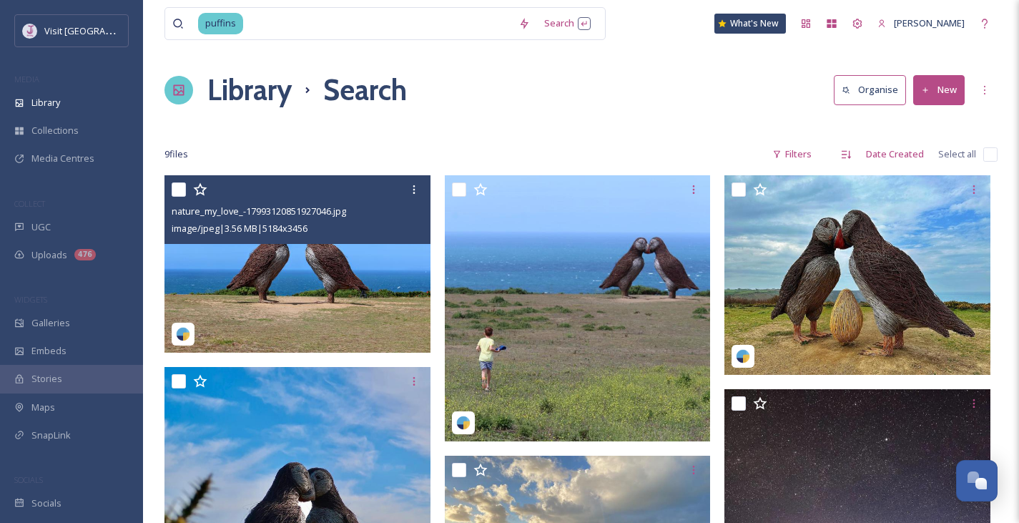
click at [316, 287] on img at bounding box center [297, 263] width 266 height 177
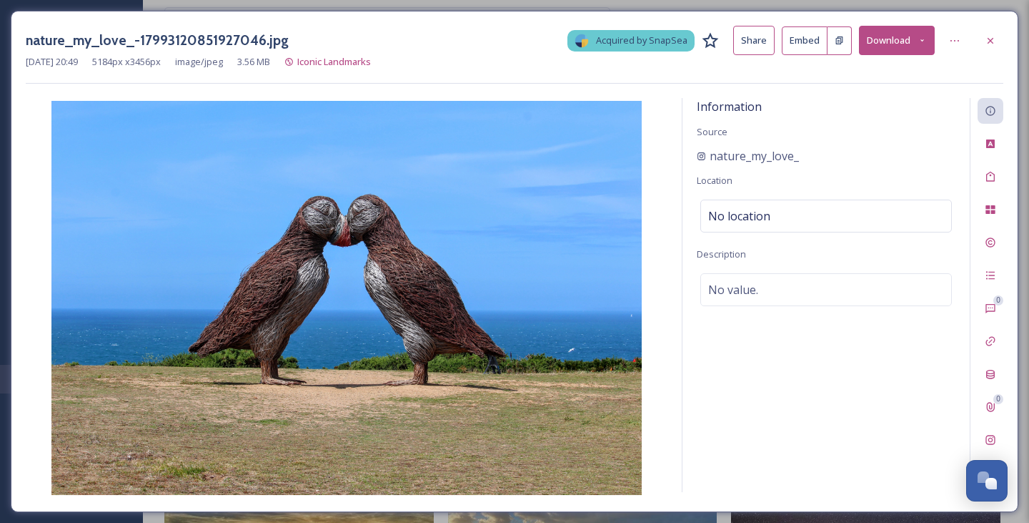
click at [899, 36] on button "Download" at bounding box center [897, 40] width 76 height 29
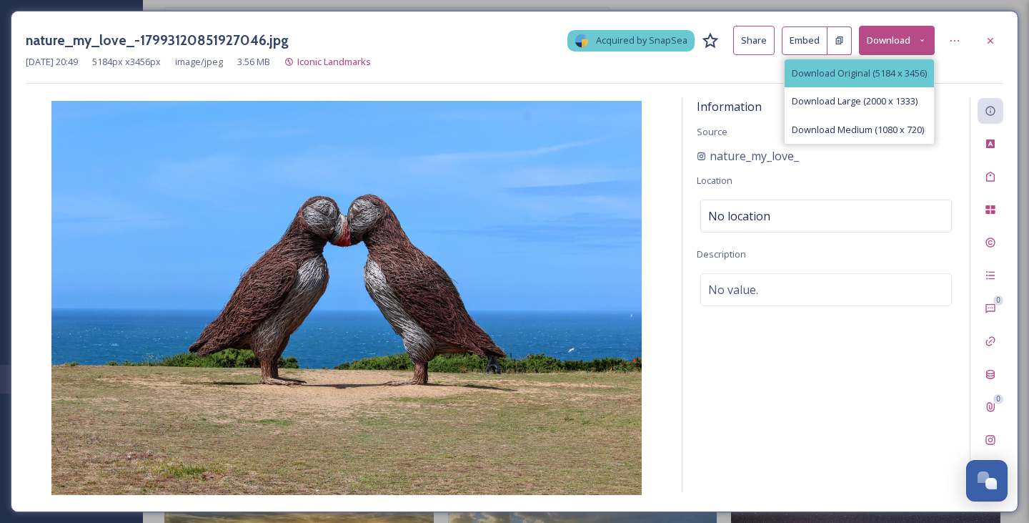
click at [848, 74] on span "Download Original (5184 x 3456)" at bounding box center [859, 73] width 135 height 14
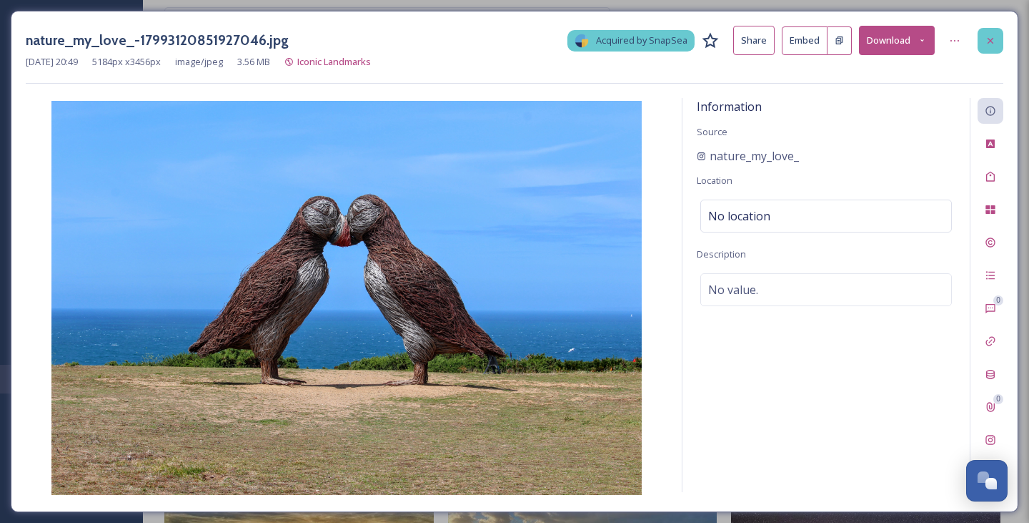
click at [993, 41] on icon at bounding box center [990, 40] width 11 height 11
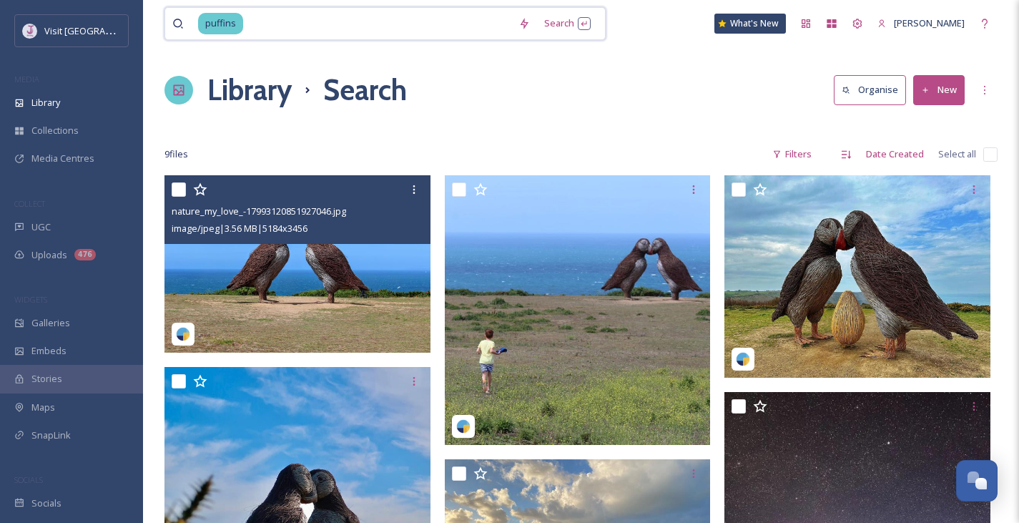
drag, startPoint x: 336, startPoint y: 17, endPoint x: 0, endPoint y: -9, distance: 337.0
type input "p"
type input "mont orgueil"
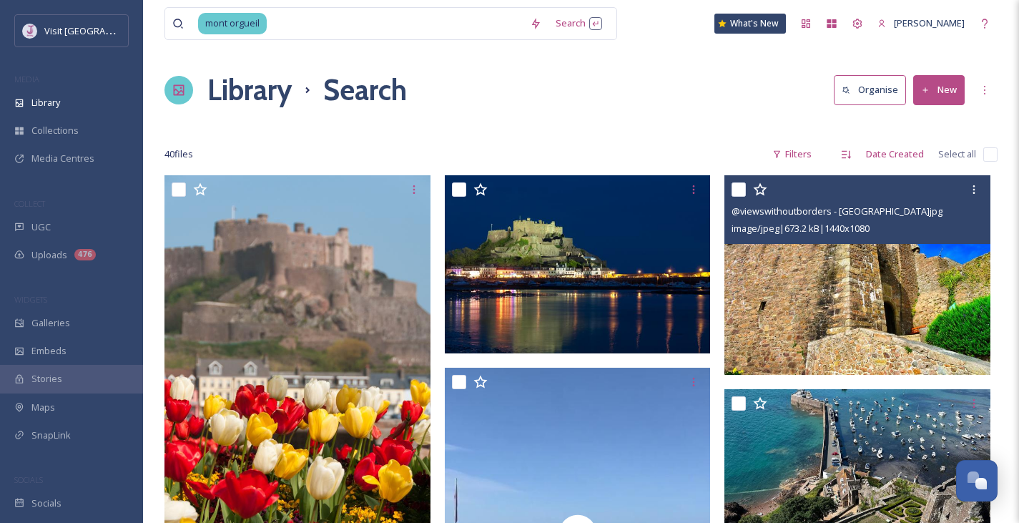
click at [818, 244] on div "@viewswithoutborders - Mont Orgueil Castle.jpg image/jpeg | 673.2 kB | 1440 x 1…" at bounding box center [857, 209] width 266 height 69
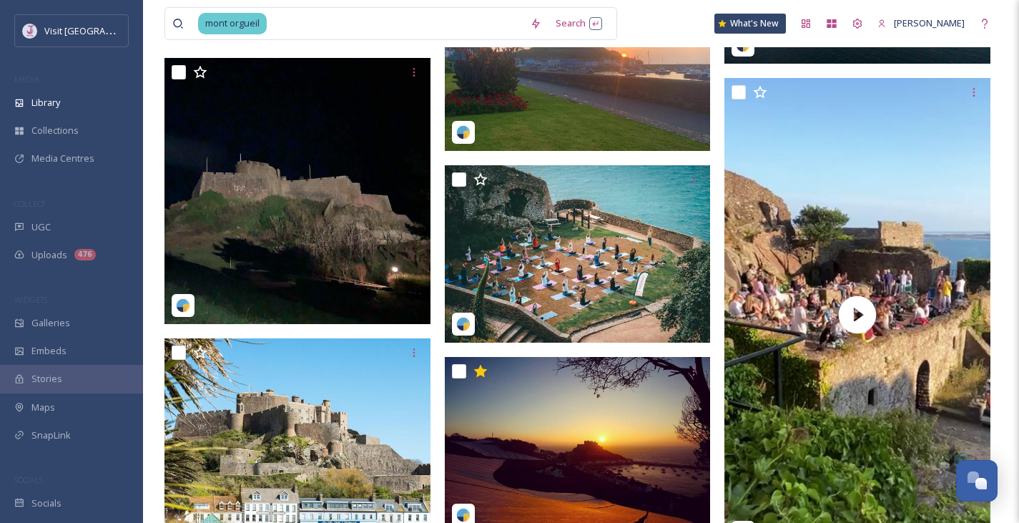
scroll to position [2972, 0]
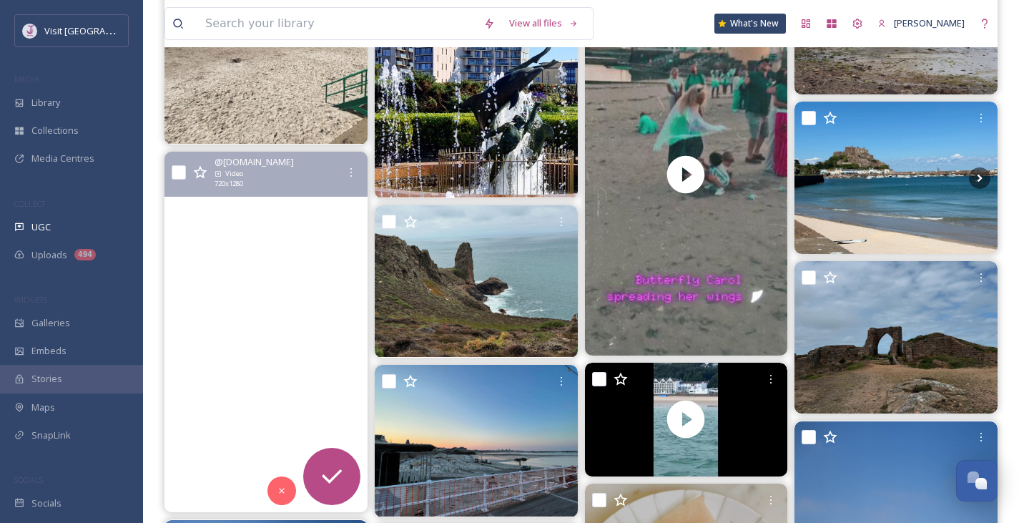
scroll to position [7271, 0]
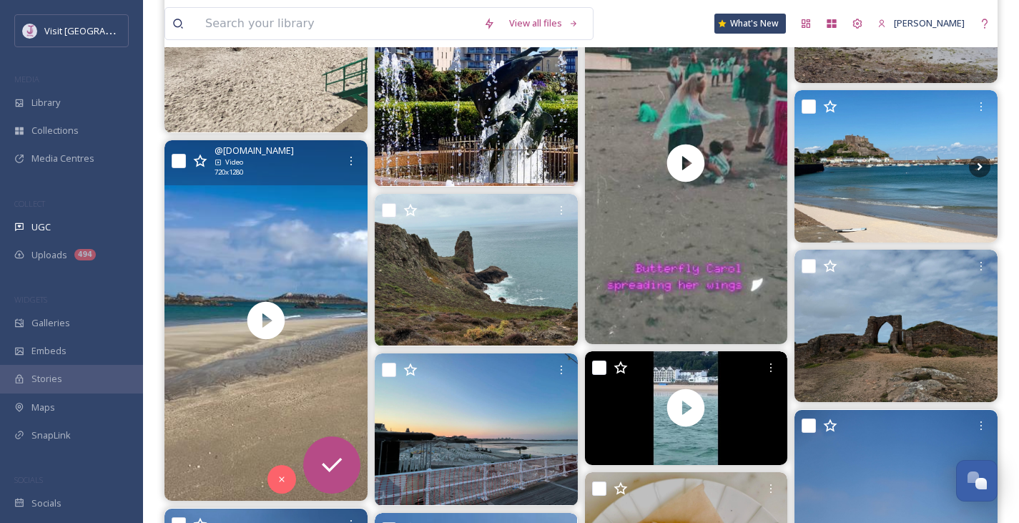
click at [201, 166] on icon at bounding box center [200, 161] width 14 height 14
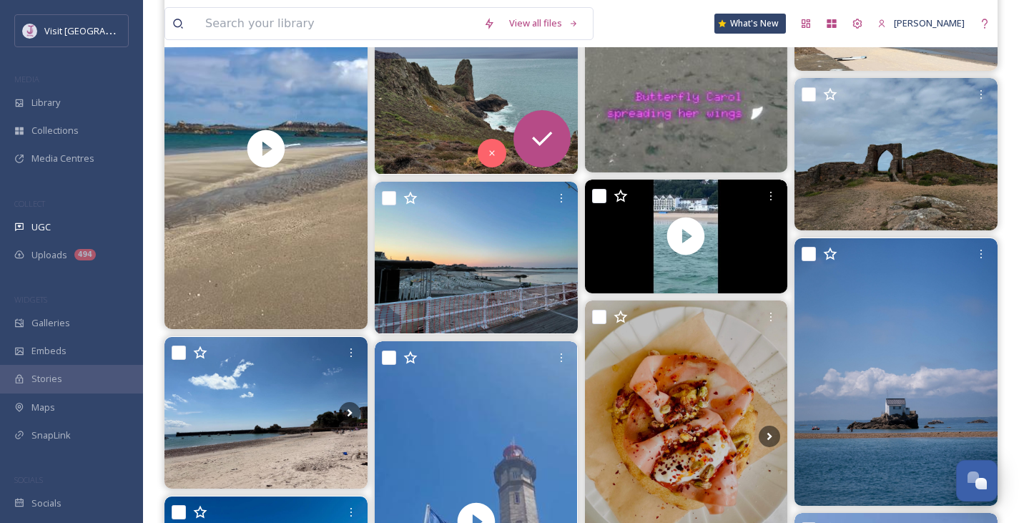
scroll to position [7439, 0]
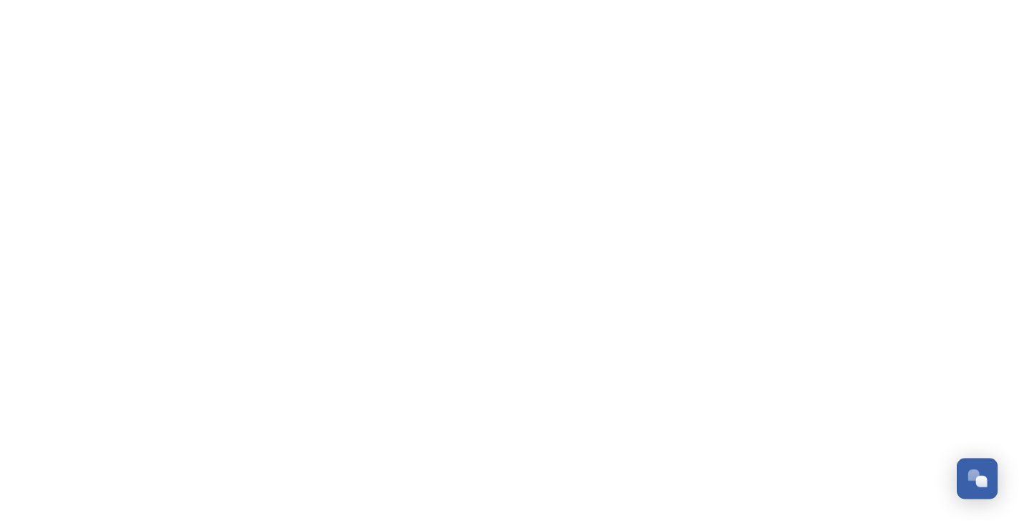
scroll to position [1314, 0]
